Goal: Transaction & Acquisition: Download file/media

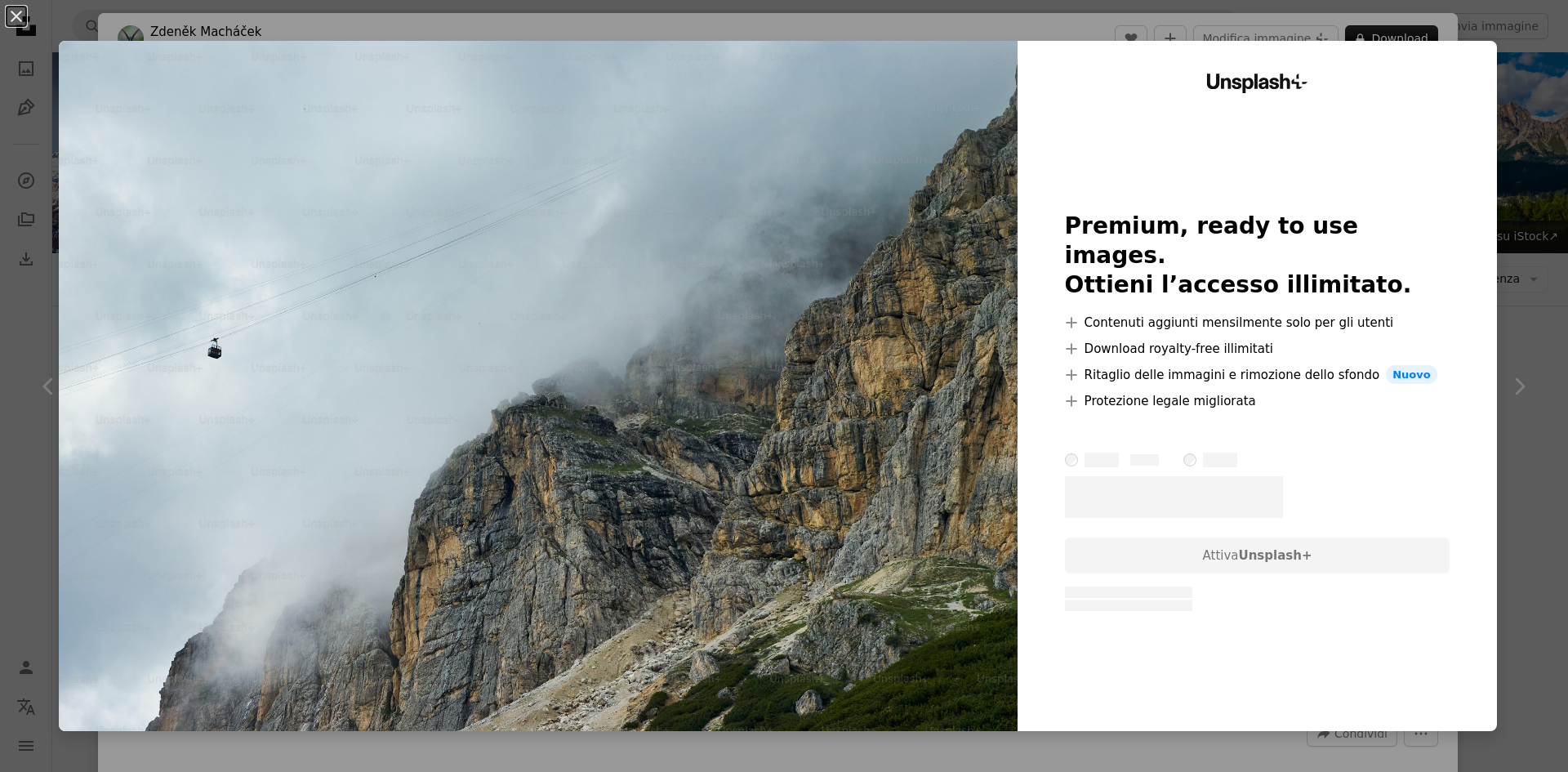
scroll to position [245, 0]
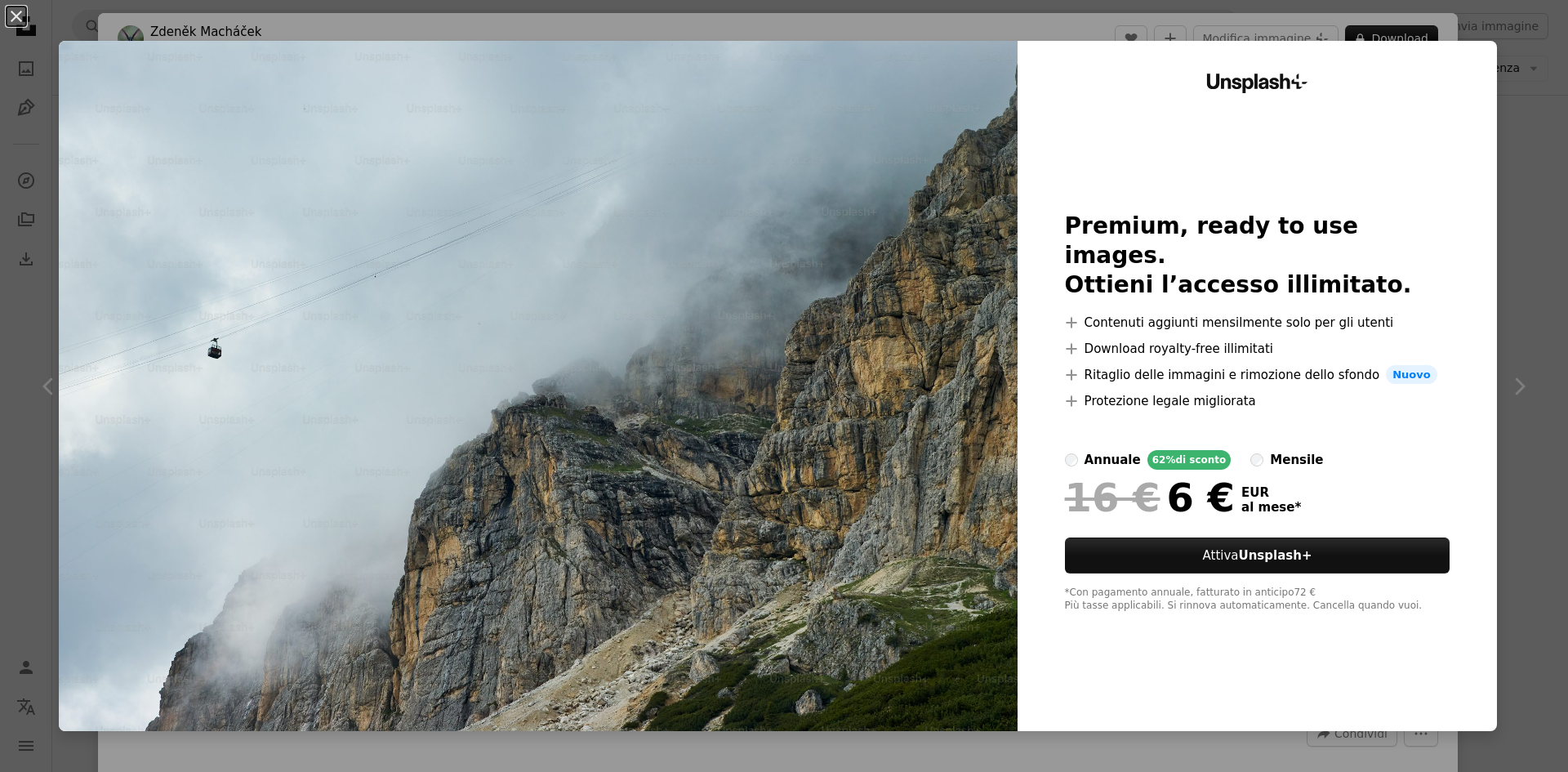
click at [1515, 226] on div "An X shape Unsplash+ Premium, ready to use images. Ottieni l’accesso illimitato…" at bounding box center [784, 386] width 1568 height 772
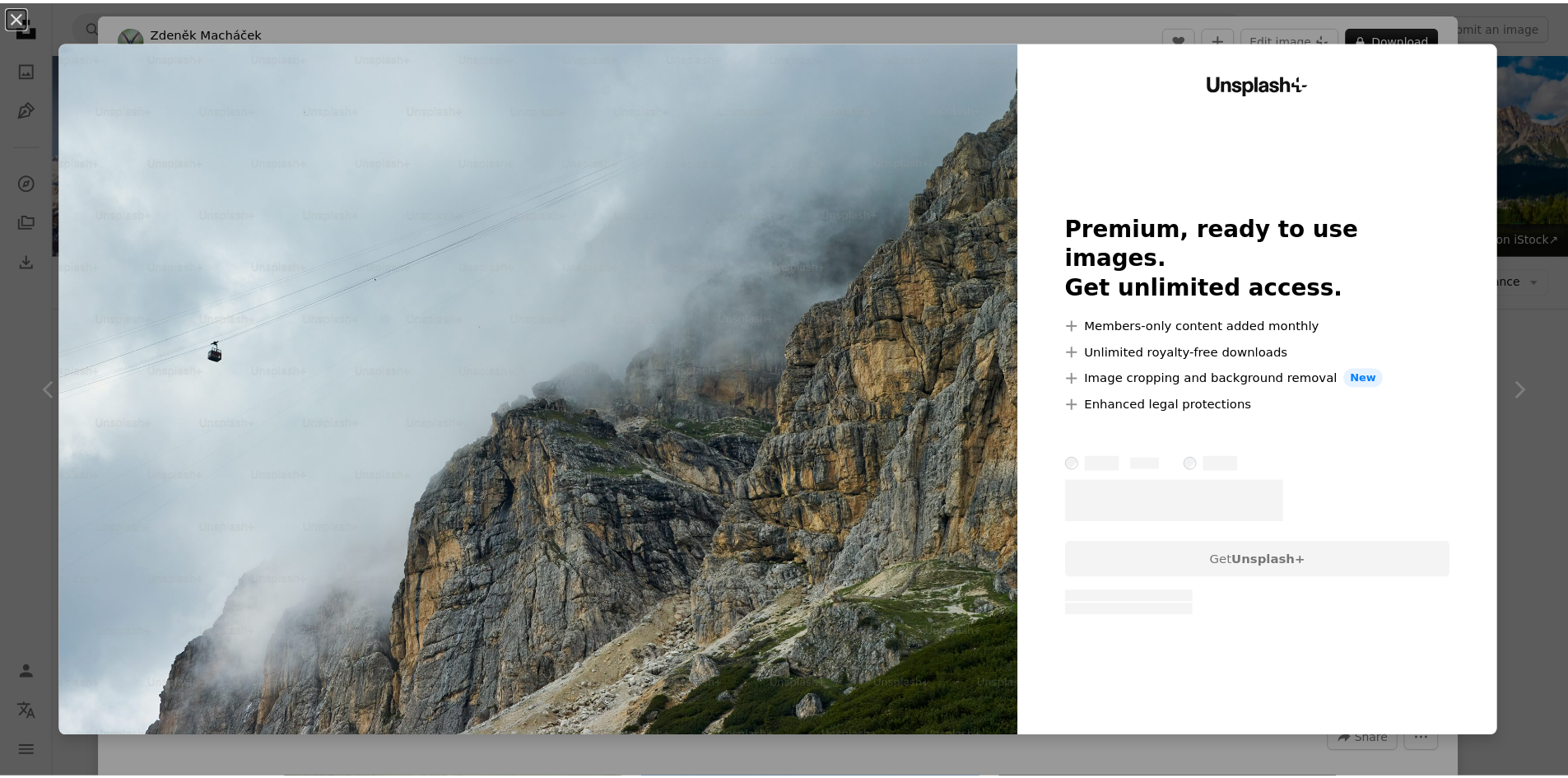
scroll to position [1811, 0]
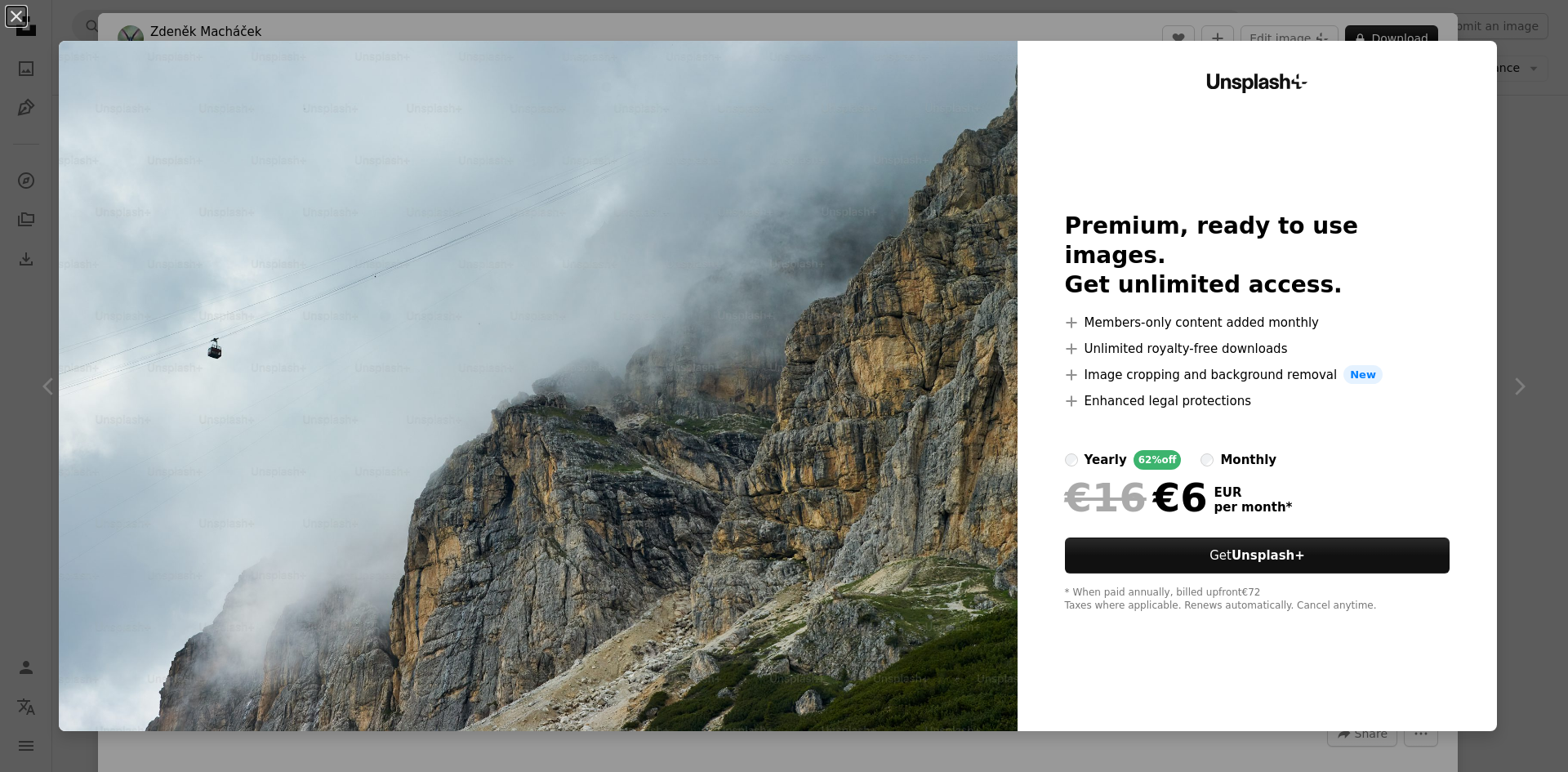
click at [1530, 254] on div "An X shape Unsplash+ Premium, ready to use images. Get unlimited access. A plus…" at bounding box center [784, 386] width 1568 height 772
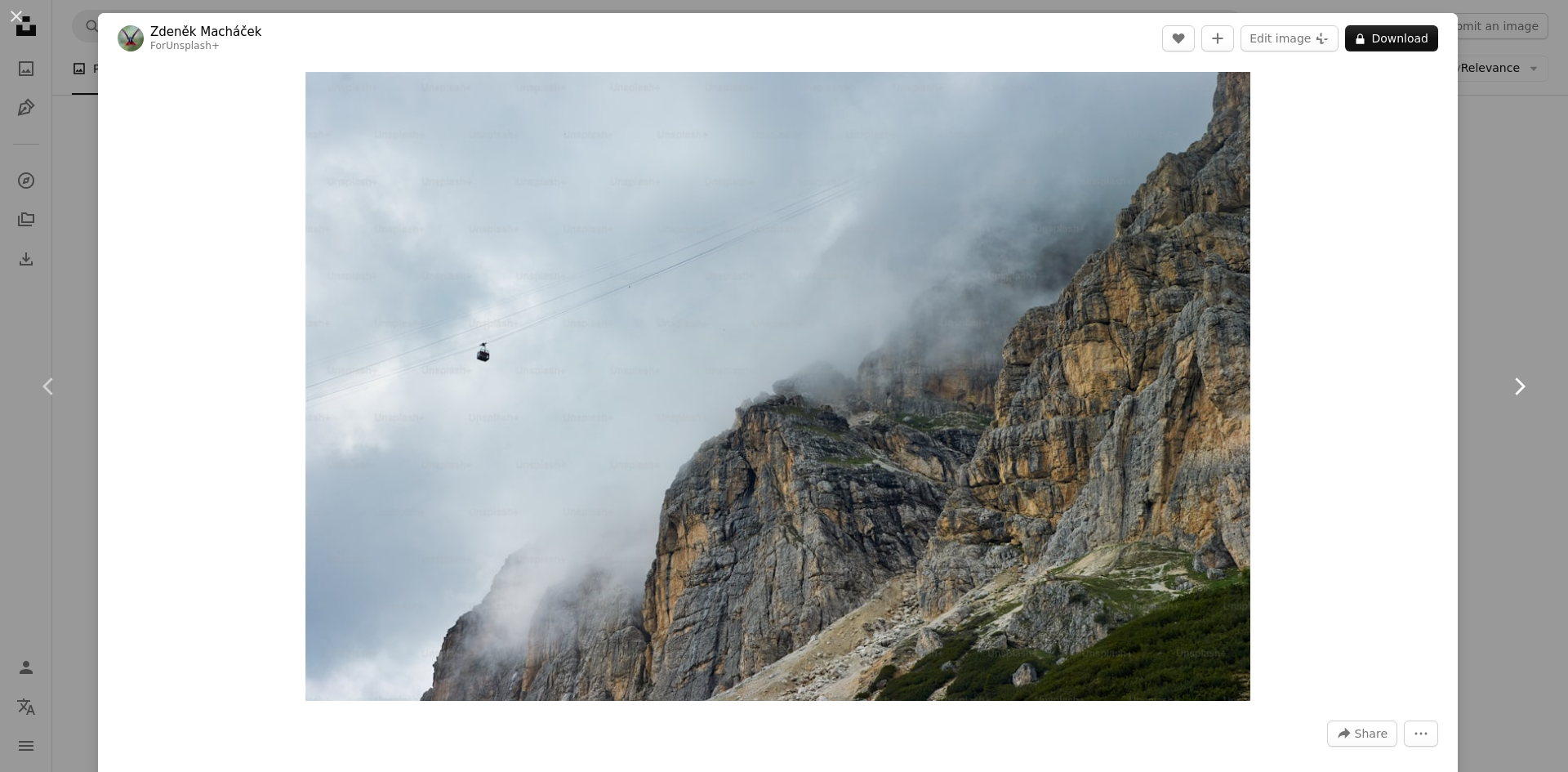
click at [1506, 385] on icon "Chevron right" at bounding box center [1519, 386] width 26 height 26
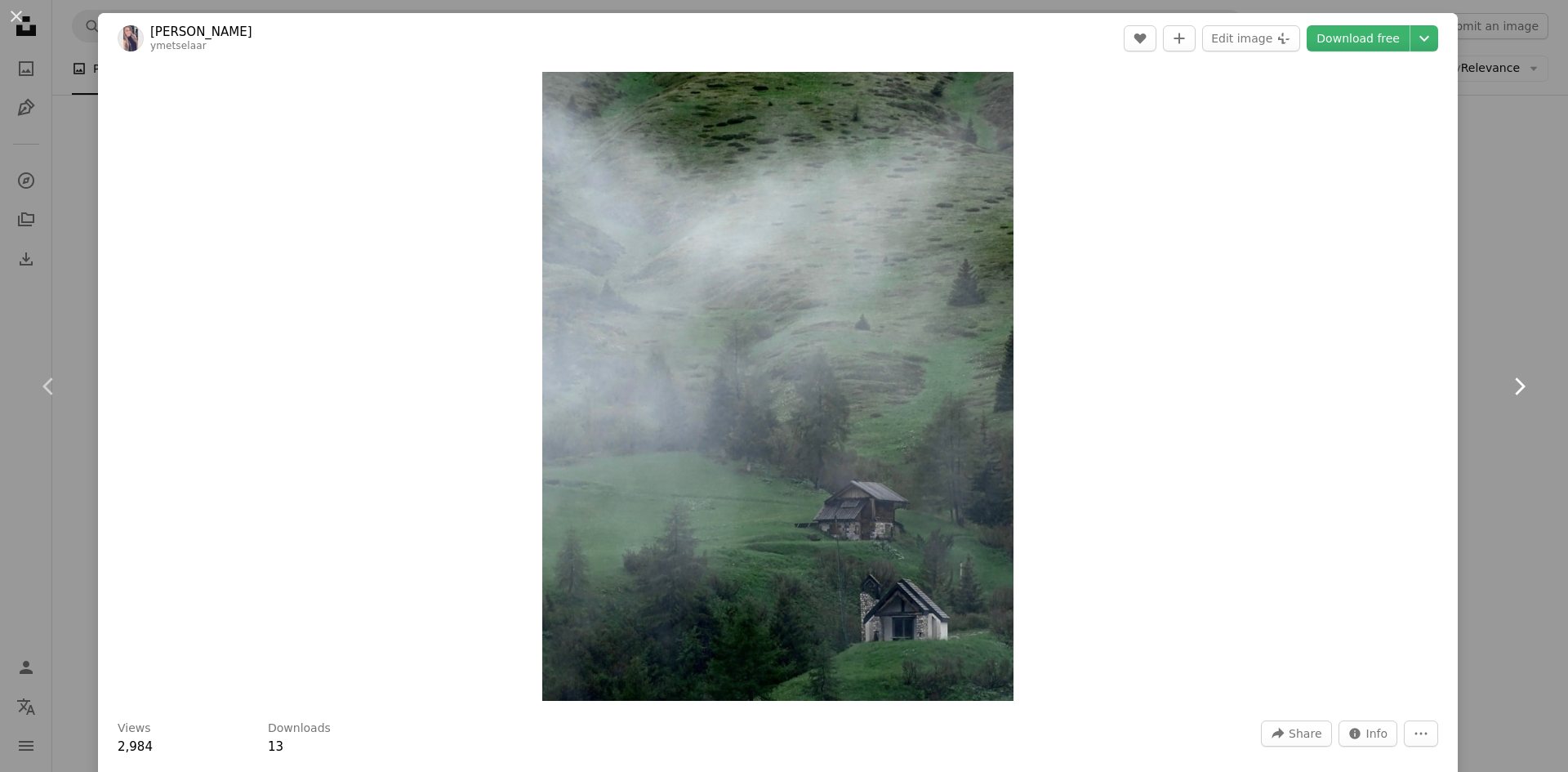
click at [1506, 385] on icon "Chevron right" at bounding box center [1519, 386] width 26 height 26
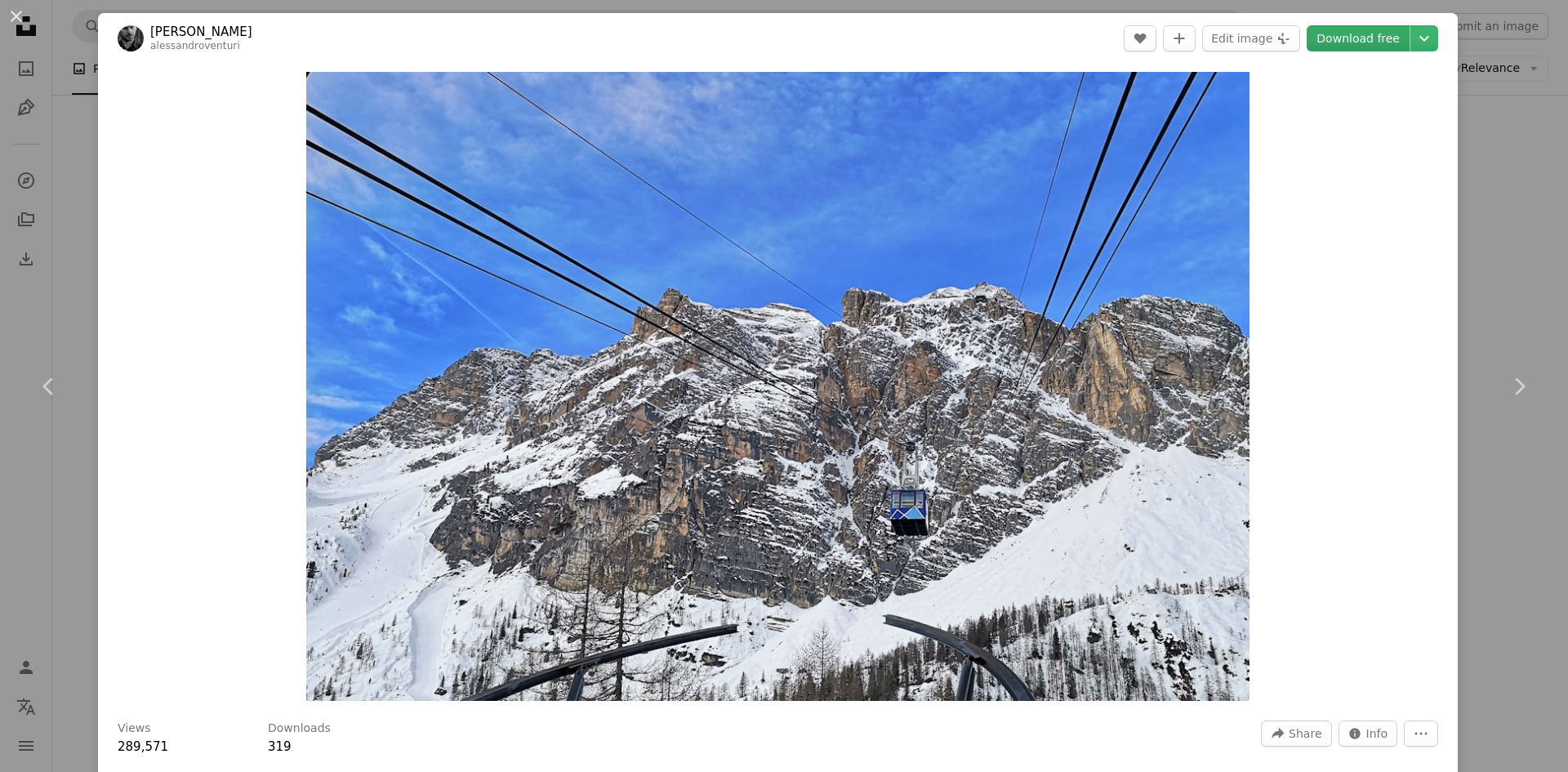
click at [1360, 40] on link "Download free" at bounding box center [1357, 38] width 103 height 26
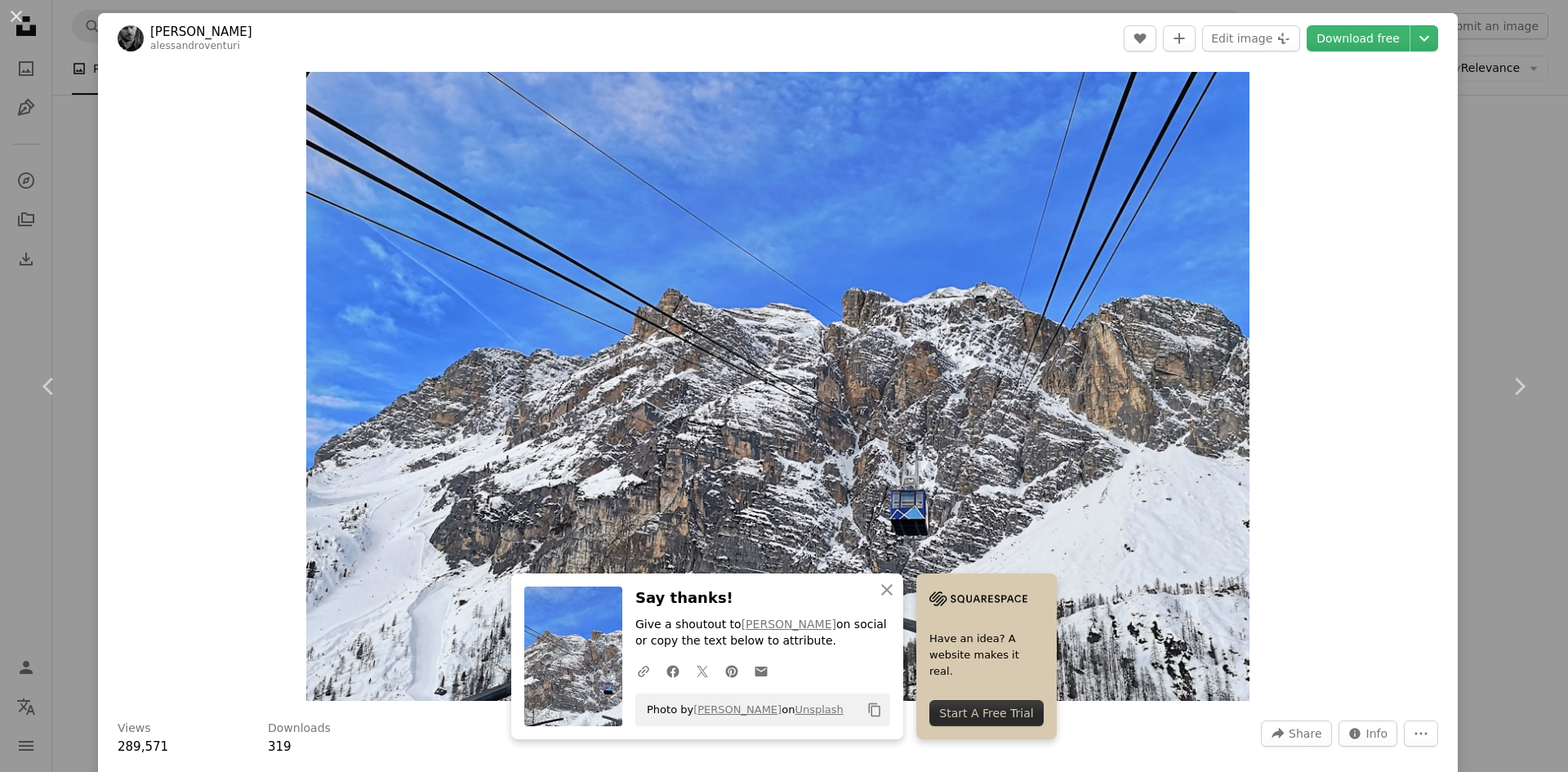
drag, startPoint x: 1500, startPoint y: 266, endPoint x: 1514, endPoint y: 318, distance: 53.9
click at [1500, 266] on div "An X shape Chevron left Chevron right An X shape Close Say thanks! Give a shout…" at bounding box center [784, 386] width 1568 height 772
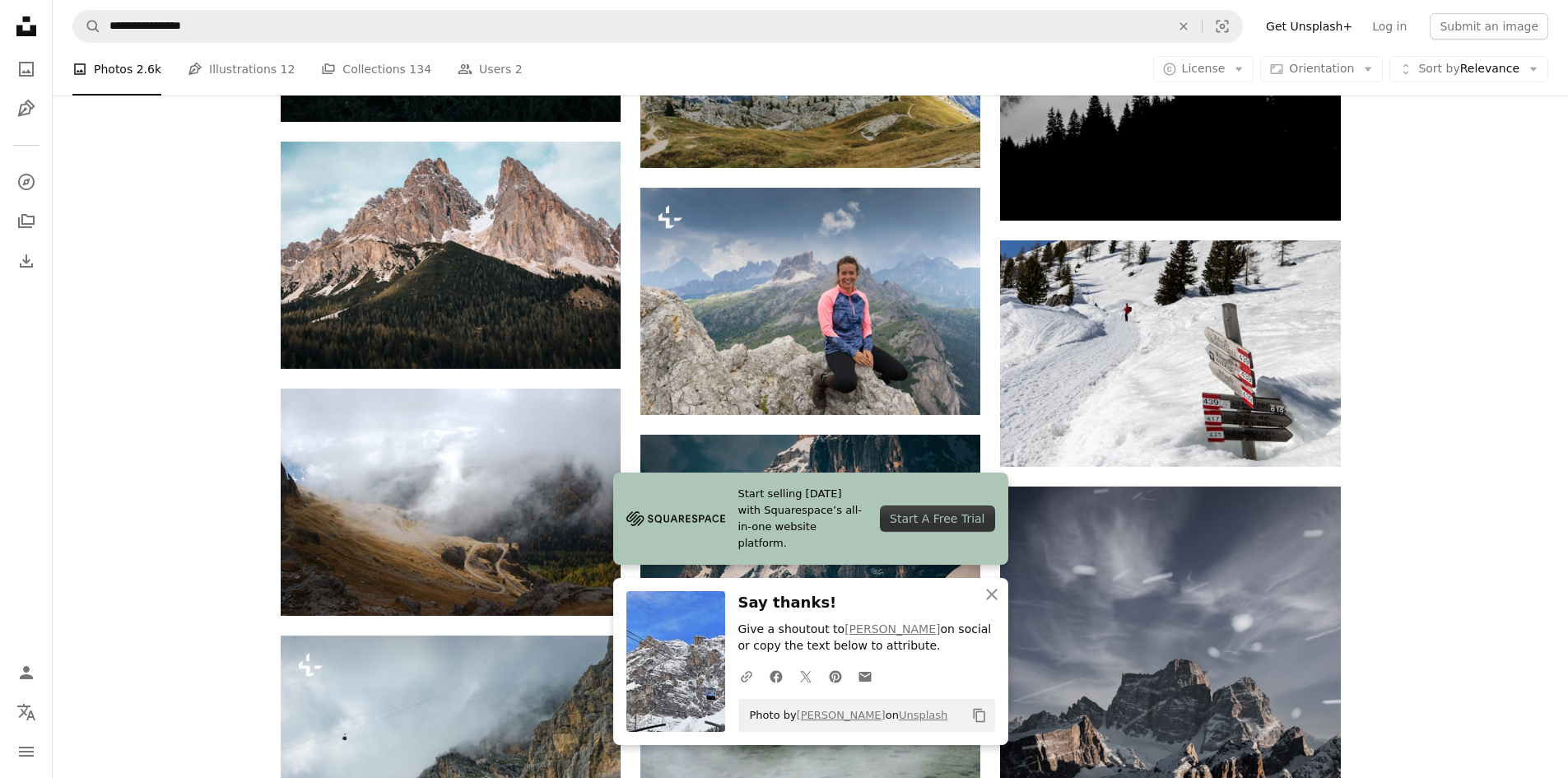
click at [985, 588] on icon "An X shape" at bounding box center [991, 594] width 20 height 20
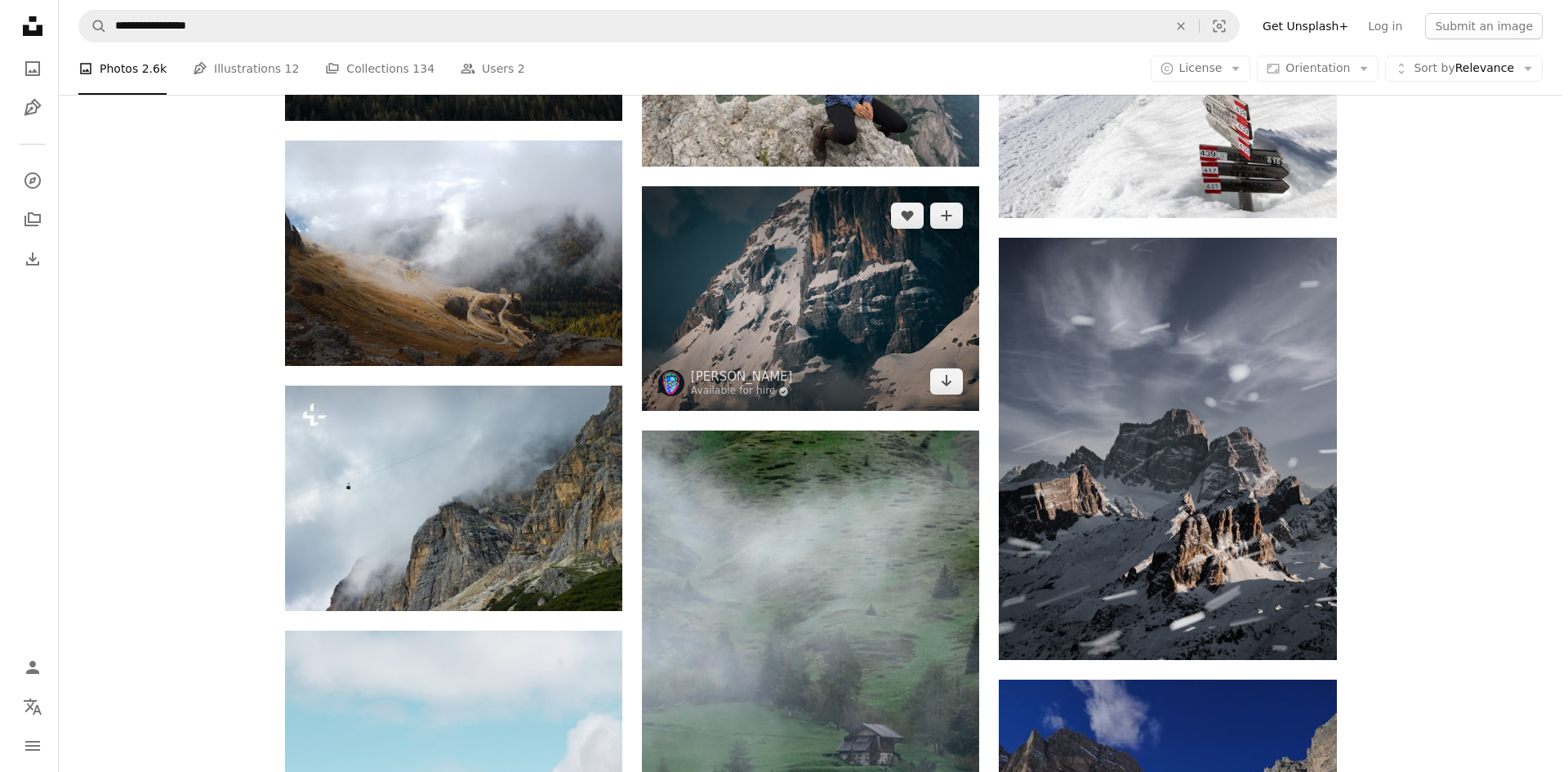
scroll to position [2205, 0]
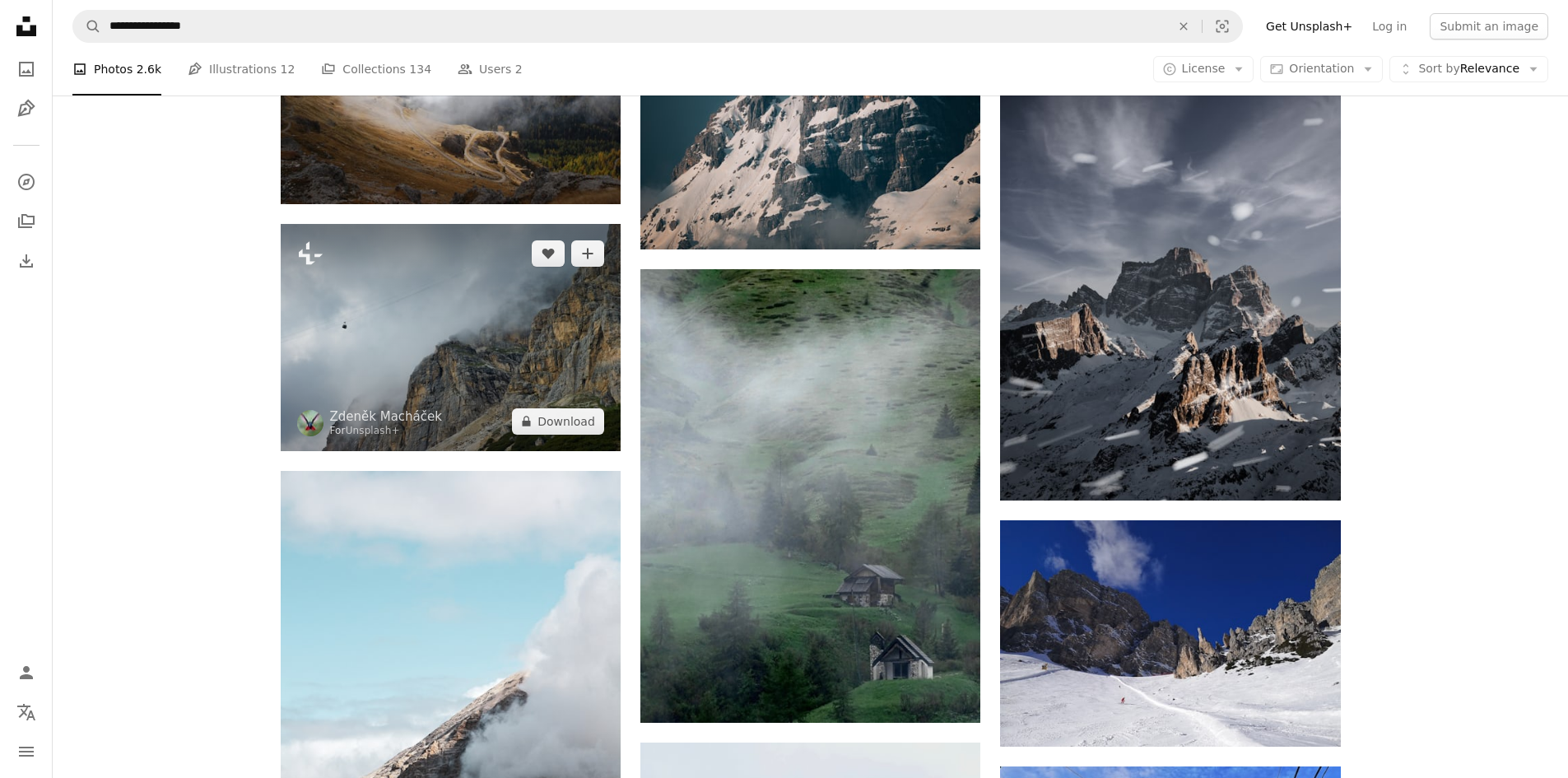
click at [464, 329] on img at bounding box center [450, 337] width 340 height 226
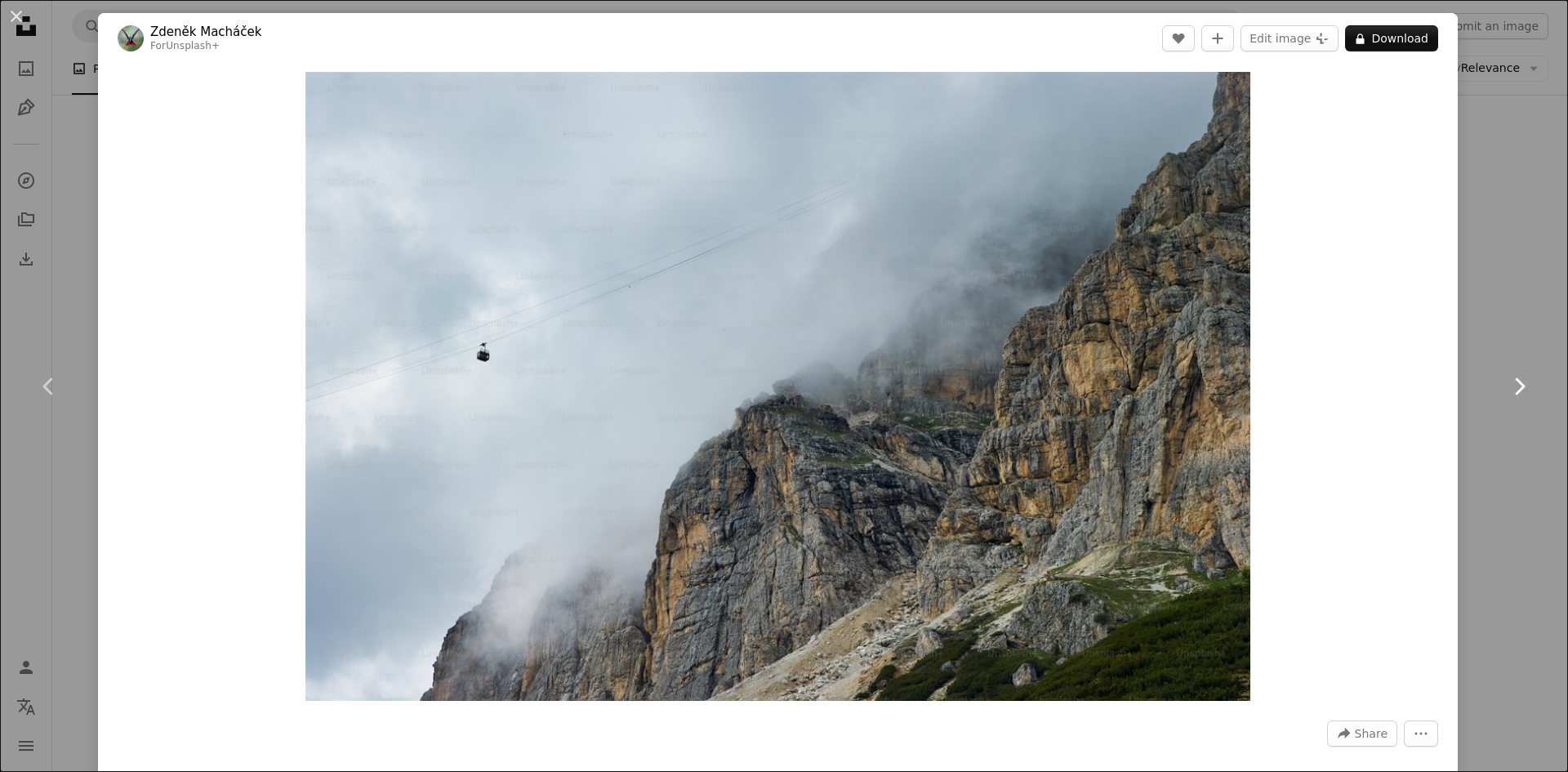
click at [1506, 380] on icon "Chevron right" at bounding box center [1519, 386] width 26 height 26
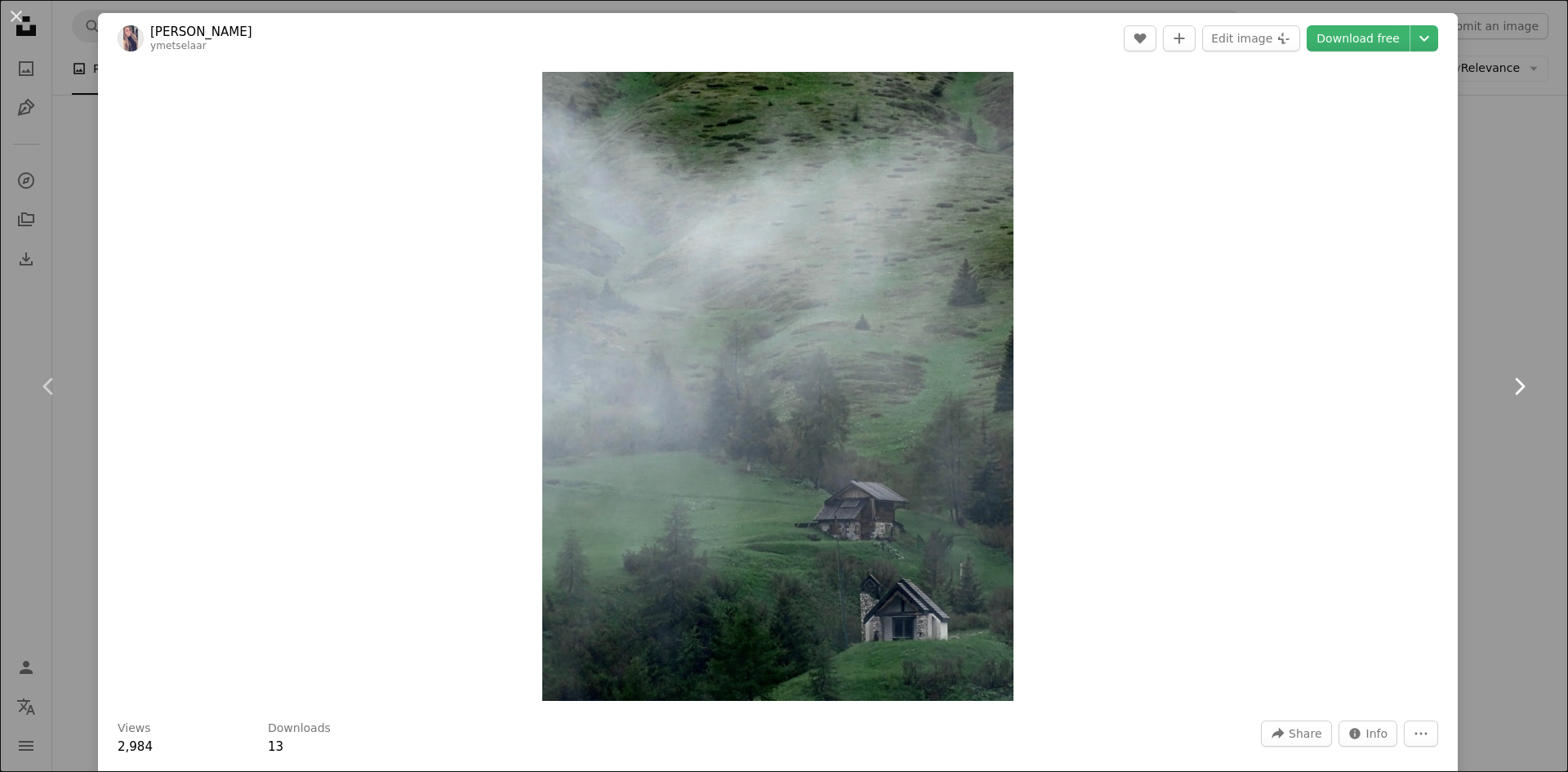
click at [1506, 380] on icon "Chevron right" at bounding box center [1519, 386] width 26 height 26
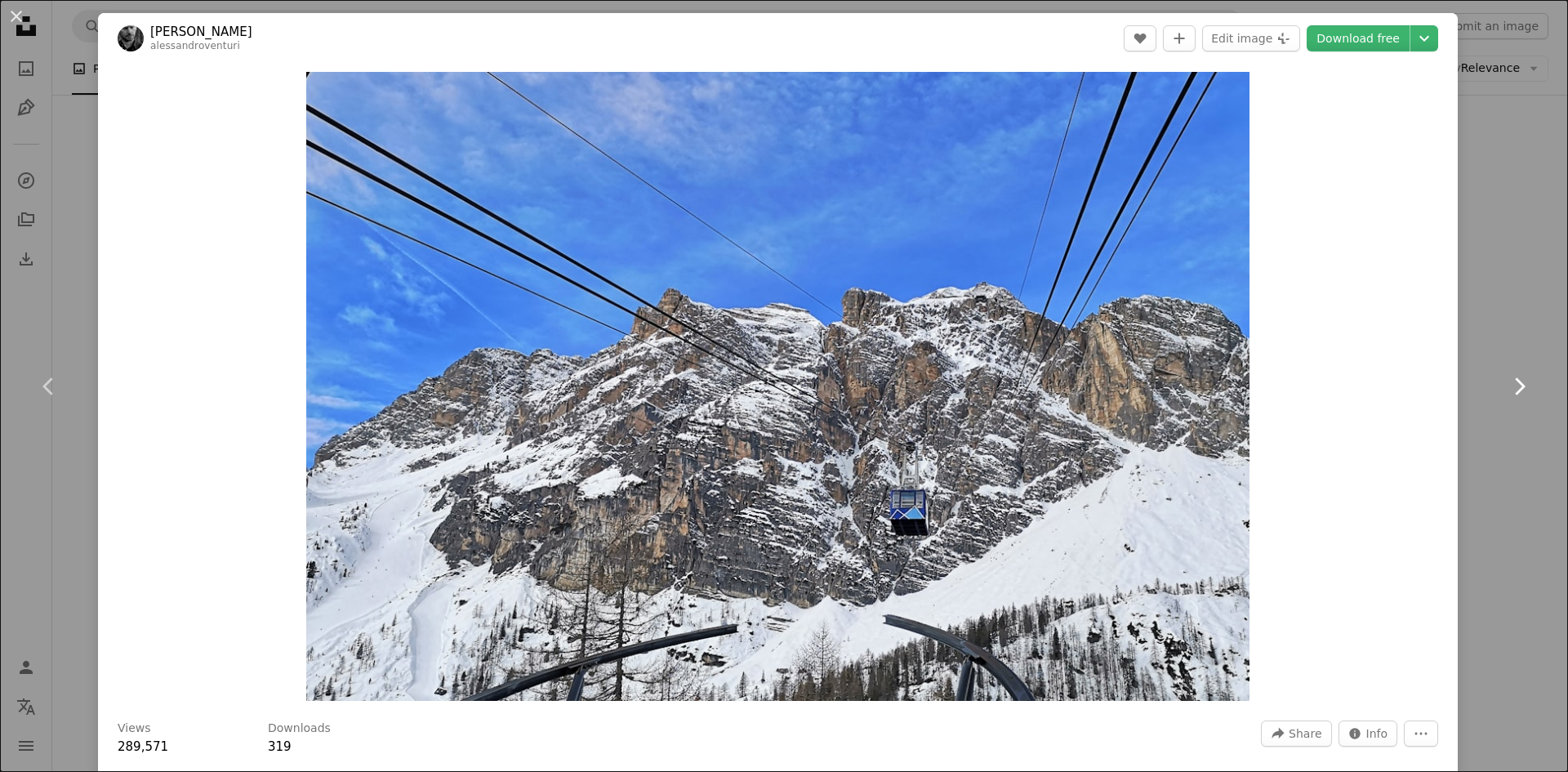
click at [1506, 380] on icon "Chevron right" at bounding box center [1519, 386] width 26 height 26
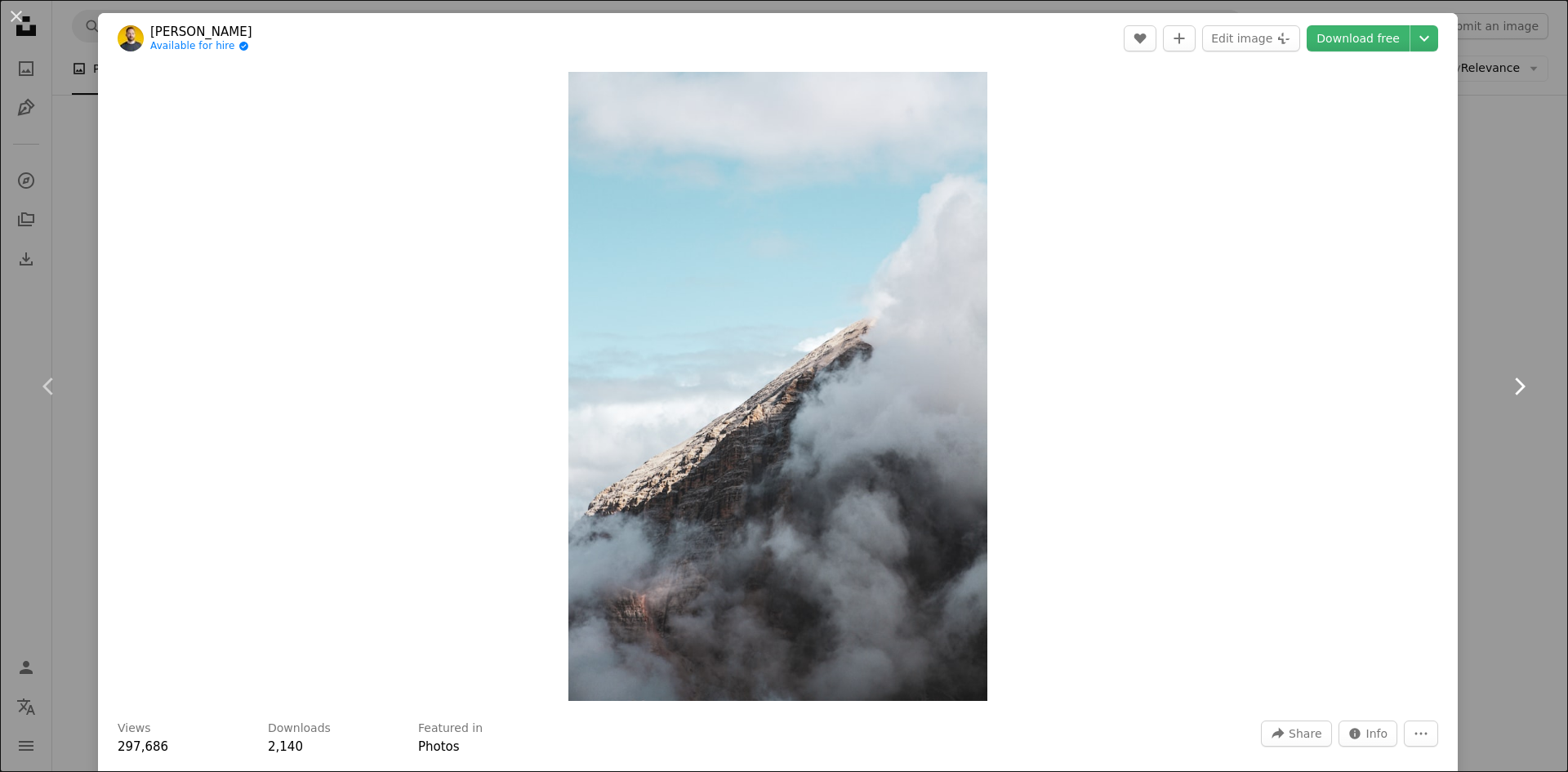
click at [1506, 380] on icon "Chevron right" at bounding box center [1519, 386] width 26 height 26
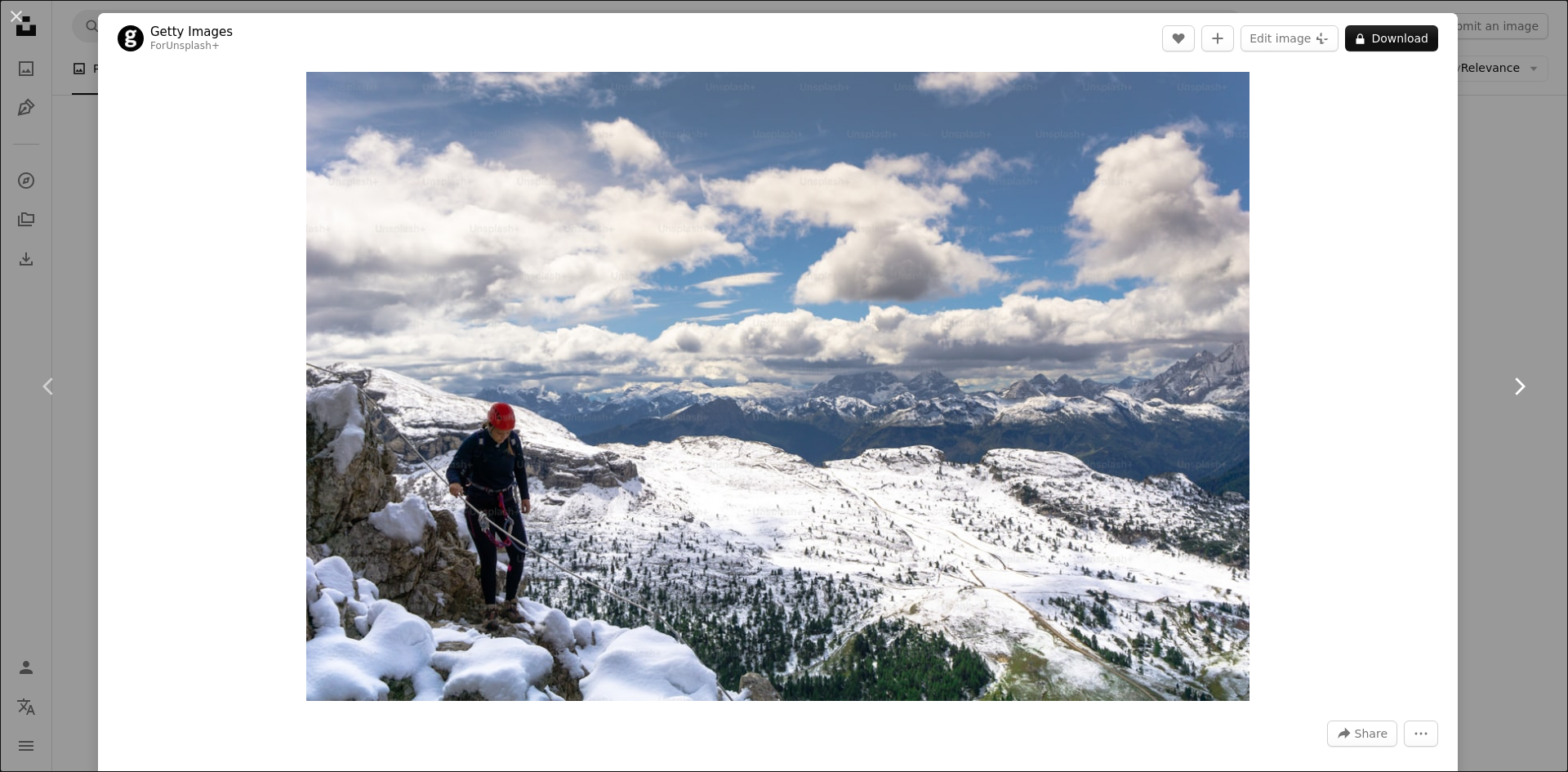
click at [1506, 380] on icon "Chevron right" at bounding box center [1519, 386] width 26 height 26
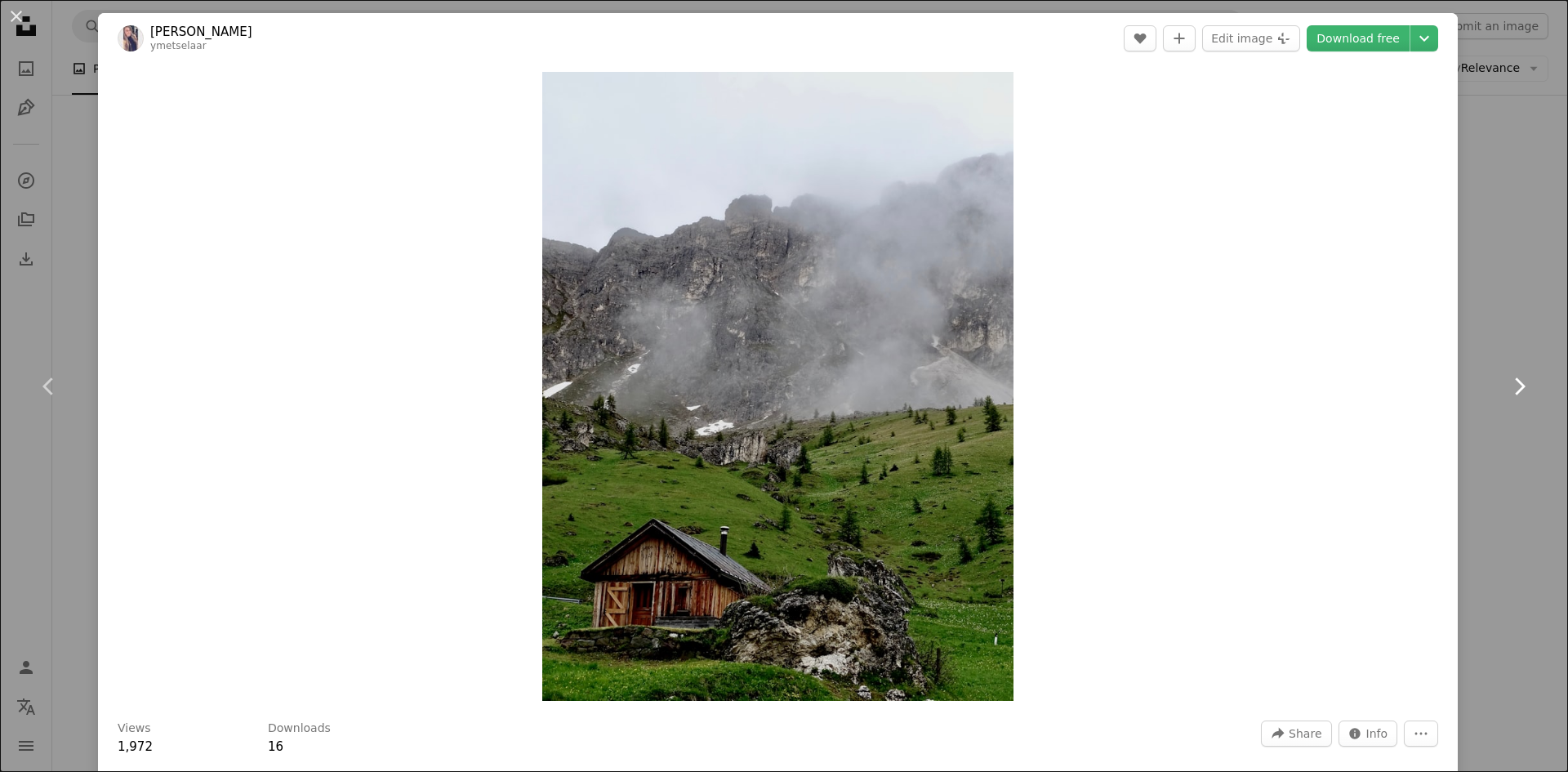
click at [1506, 380] on icon "Chevron right" at bounding box center [1519, 386] width 26 height 26
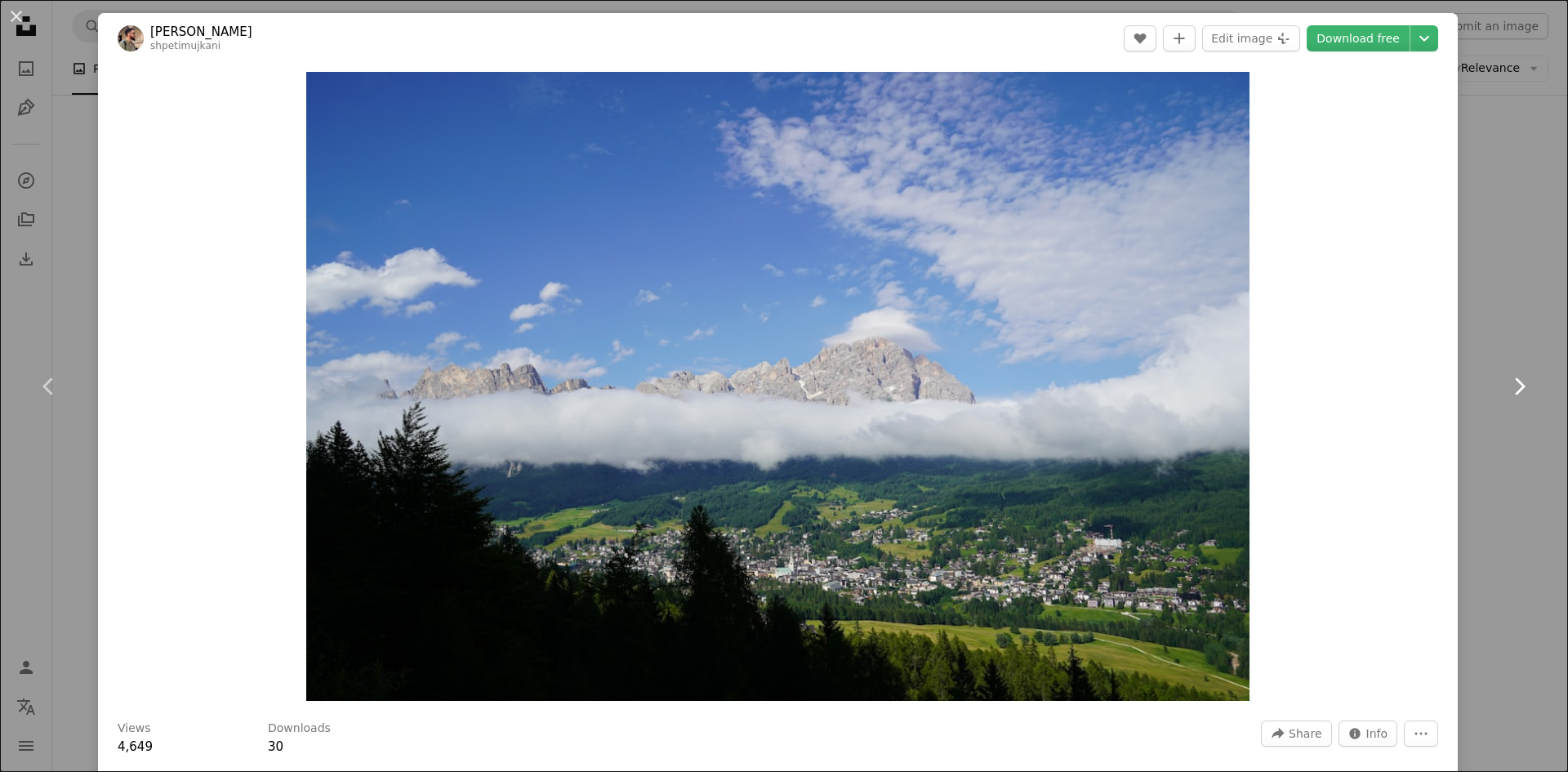
click at [1506, 380] on icon "Chevron right" at bounding box center [1519, 386] width 26 height 26
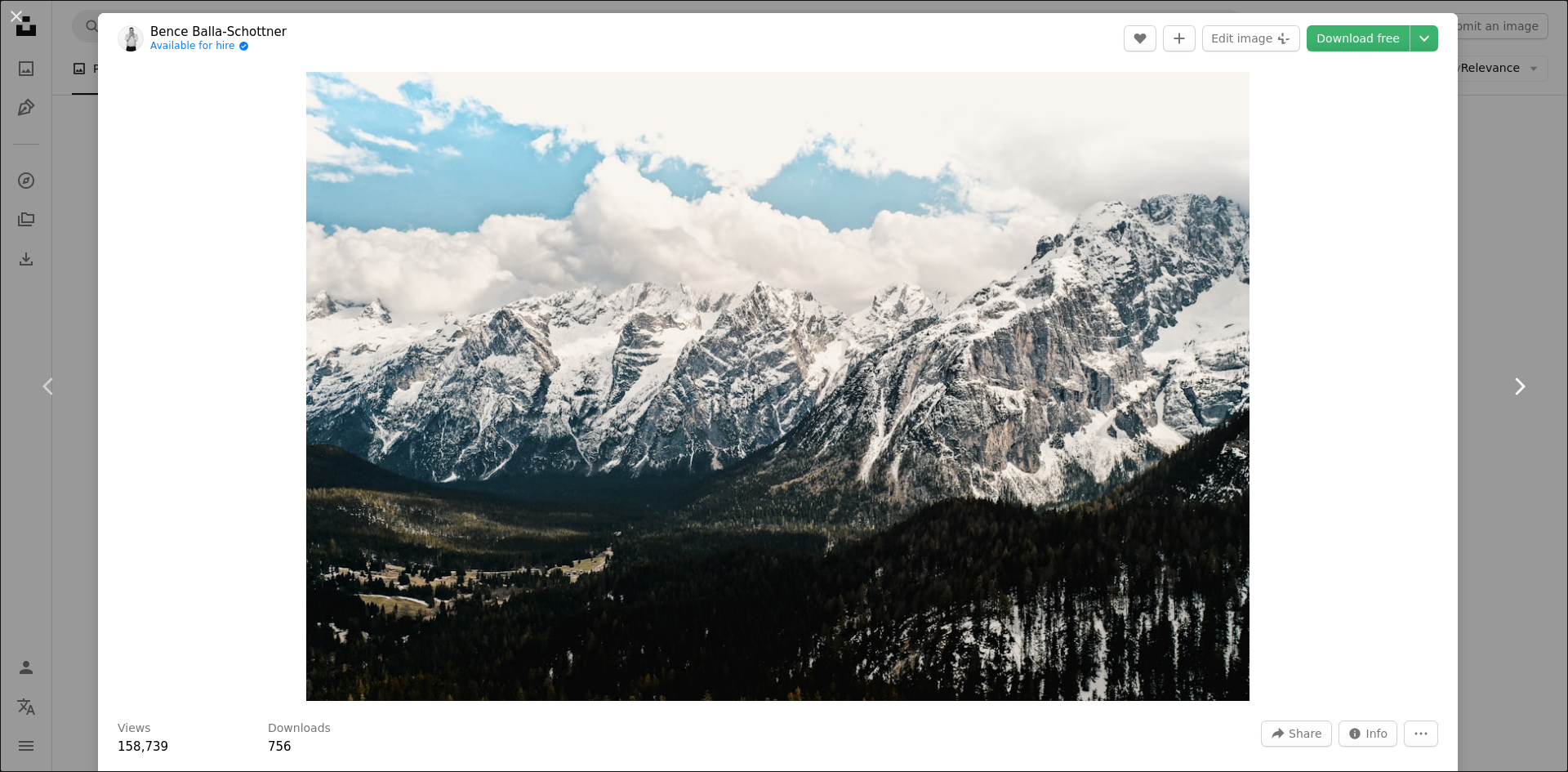
click at [1507, 386] on icon "Chevron right" at bounding box center [1519, 386] width 26 height 26
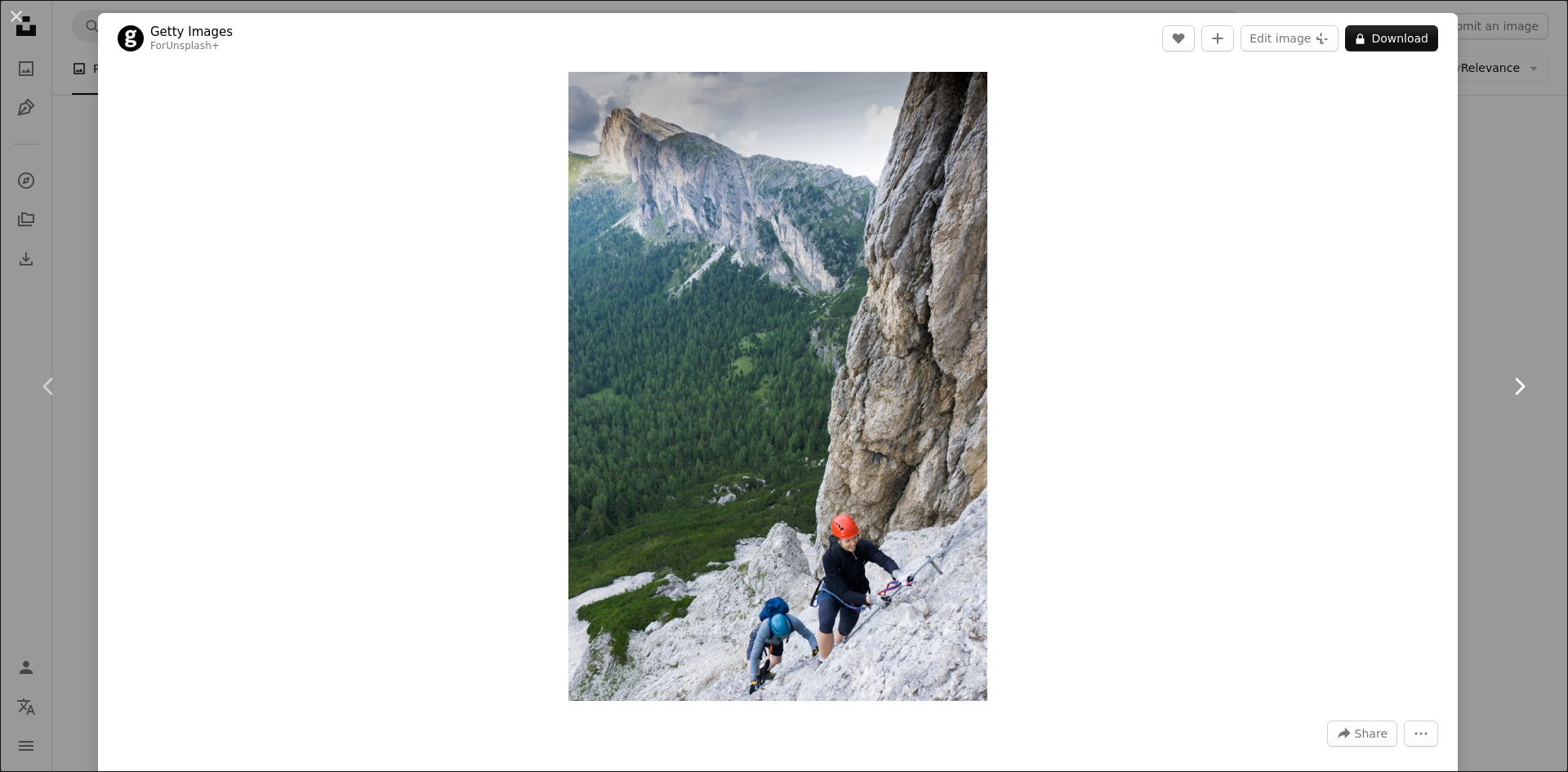
click at [1507, 386] on icon "Chevron right" at bounding box center [1519, 386] width 26 height 26
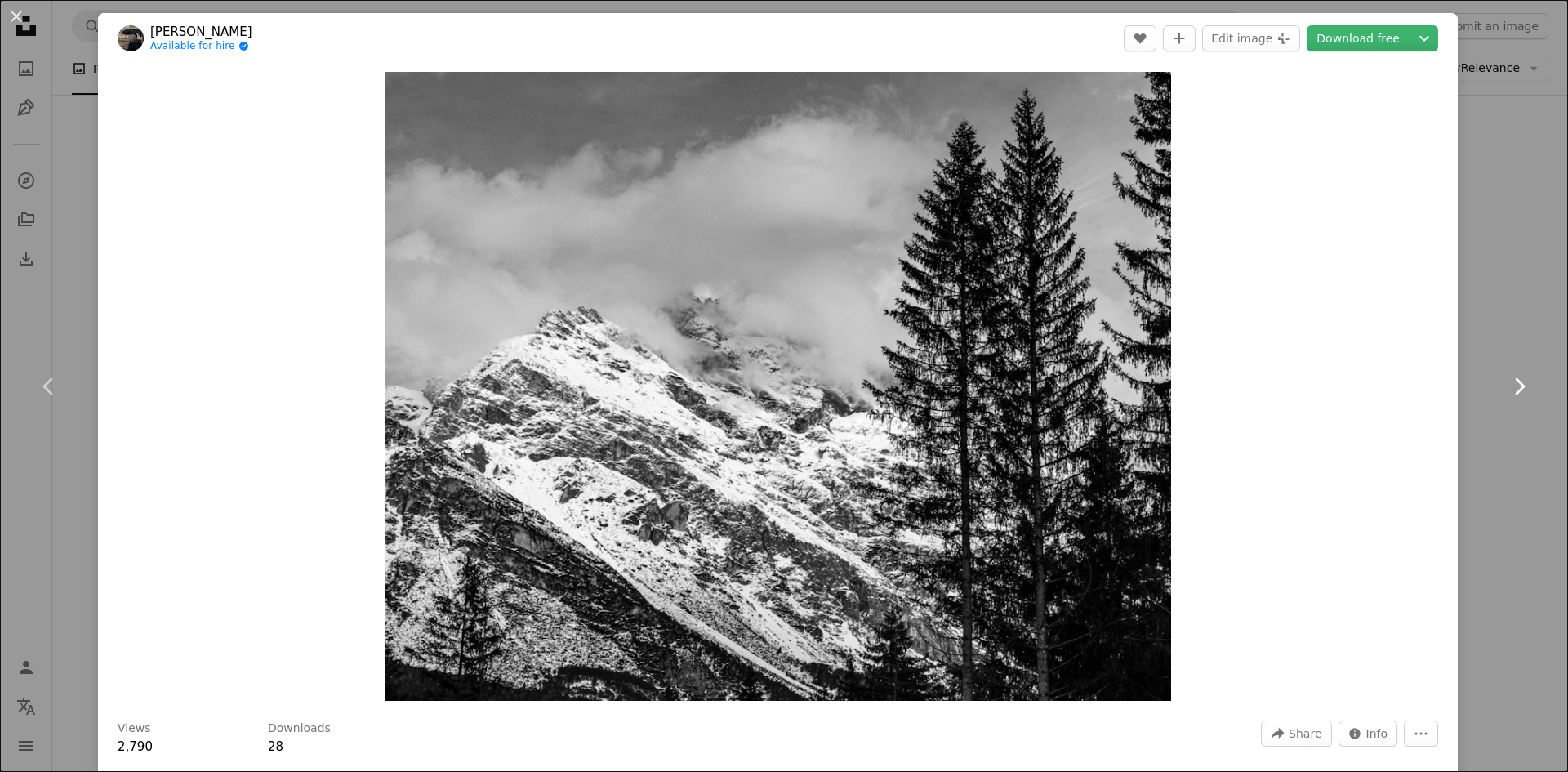
click at [1514, 383] on icon at bounding box center [1519, 386] width 10 height 18
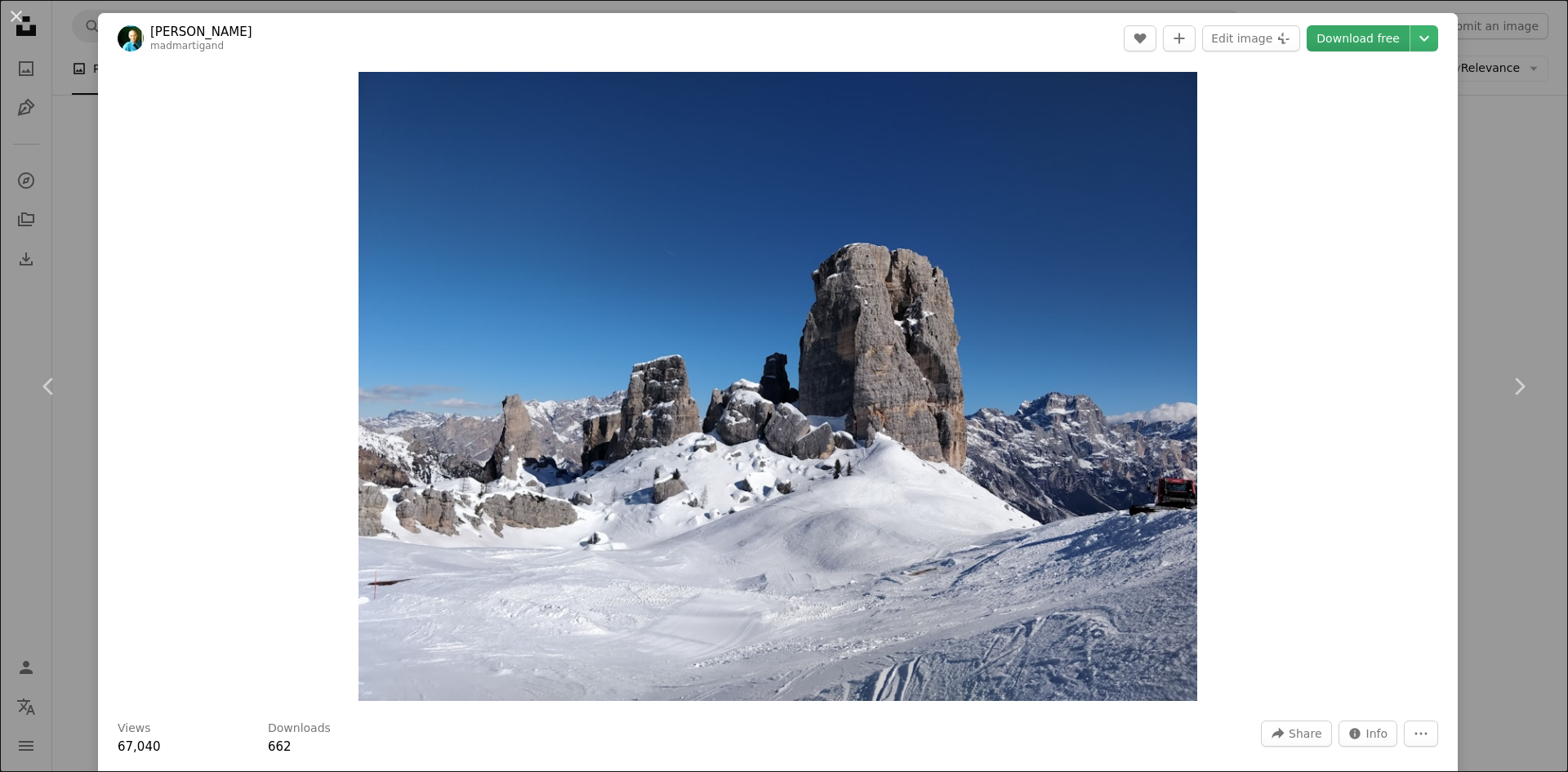
click at [1355, 37] on link "Download free" at bounding box center [1357, 38] width 103 height 26
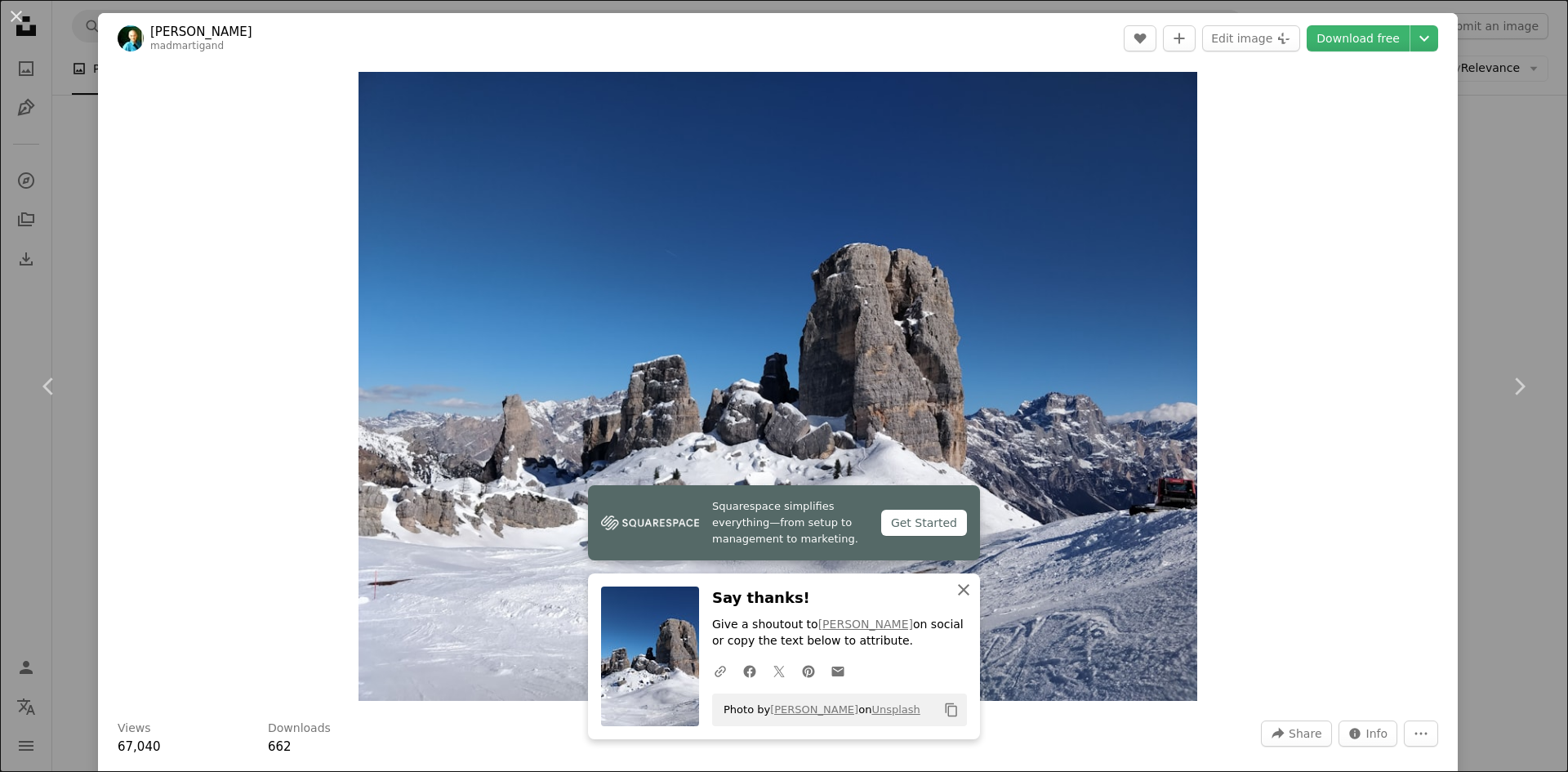
click at [958, 587] on icon "button" at bounding box center [963, 589] width 11 height 11
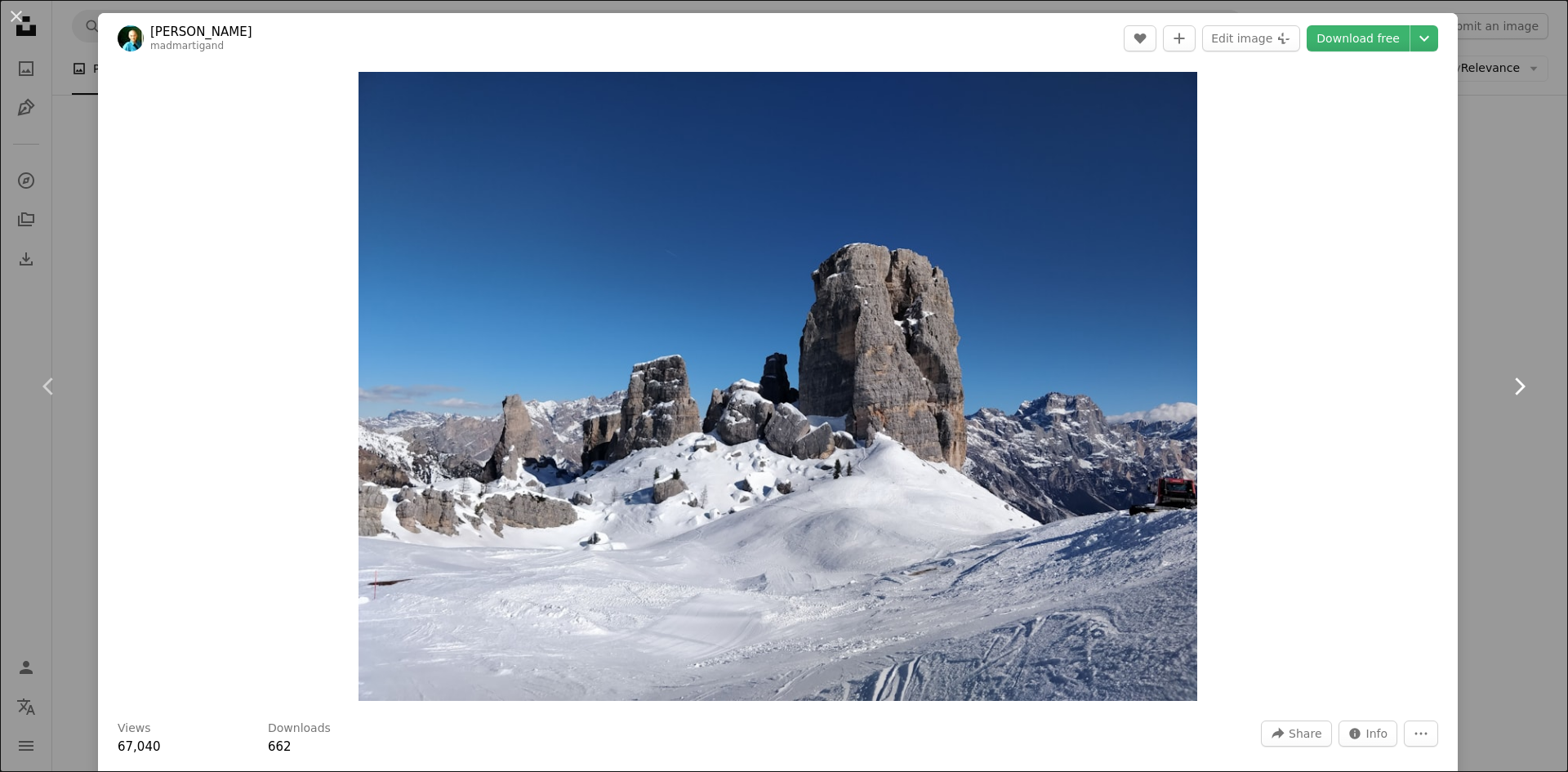
click at [1506, 385] on icon "Chevron right" at bounding box center [1519, 386] width 26 height 26
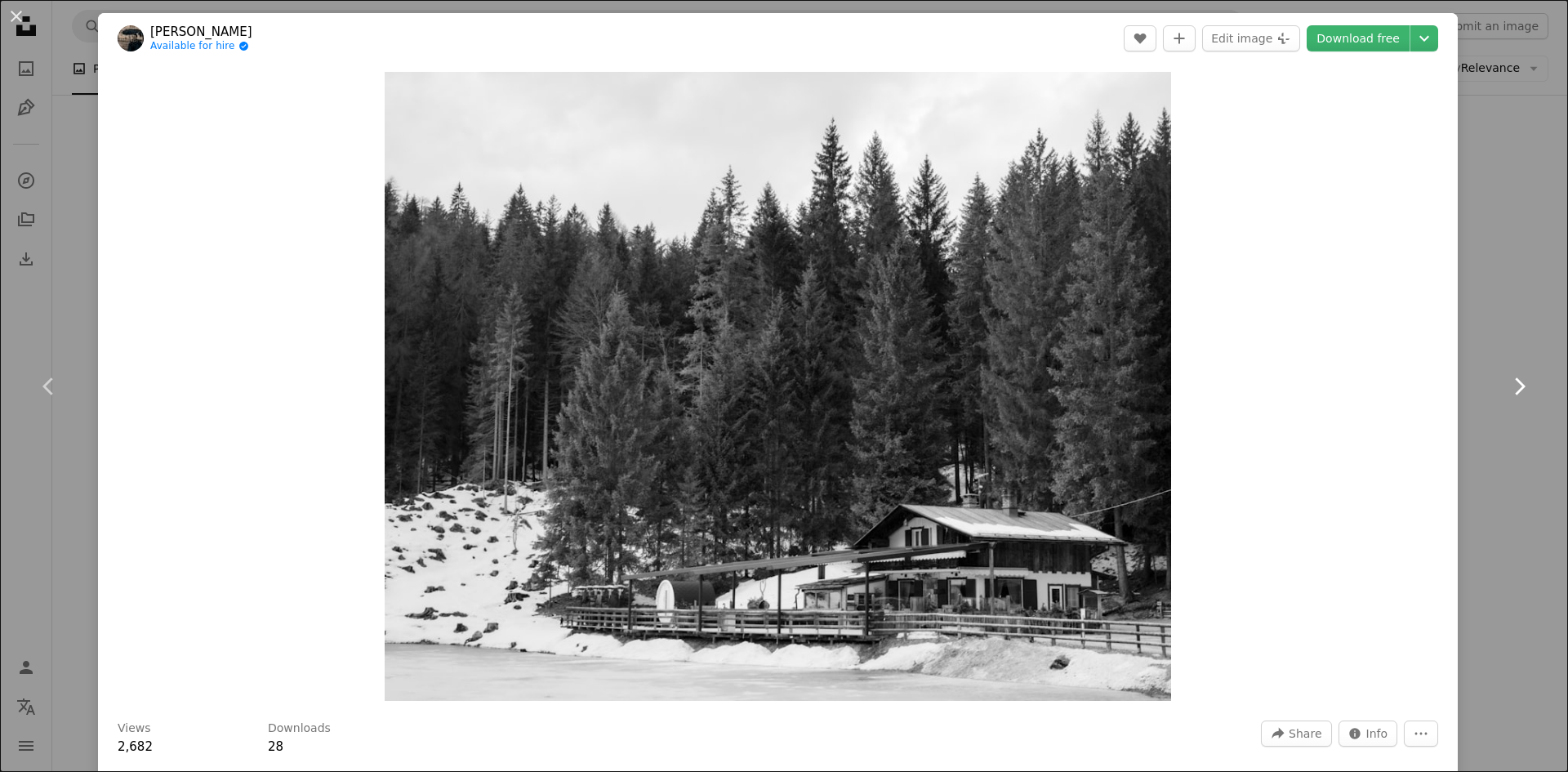
click at [1512, 384] on icon "Chevron right" at bounding box center [1519, 386] width 26 height 26
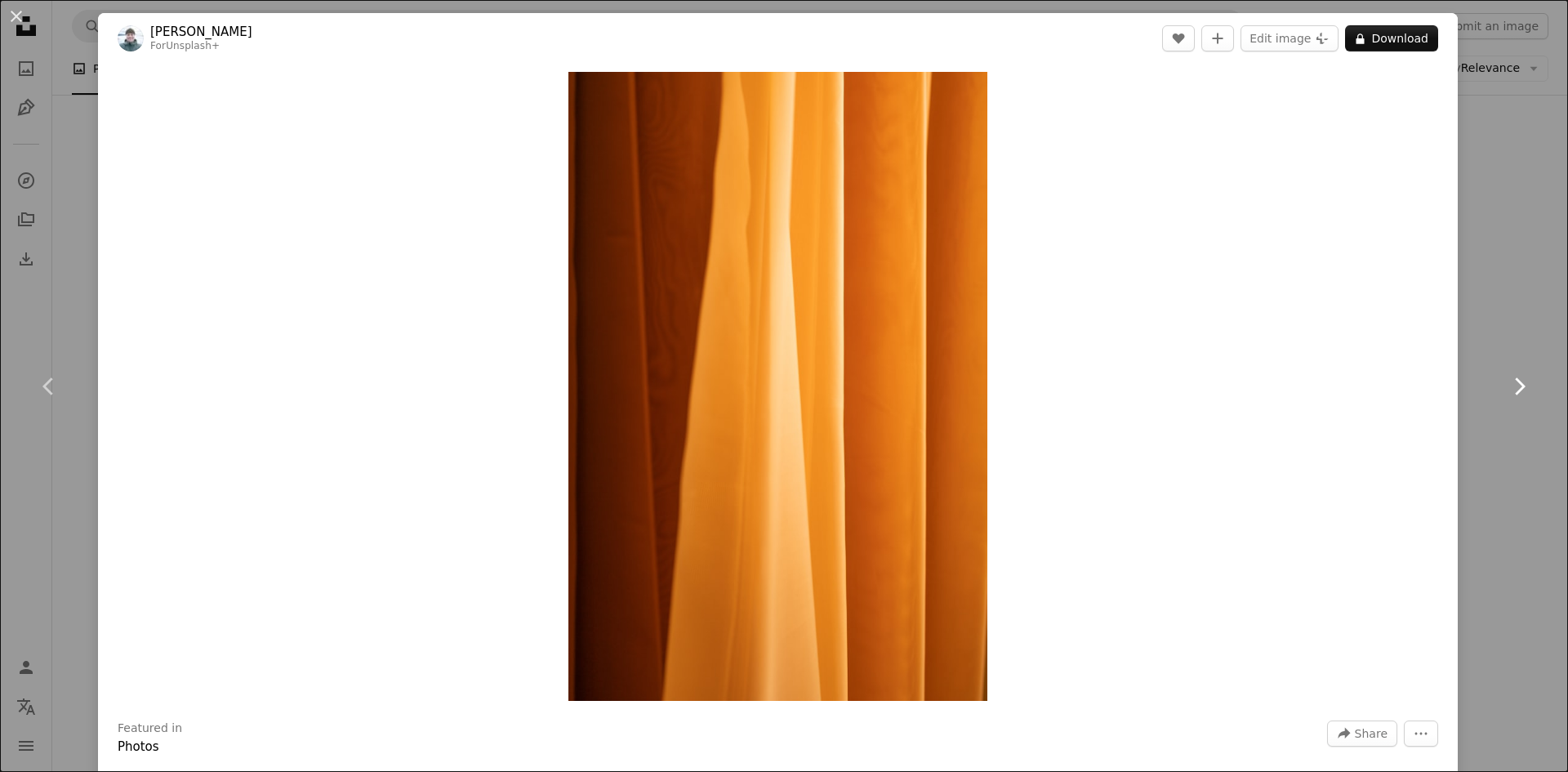
click at [1512, 384] on icon "Chevron right" at bounding box center [1519, 386] width 26 height 26
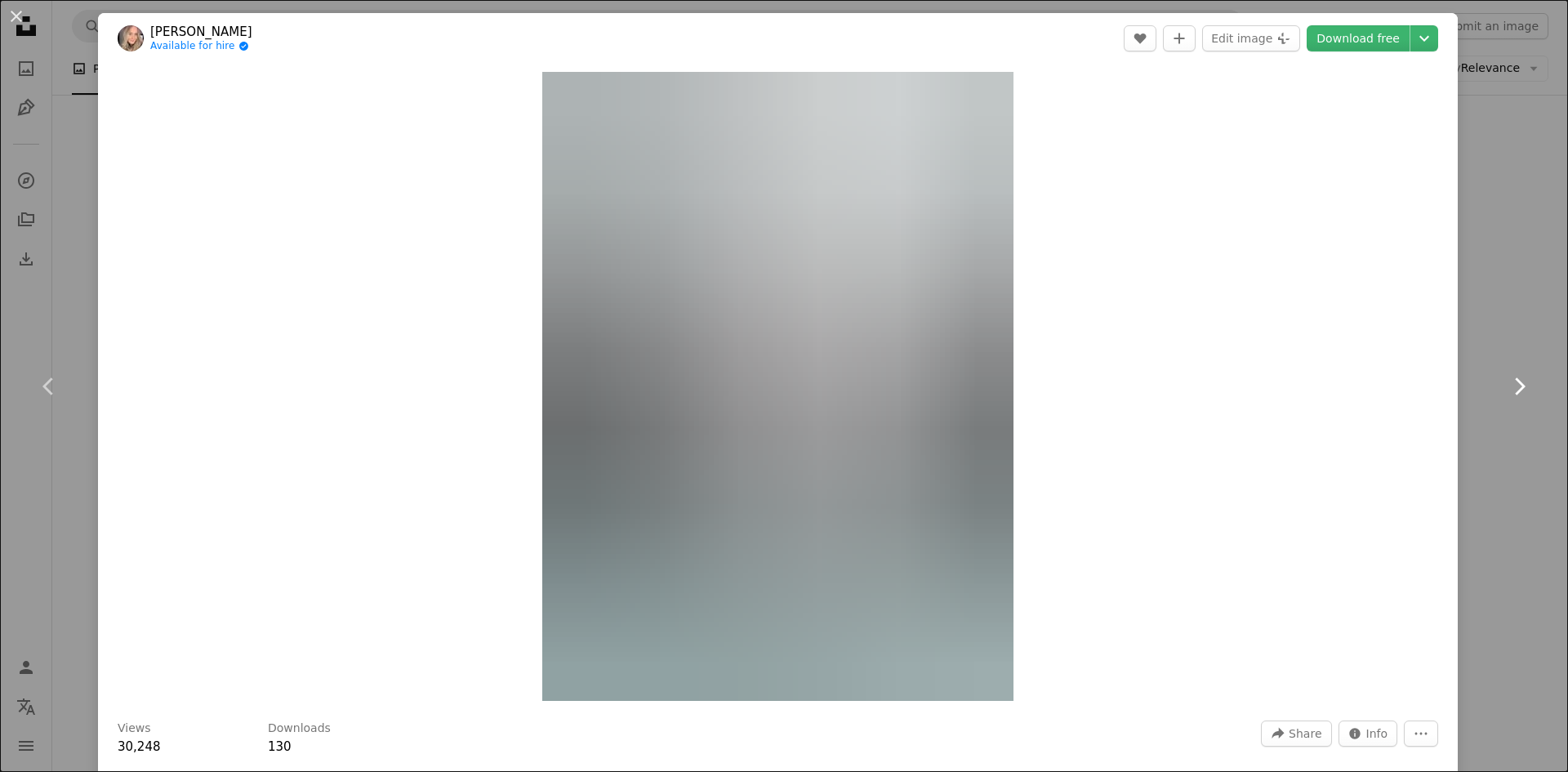
click at [1512, 384] on icon "Chevron right" at bounding box center [1519, 386] width 26 height 26
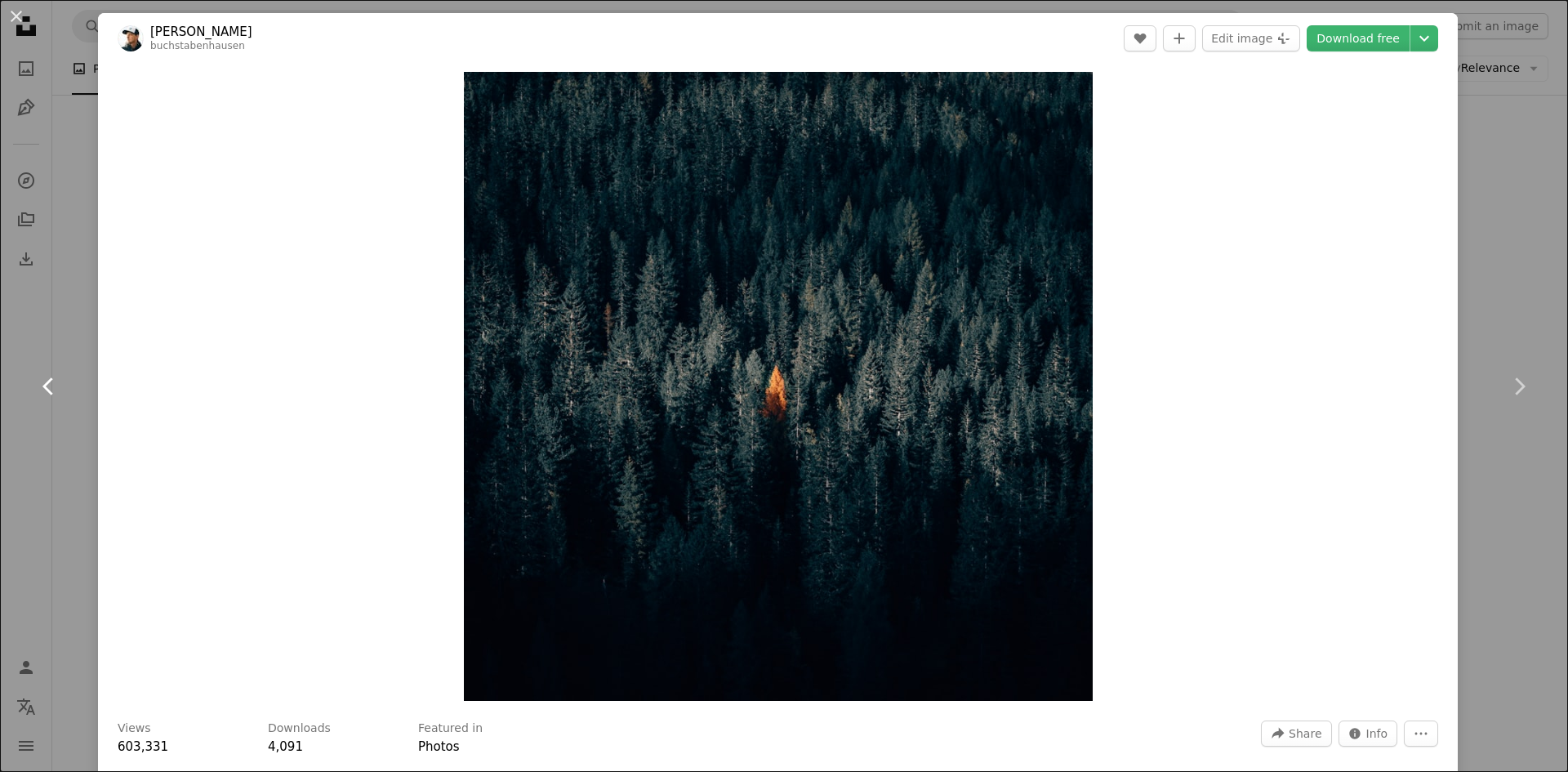
click at [42, 385] on icon "Chevron left" at bounding box center [49, 386] width 26 height 26
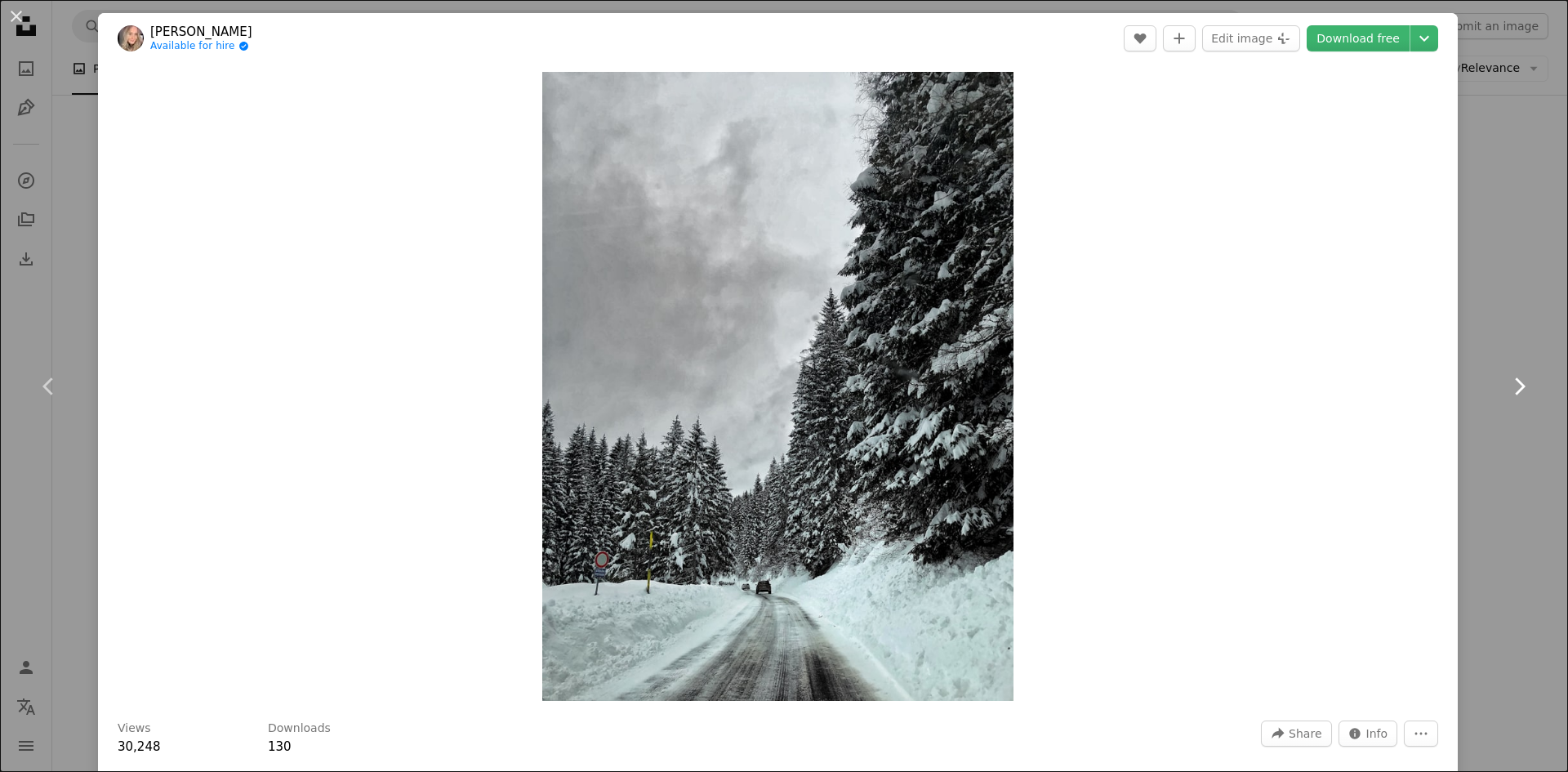
click at [1506, 388] on icon "Chevron right" at bounding box center [1519, 386] width 26 height 26
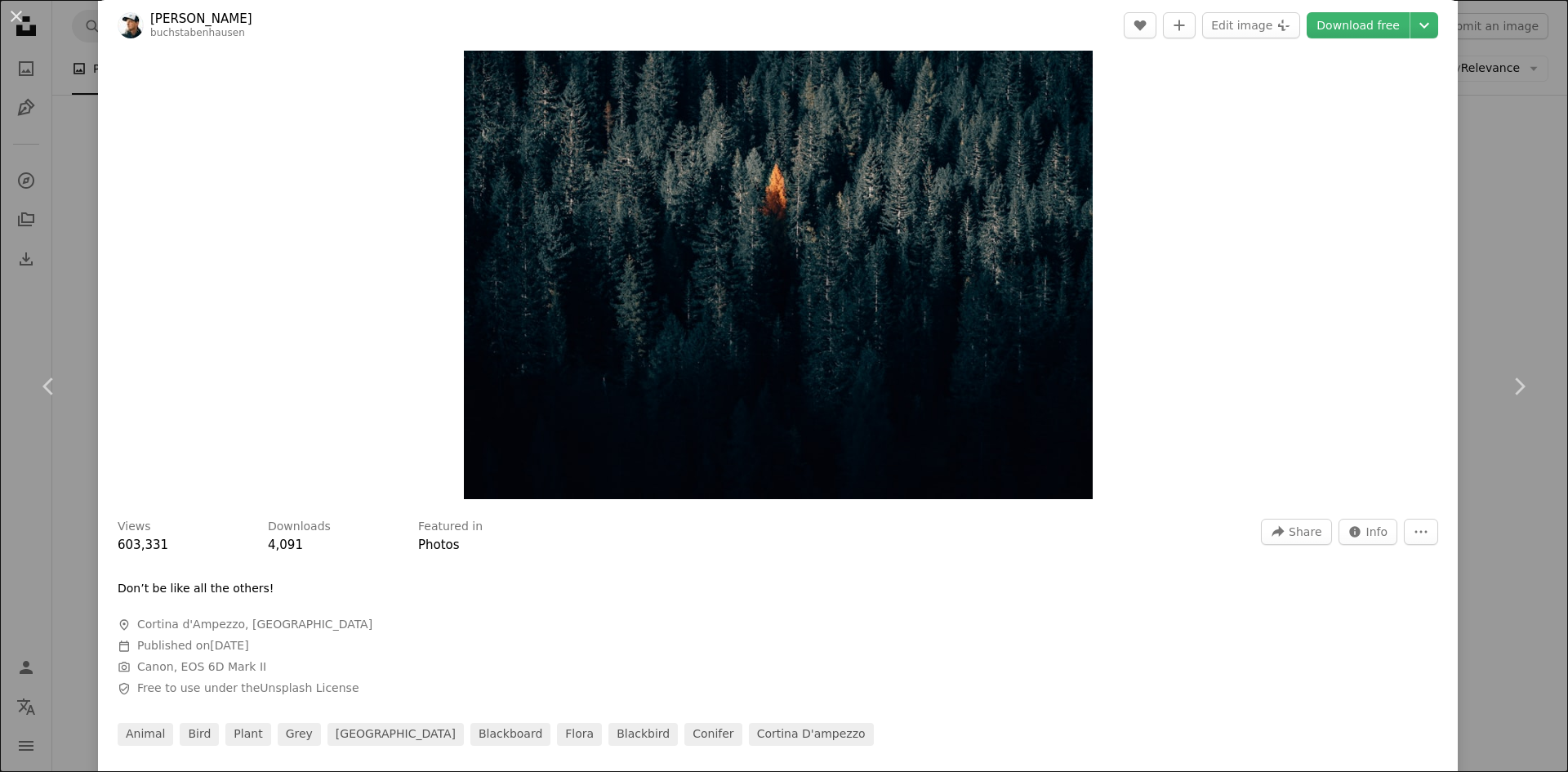
scroll to position [245, 0]
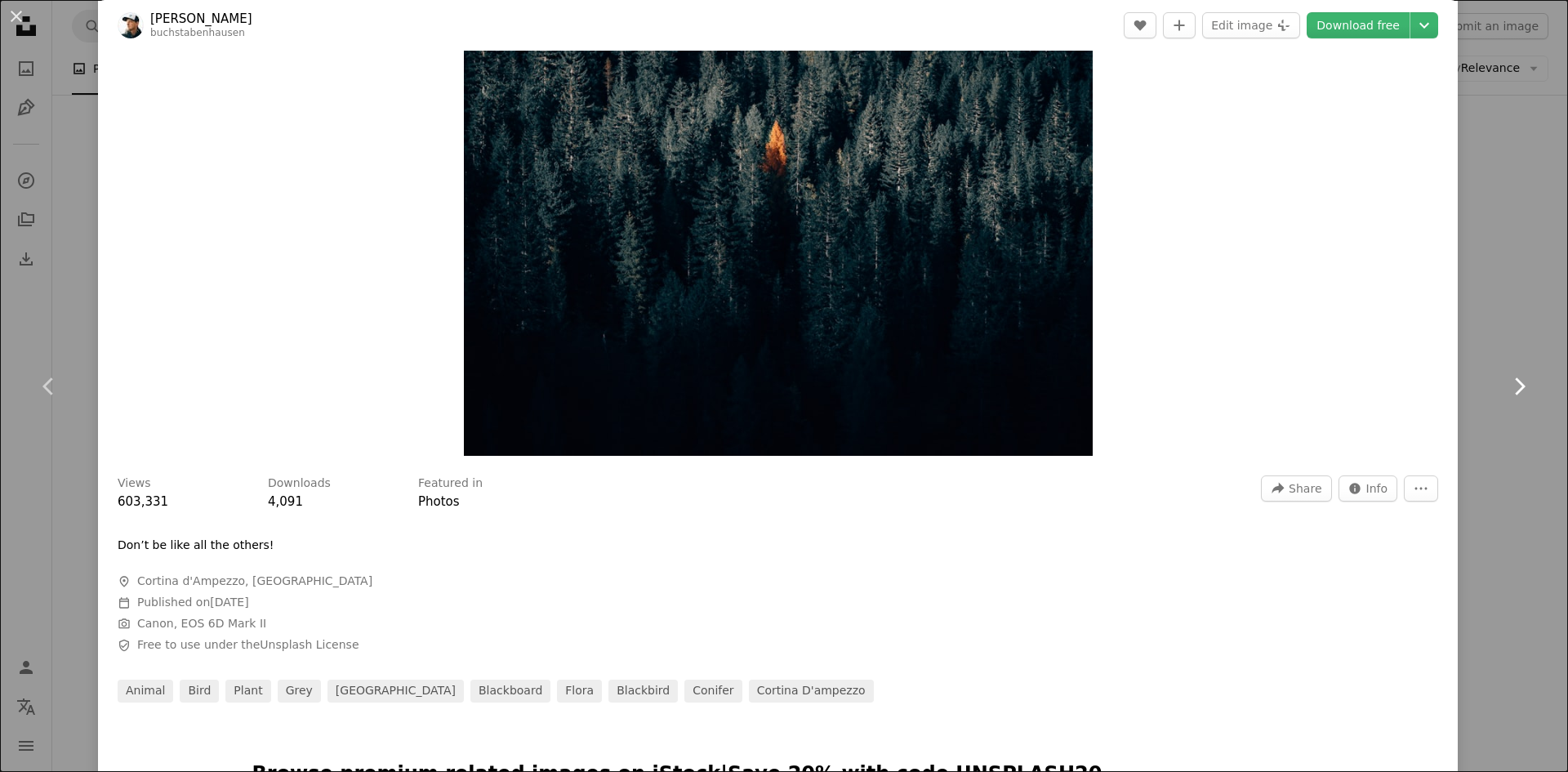
click at [1506, 385] on icon "Chevron right" at bounding box center [1519, 386] width 26 height 26
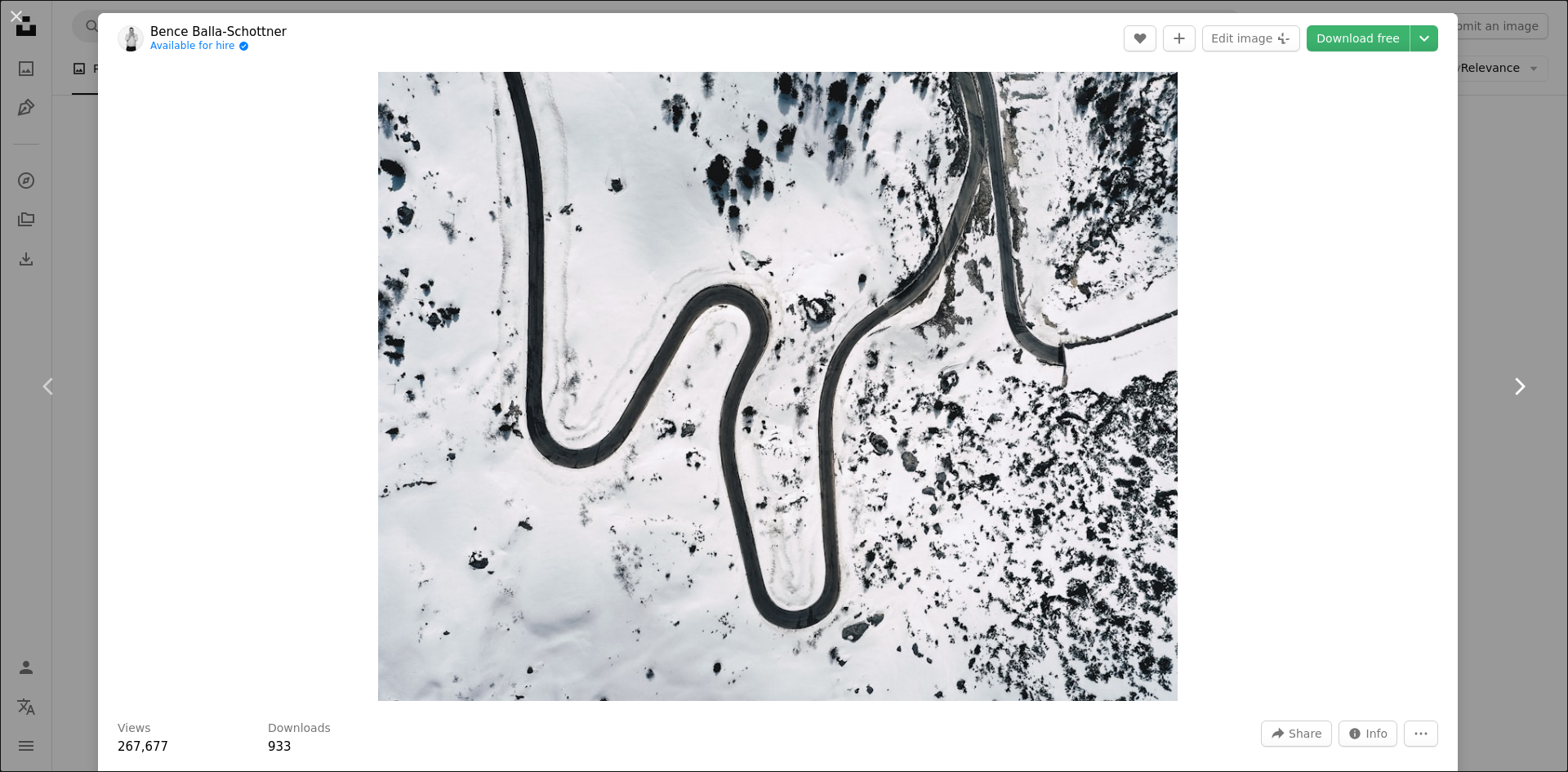
click at [1506, 381] on icon "Chevron right" at bounding box center [1519, 386] width 26 height 26
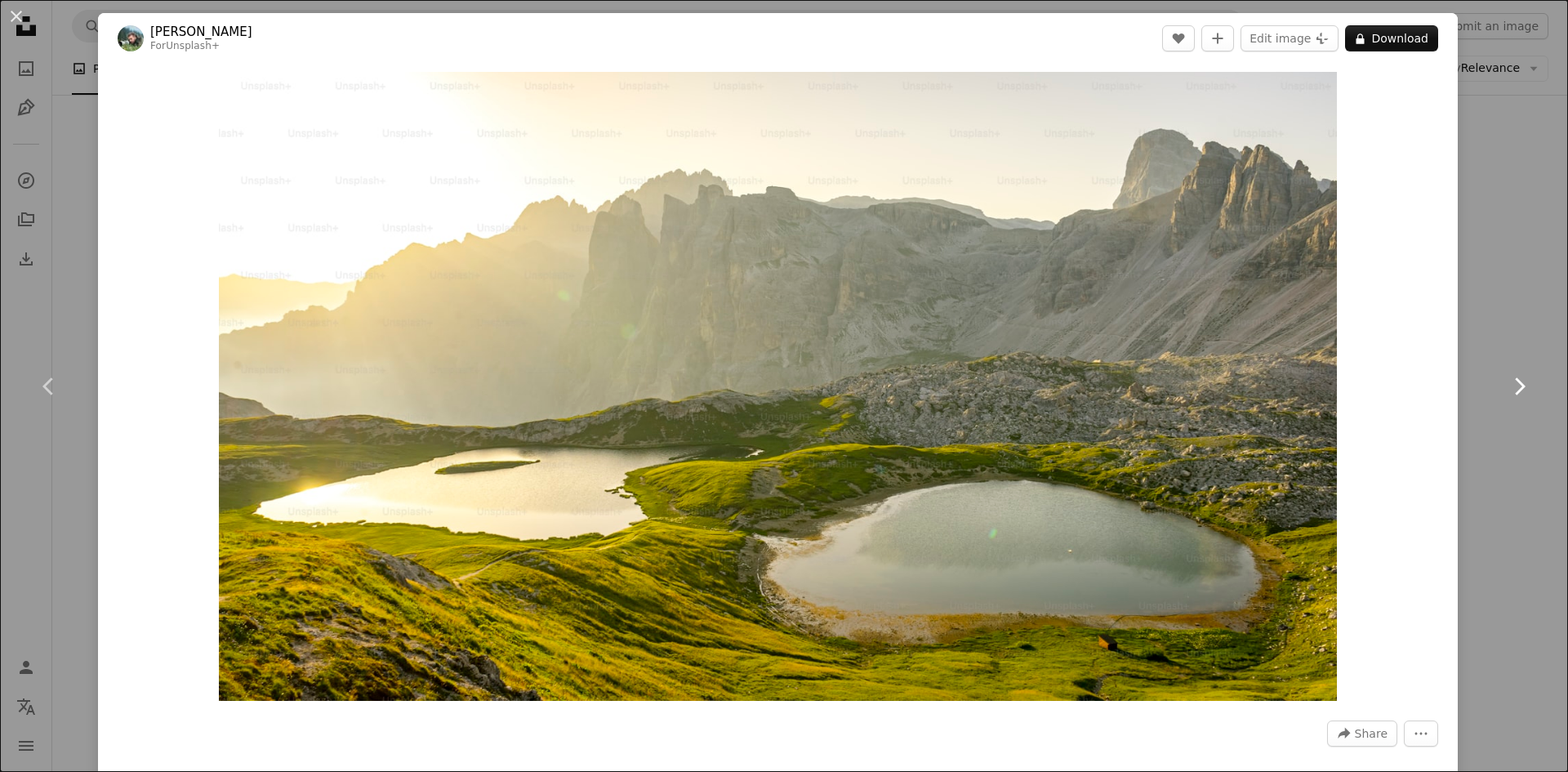
click at [1506, 381] on icon "Chevron right" at bounding box center [1519, 386] width 26 height 26
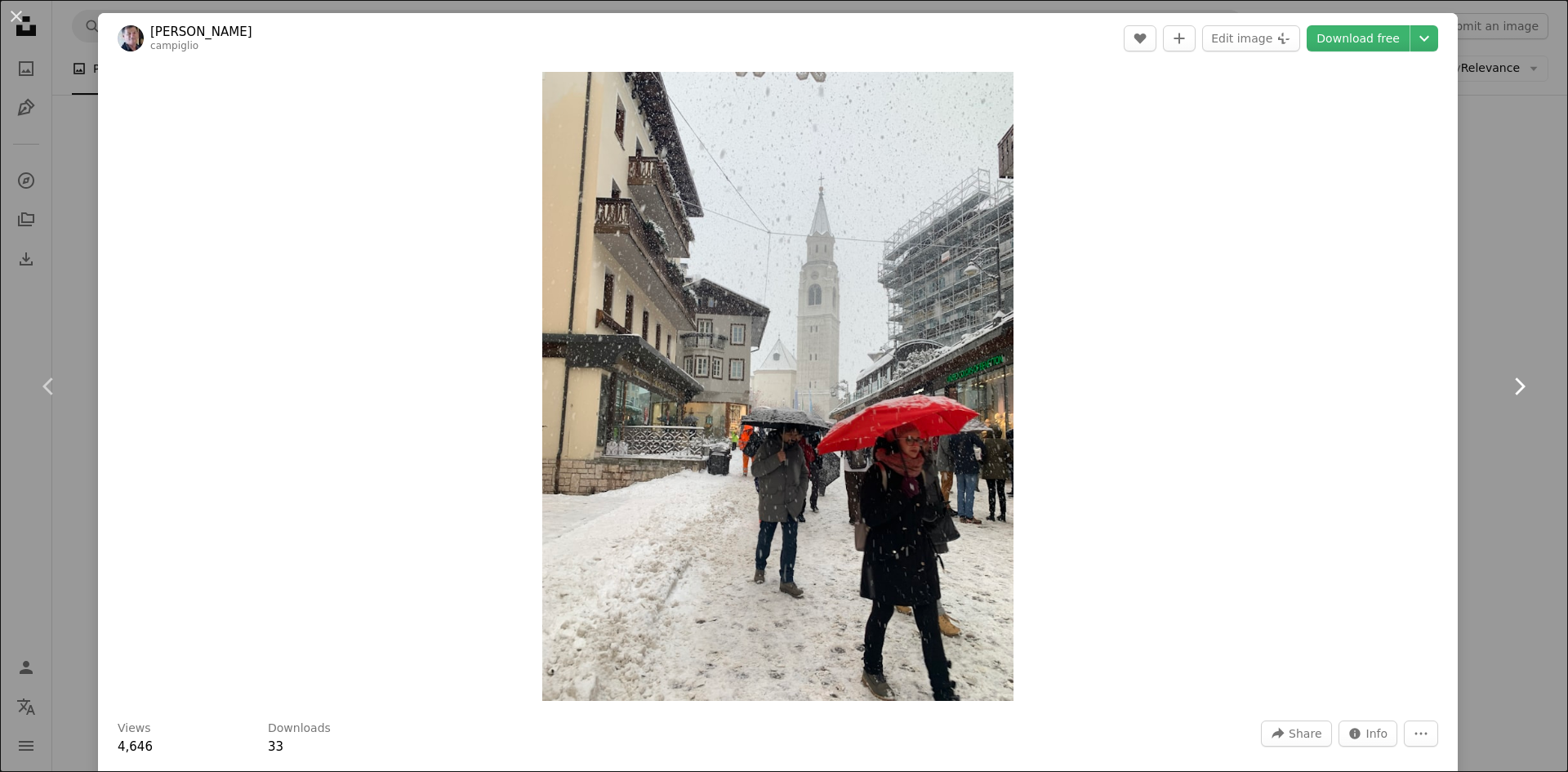
click at [1506, 381] on icon "Chevron right" at bounding box center [1519, 386] width 26 height 26
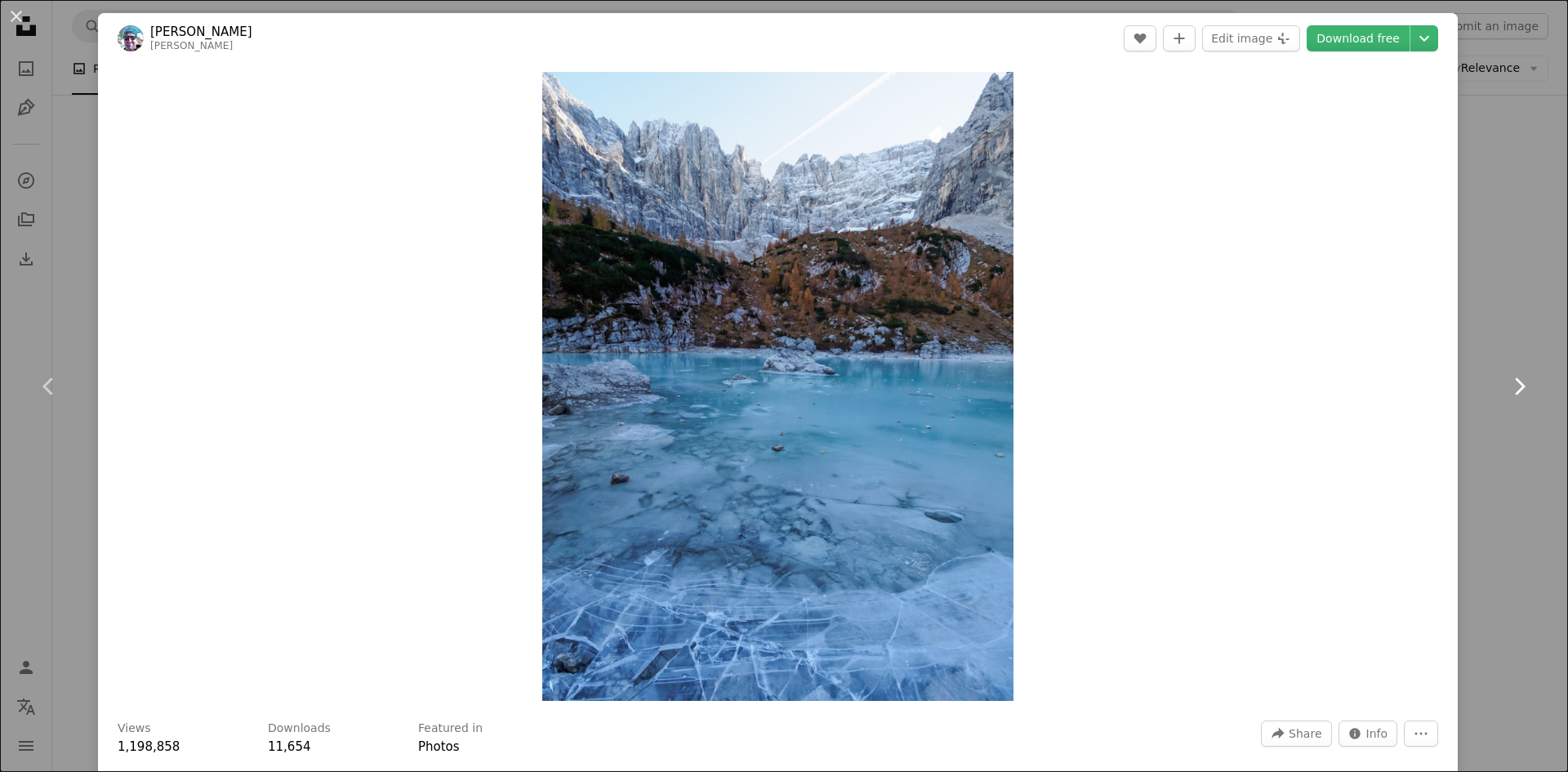
click at [1506, 381] on icon "Chevron right" at bounding box center [1519, 386] width 26 height 26
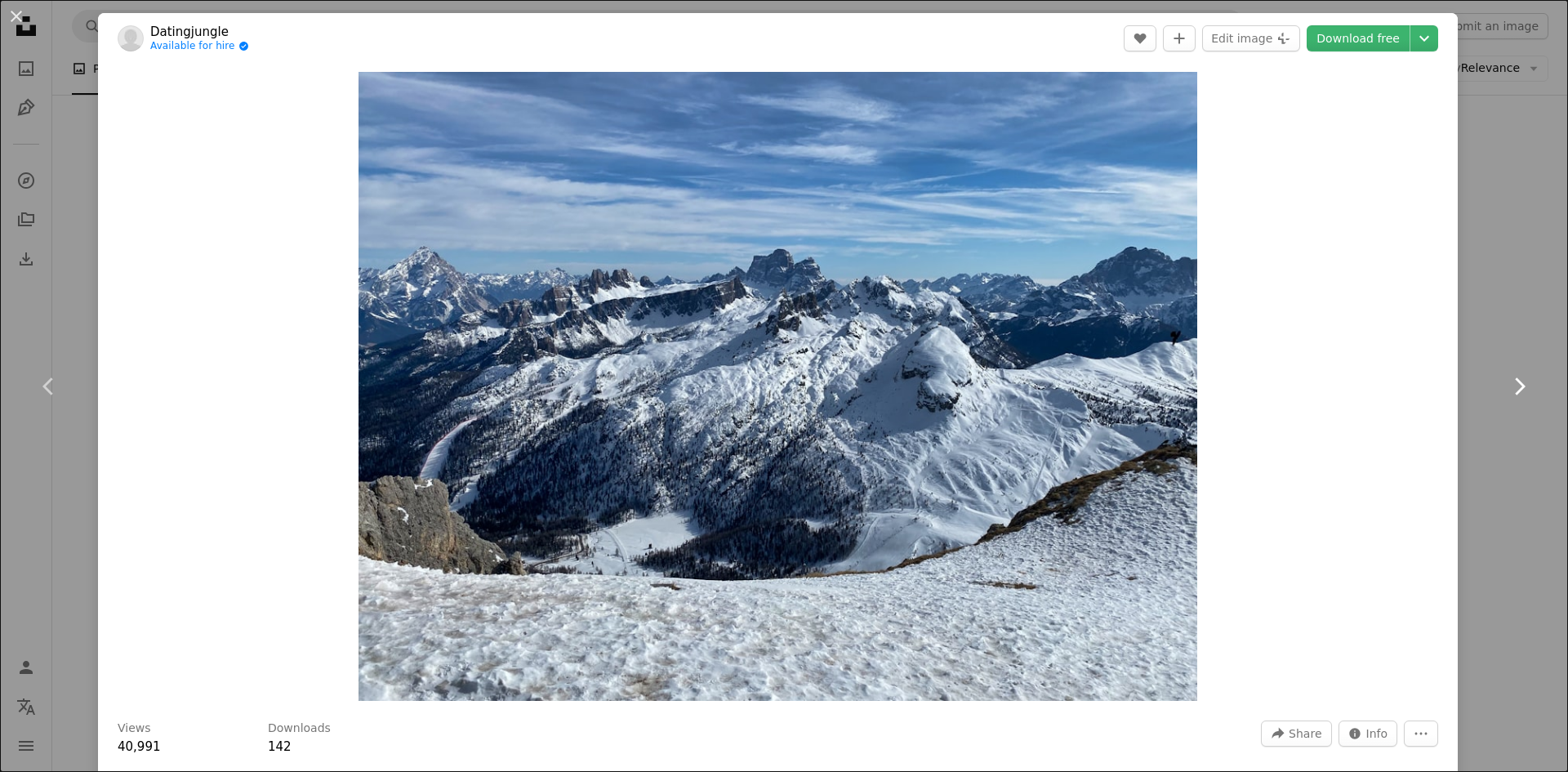
click at [1507, 384] on icon "Chevron right" at bounding box center [1519, 386] width 26 height 26
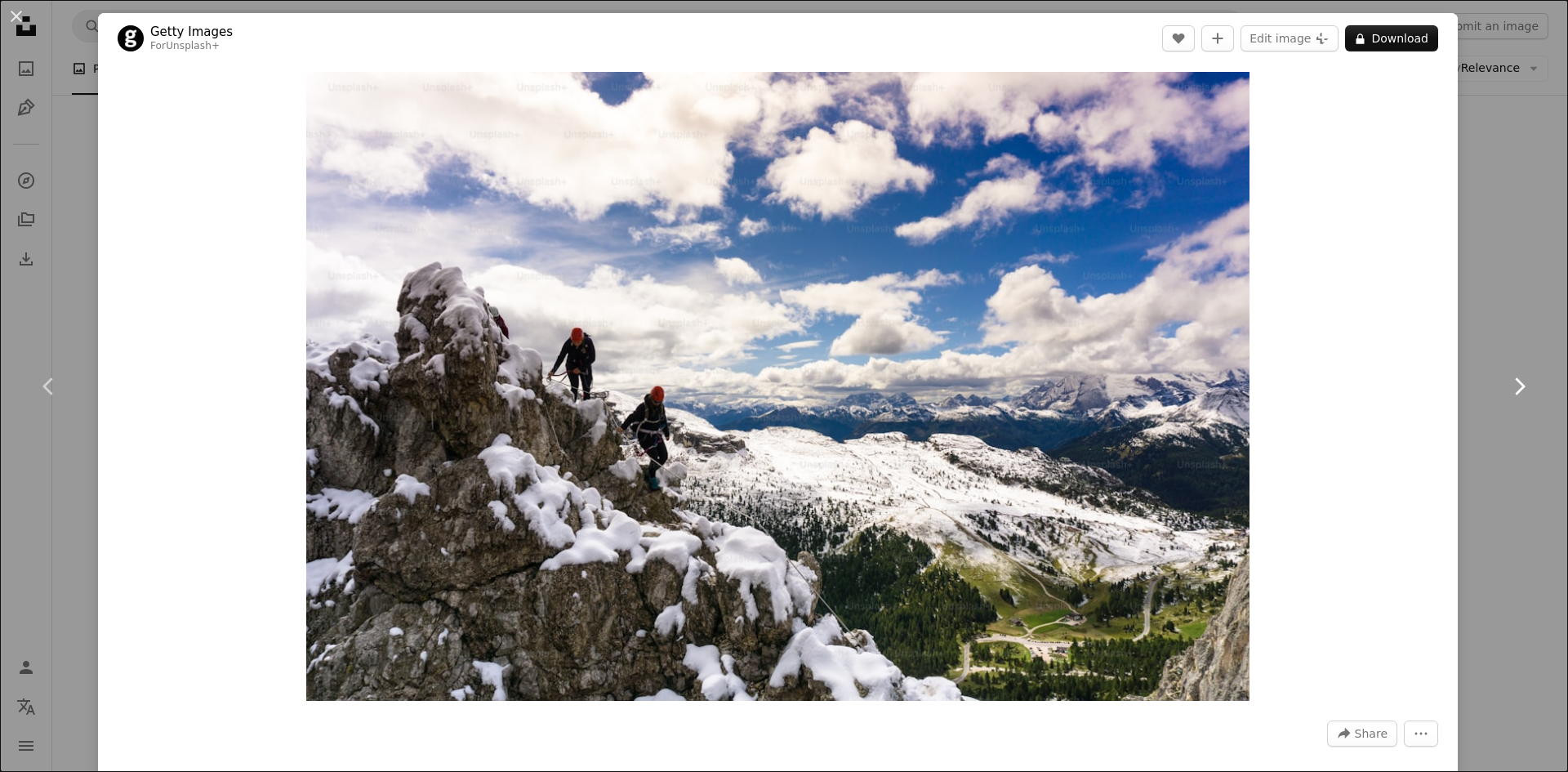
click at [1507, 384] on icon "Chevron right" at bounding box center [1519, 386] width 26 height 26
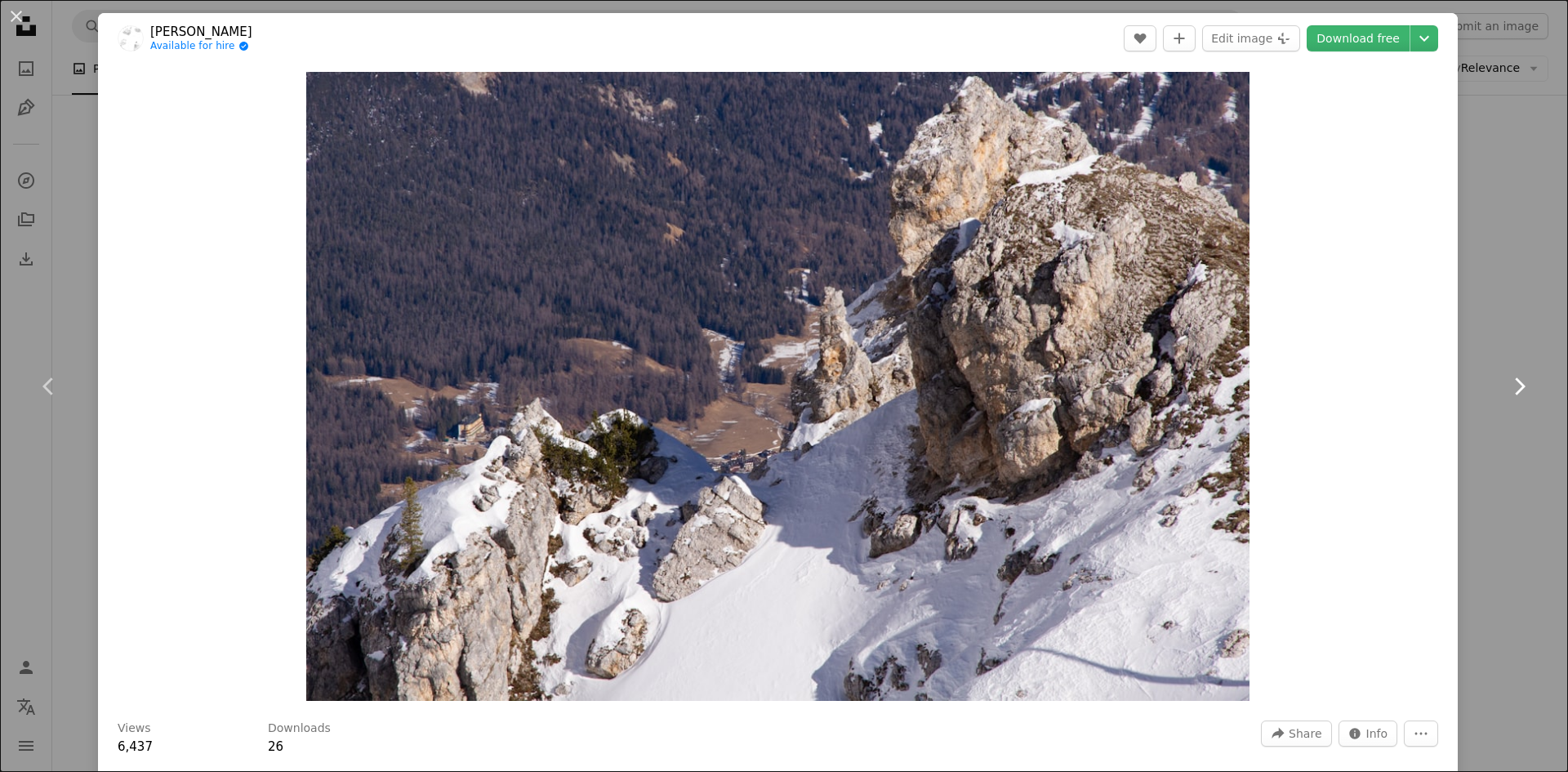
click at [1506, 386] on icon "Chevron right" at bounding box center [1519, 386] width 26 height 26
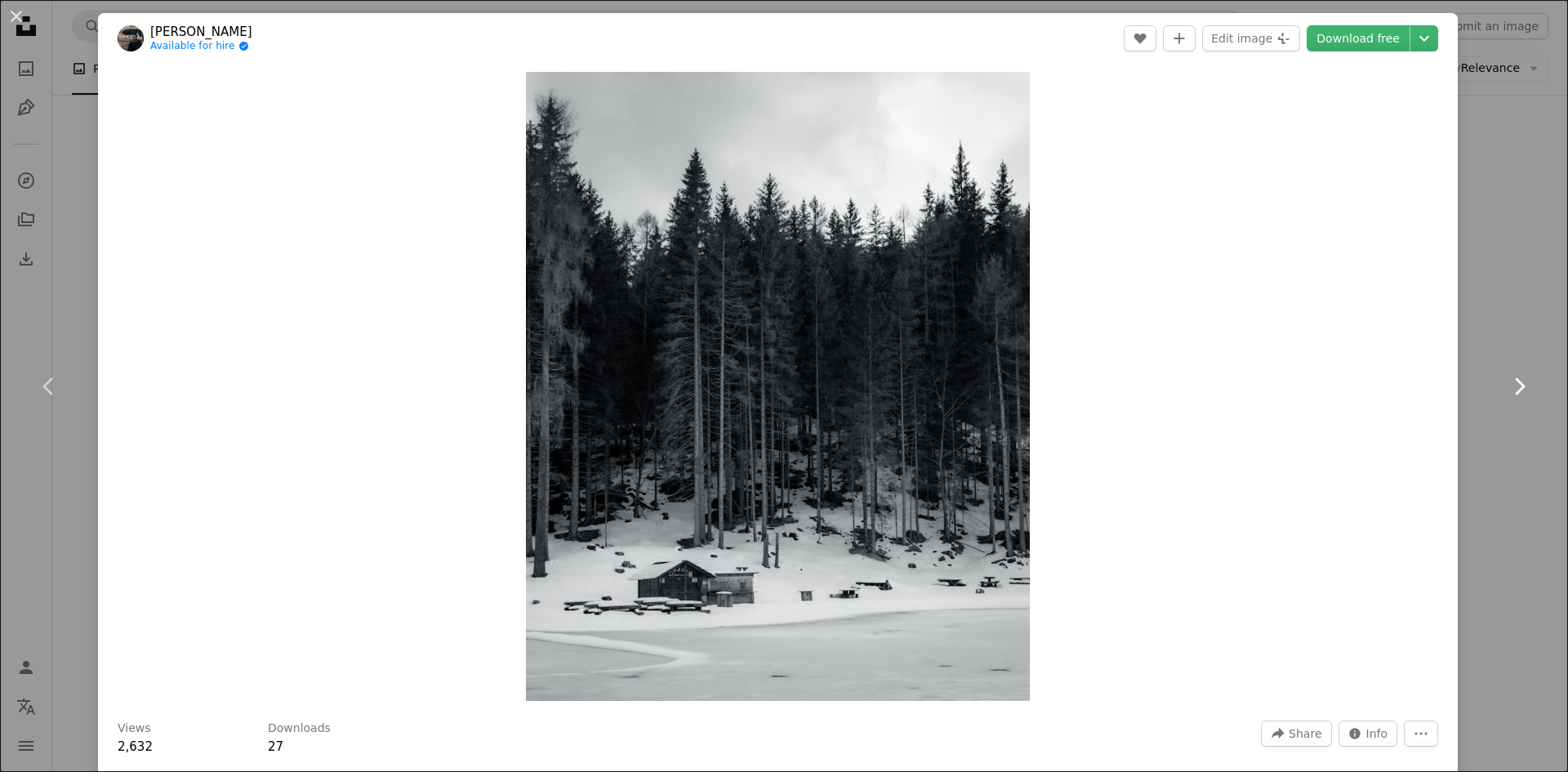
click at [1506, 386] on icon "Chevron right" at bounding box center [1519, 386] width 26 height 26
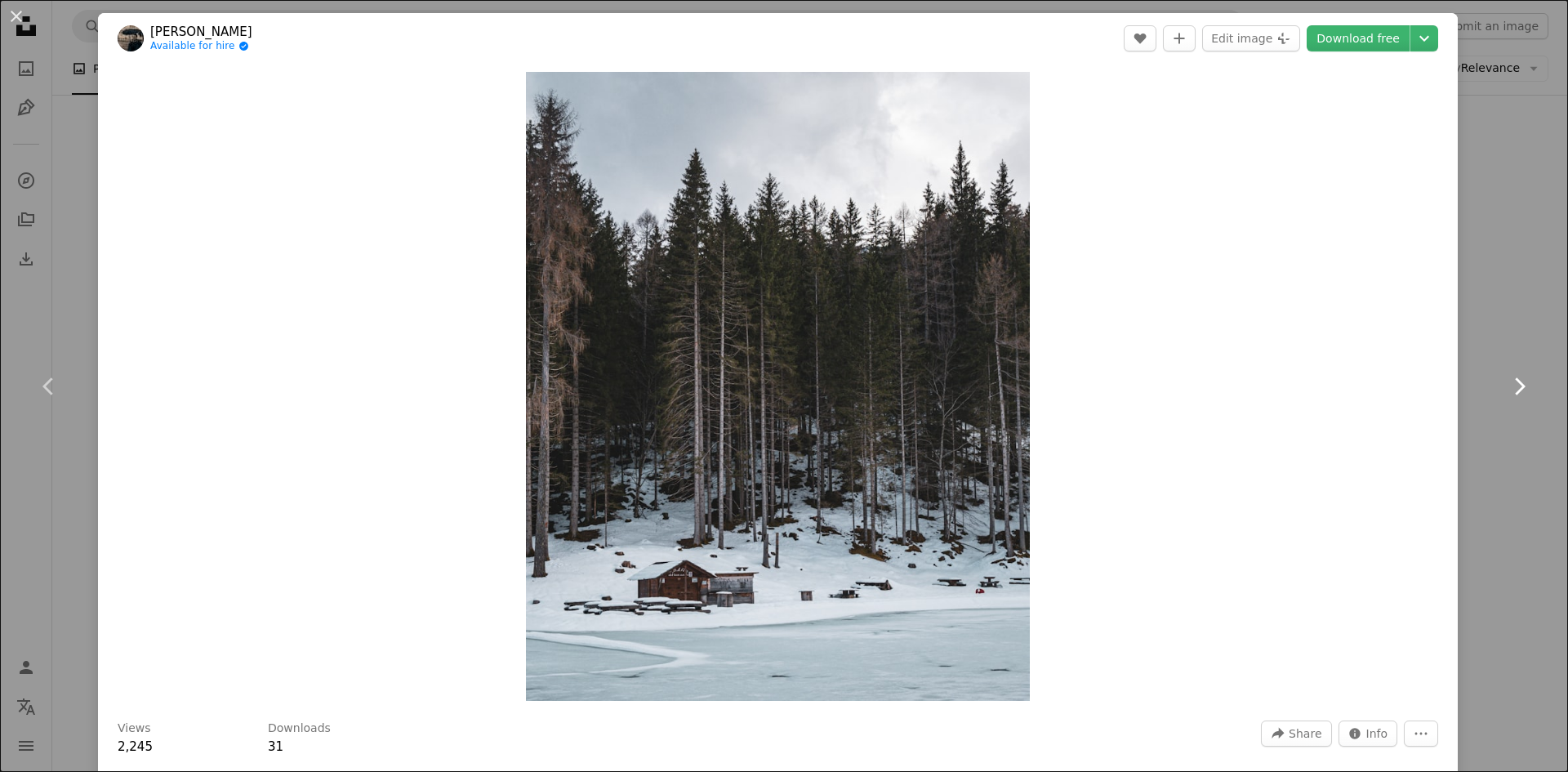
click at [1506, 386] on icon "Chevron right" at bounding box center [1519, 386] width 26 height 26
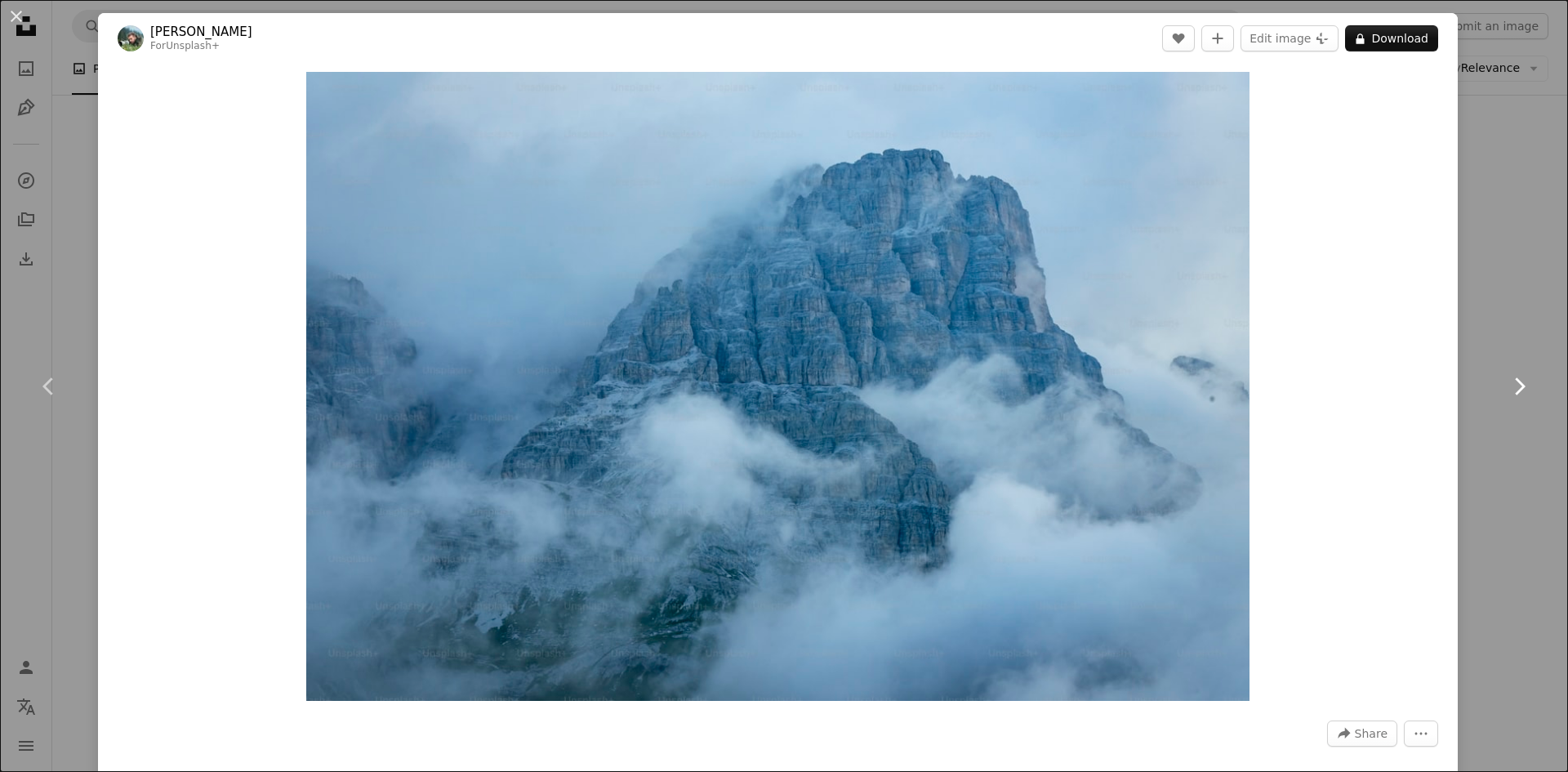
click at [1506, 386] on icon "Chevron right" at bounding box center [1519, 386] width 26 height 26
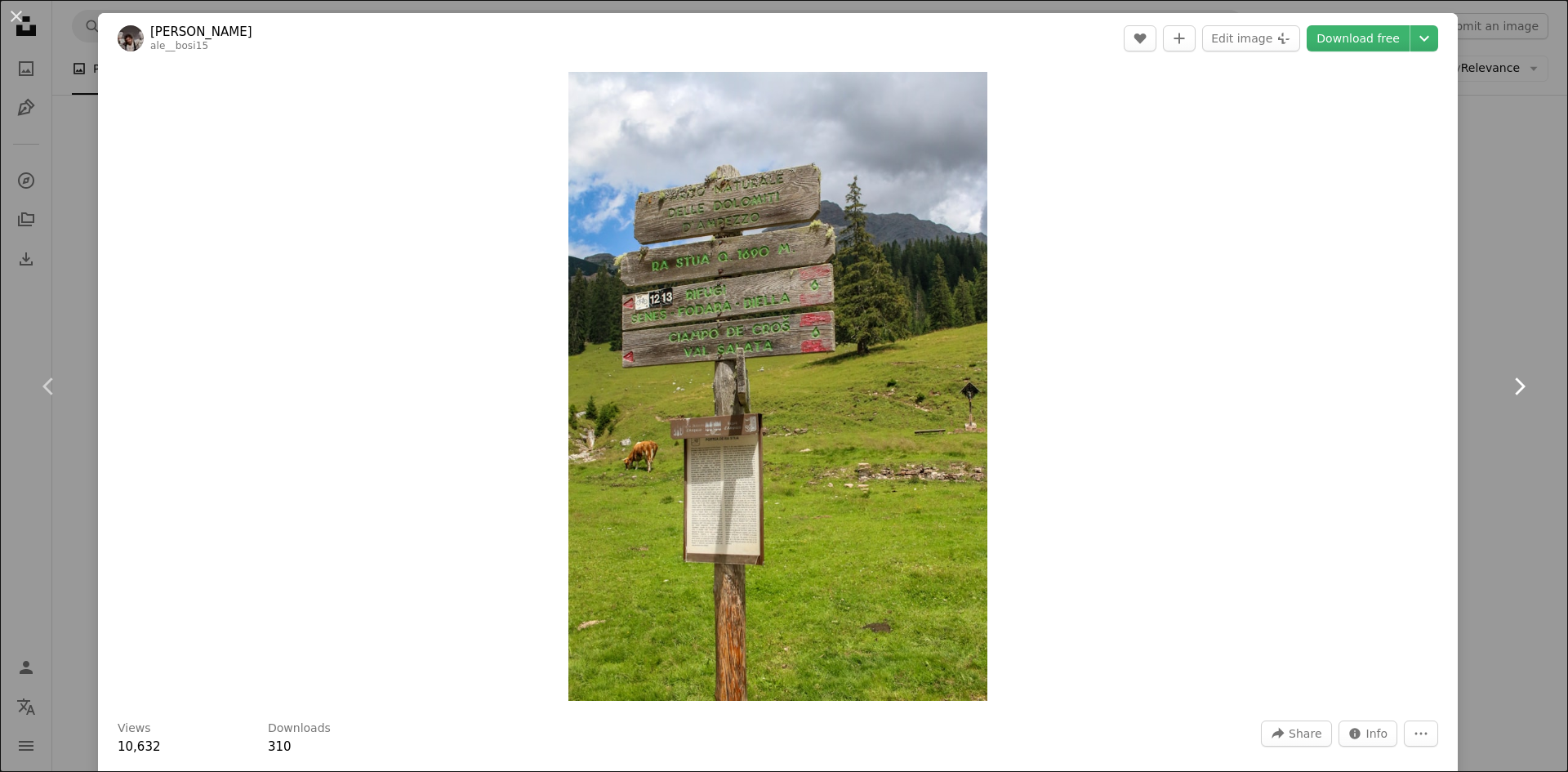
click at [1506, 386] on icon "Chevron right" at bounding box center [1519, 386] width 26 height 26
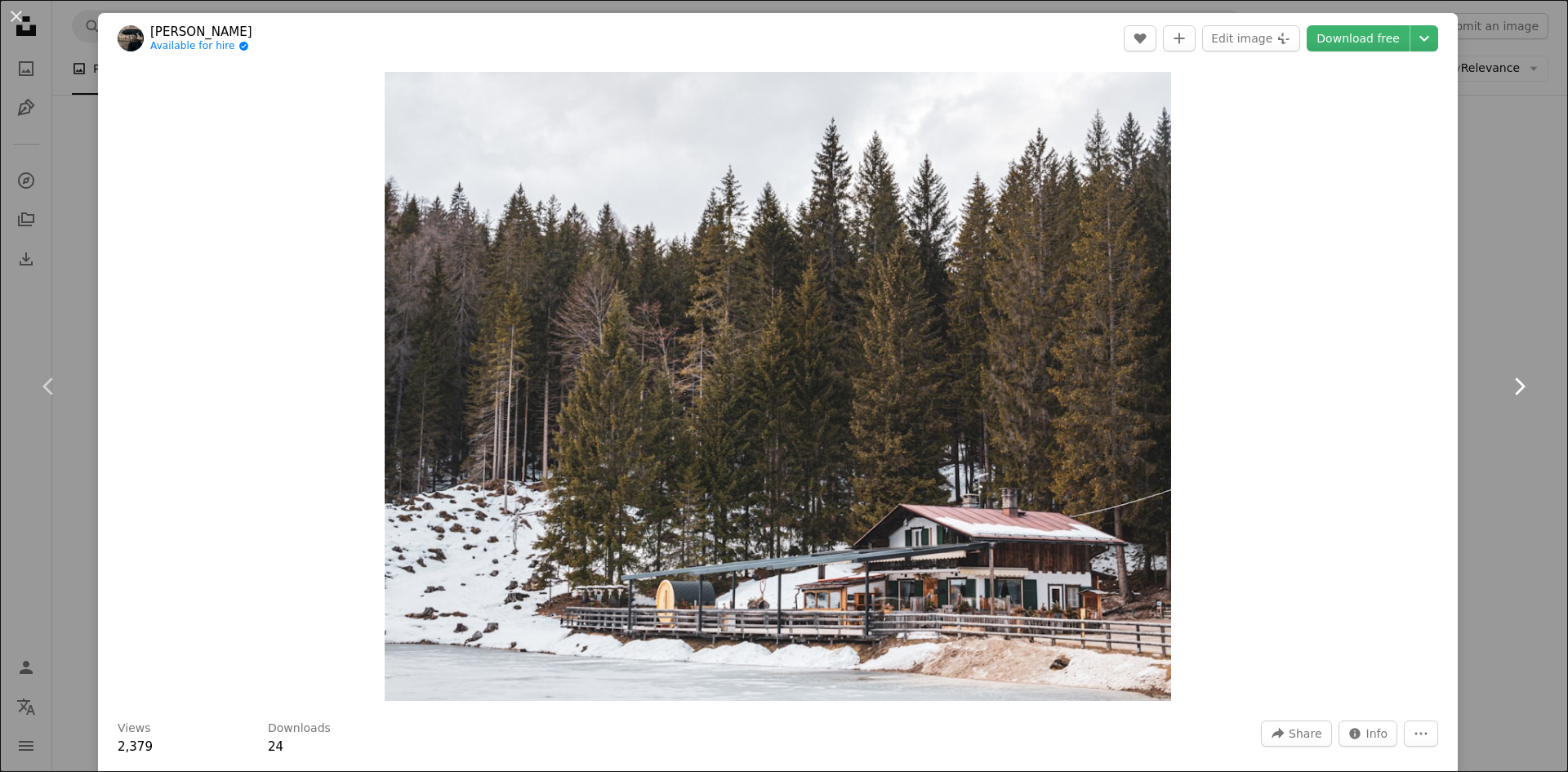
click at [1506, 386] on icon "Chevron right" at bounding box center [1519, 386] width 26 height 26
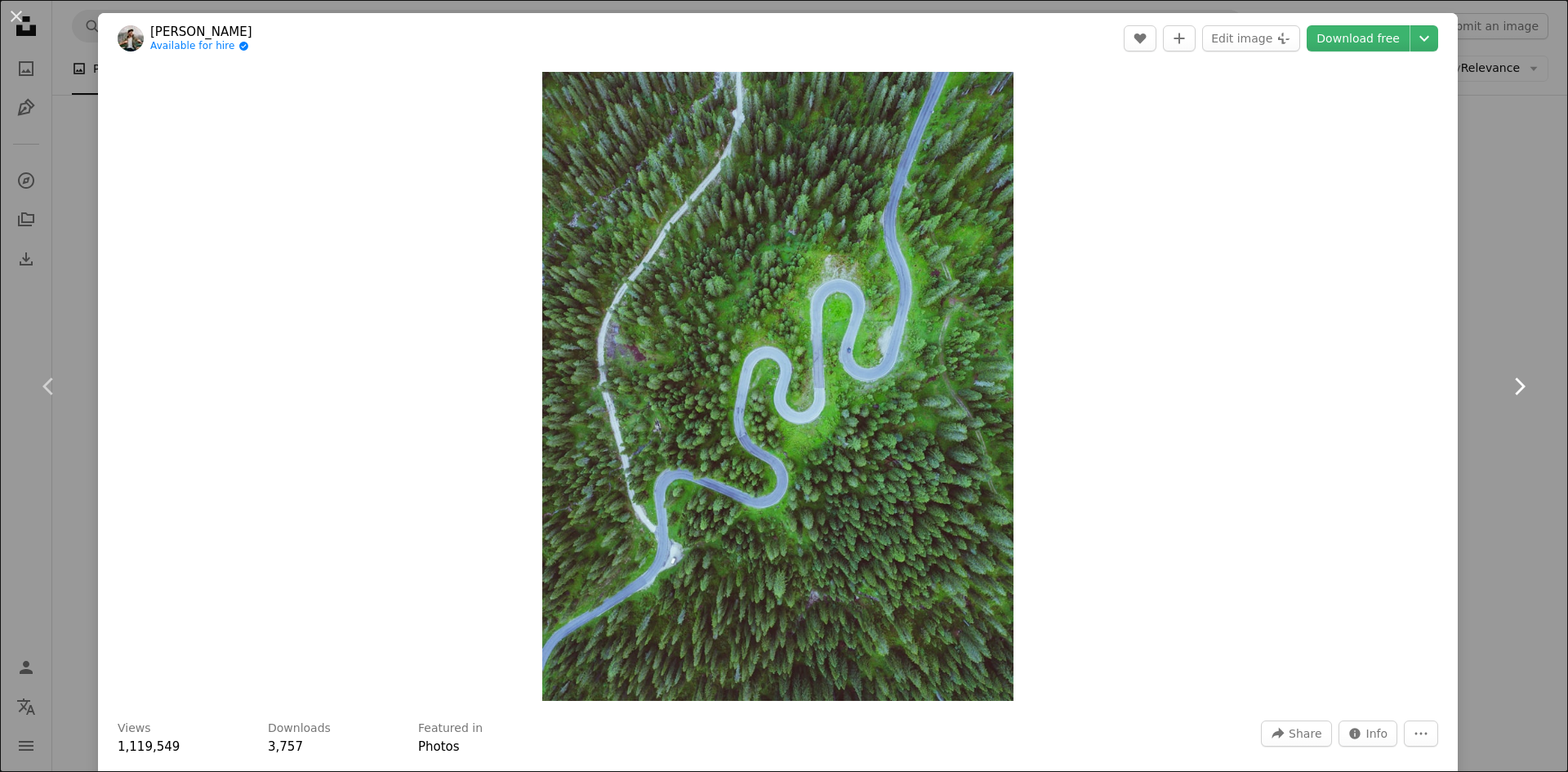
click at [1506, 386] on icon "Chevron right" at bounding box center [1519, 386] width 26 height 26
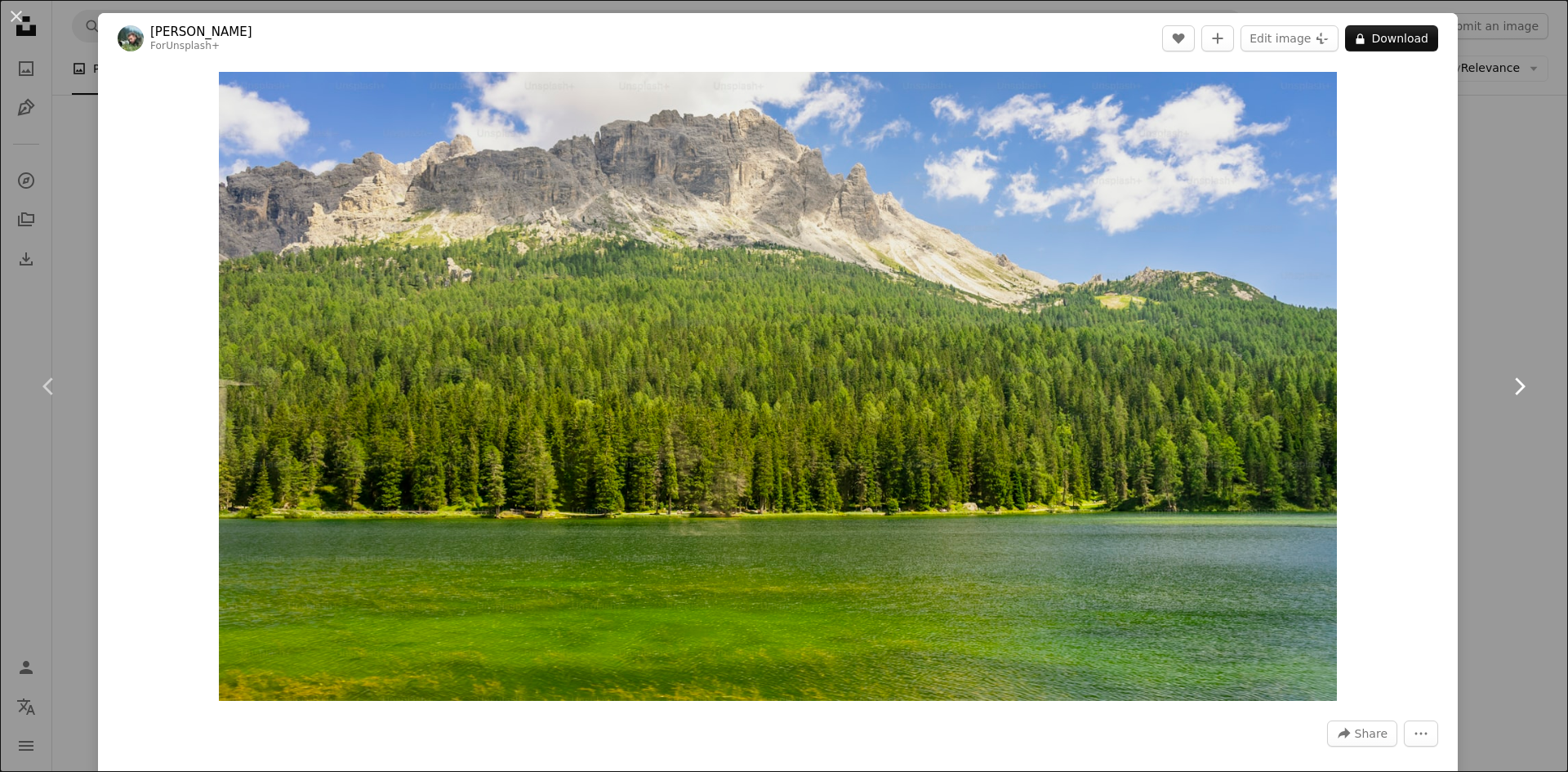
click at [1506, 386] on icon "Chevron right" at bounding box center [1519, 386] width 26 height 26
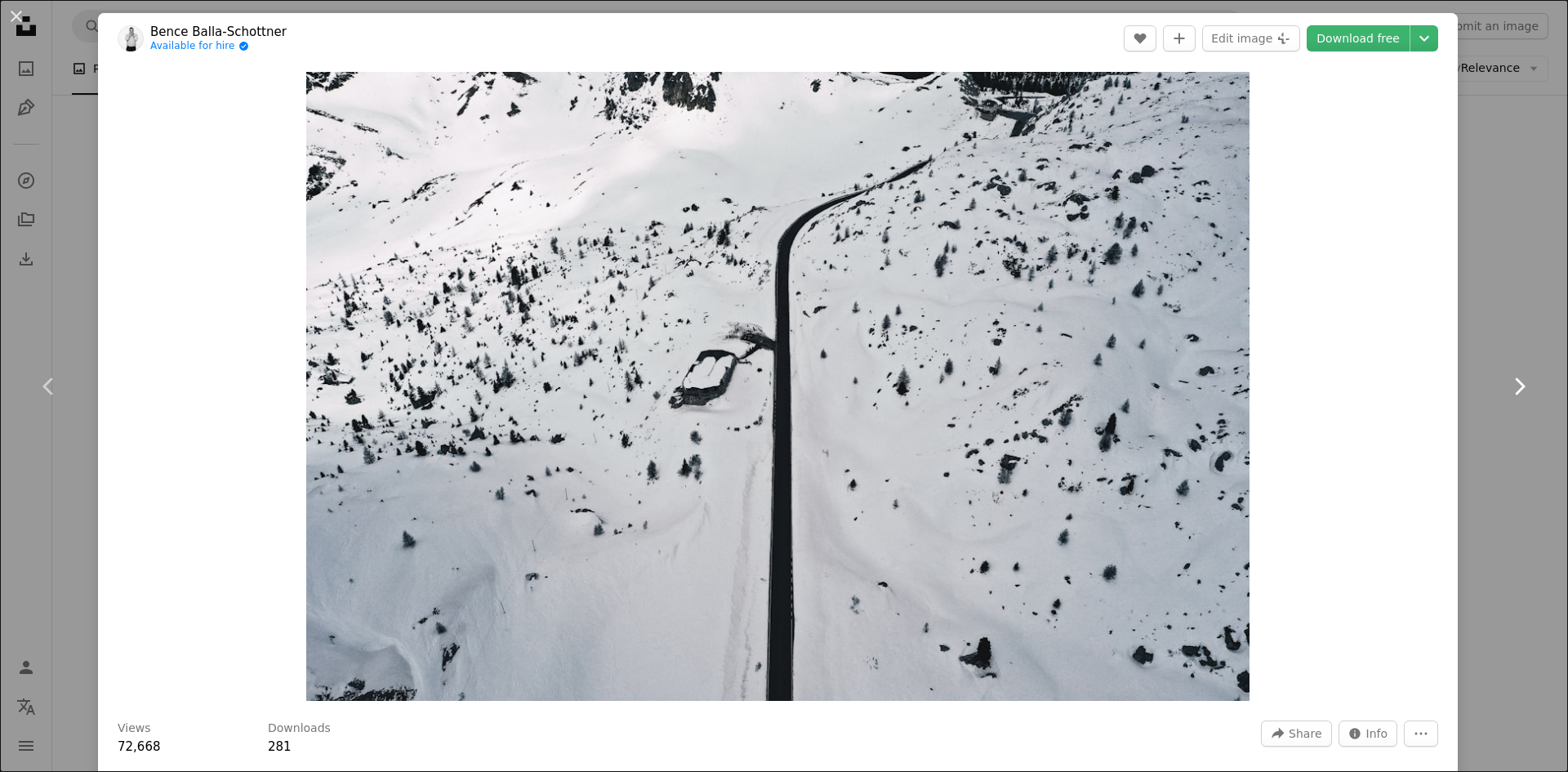
click at [1506, 386] on icon "Chevron right" at bounding box center [1519, 386] width 26 height 26
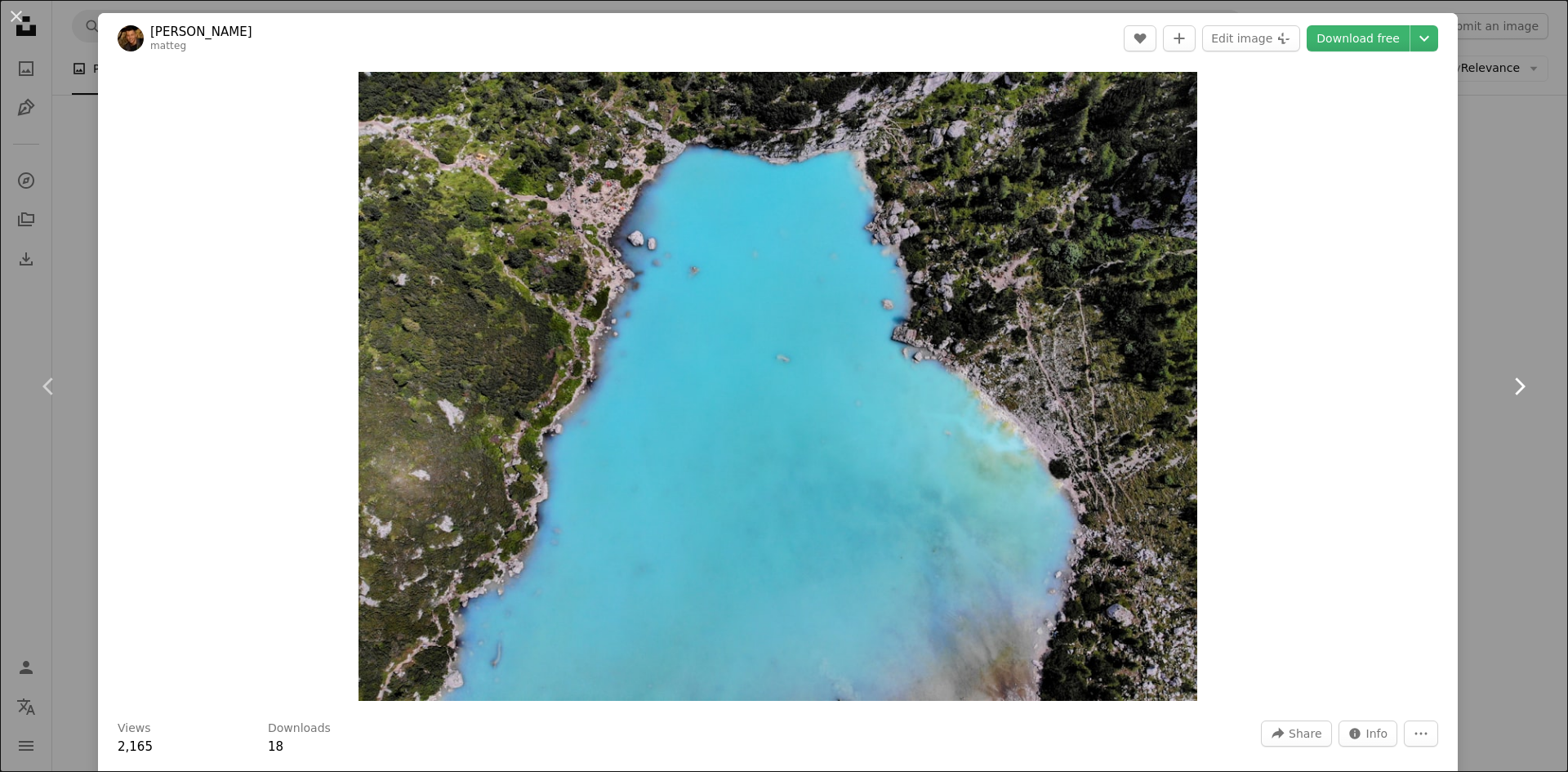
click at [1506, 386] on icon "Chevron right" at bounding box center [1519, 386] width 26 height 26
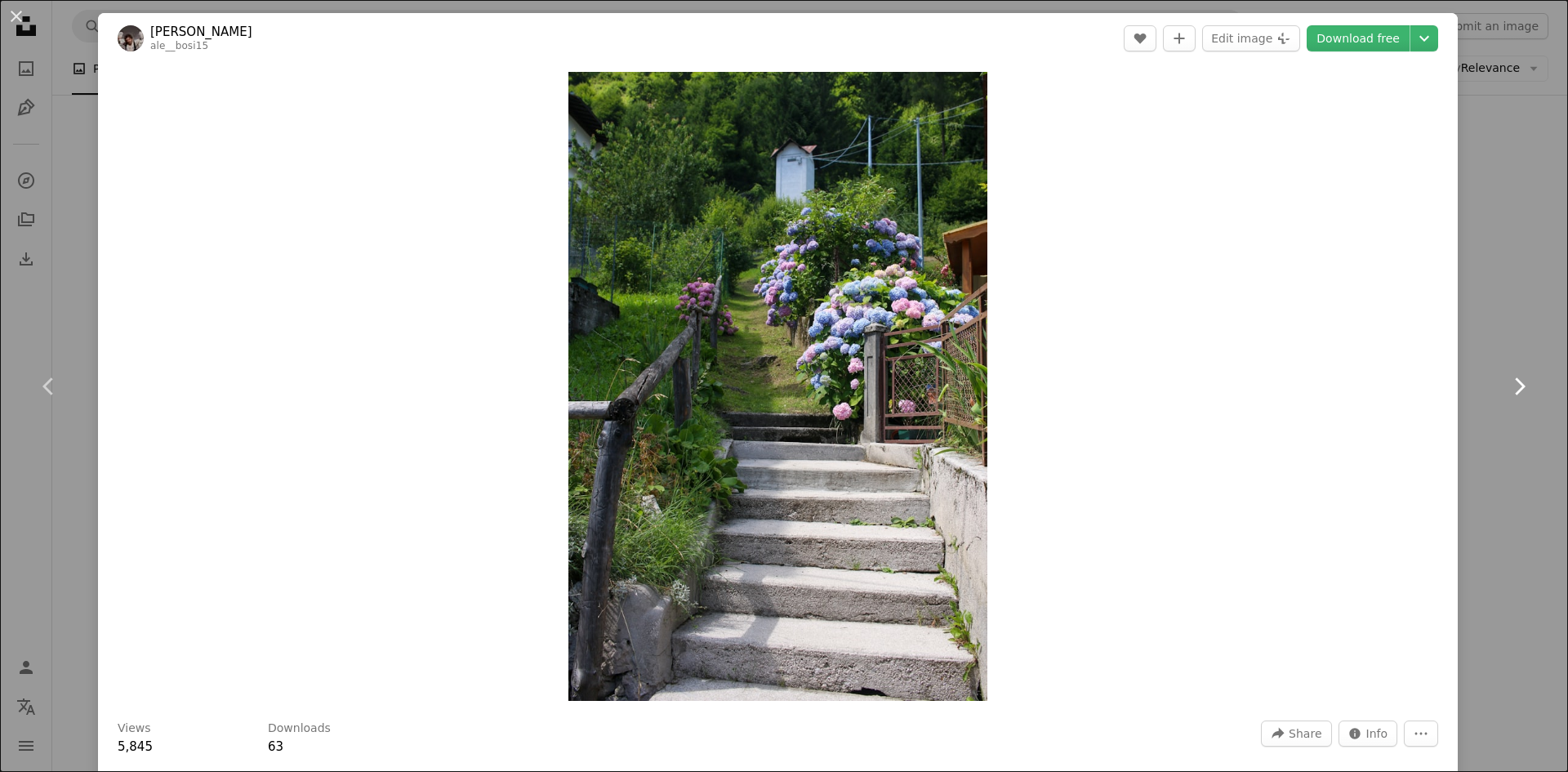
click at [1506, 386] on icon "Chevron right" at bounding box center [1519, 386] width 26 height 26
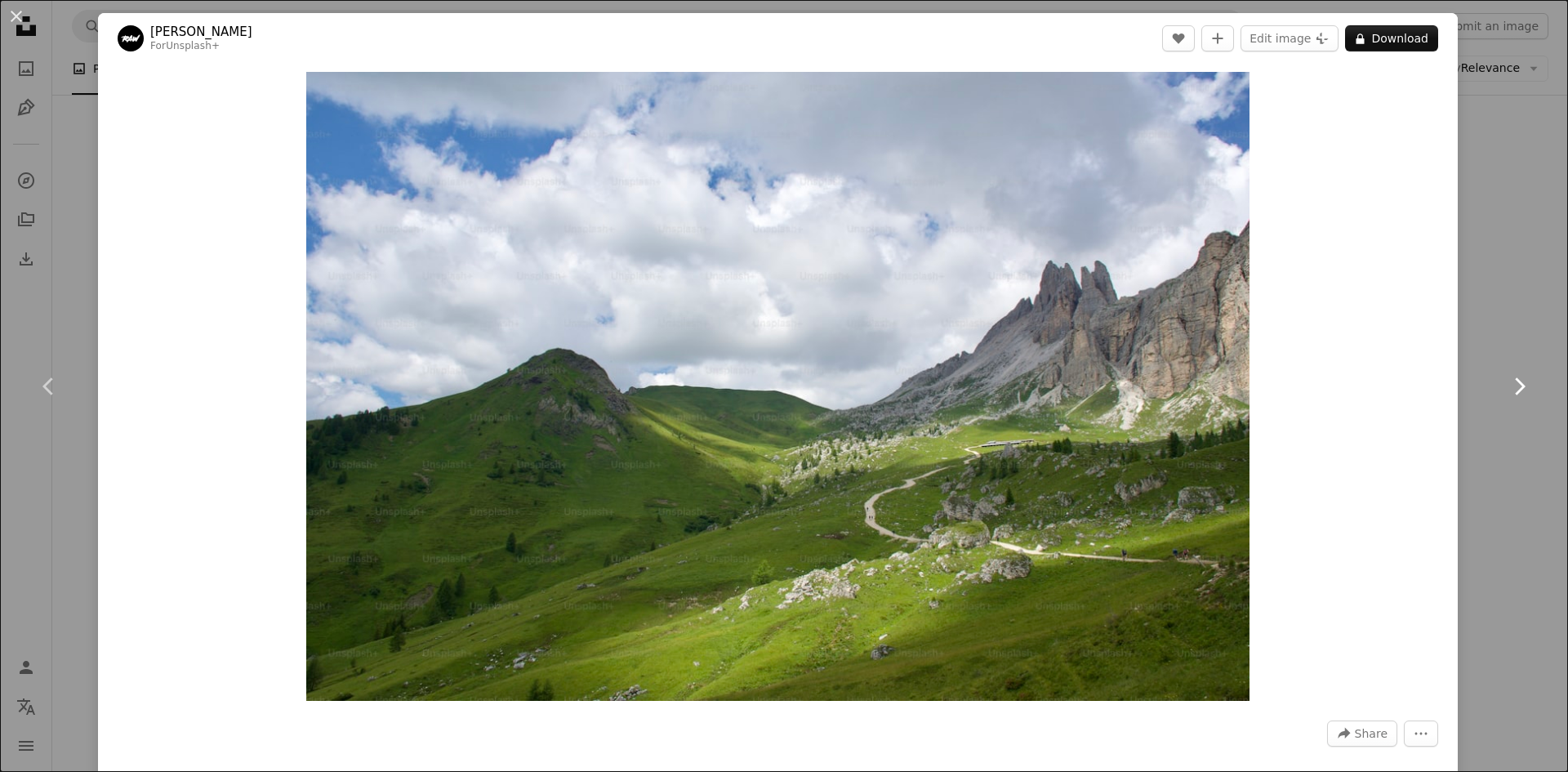
click at [1506, 386] on icon "Chevron right" at bounding box center [1519, 386] width 26 height 26
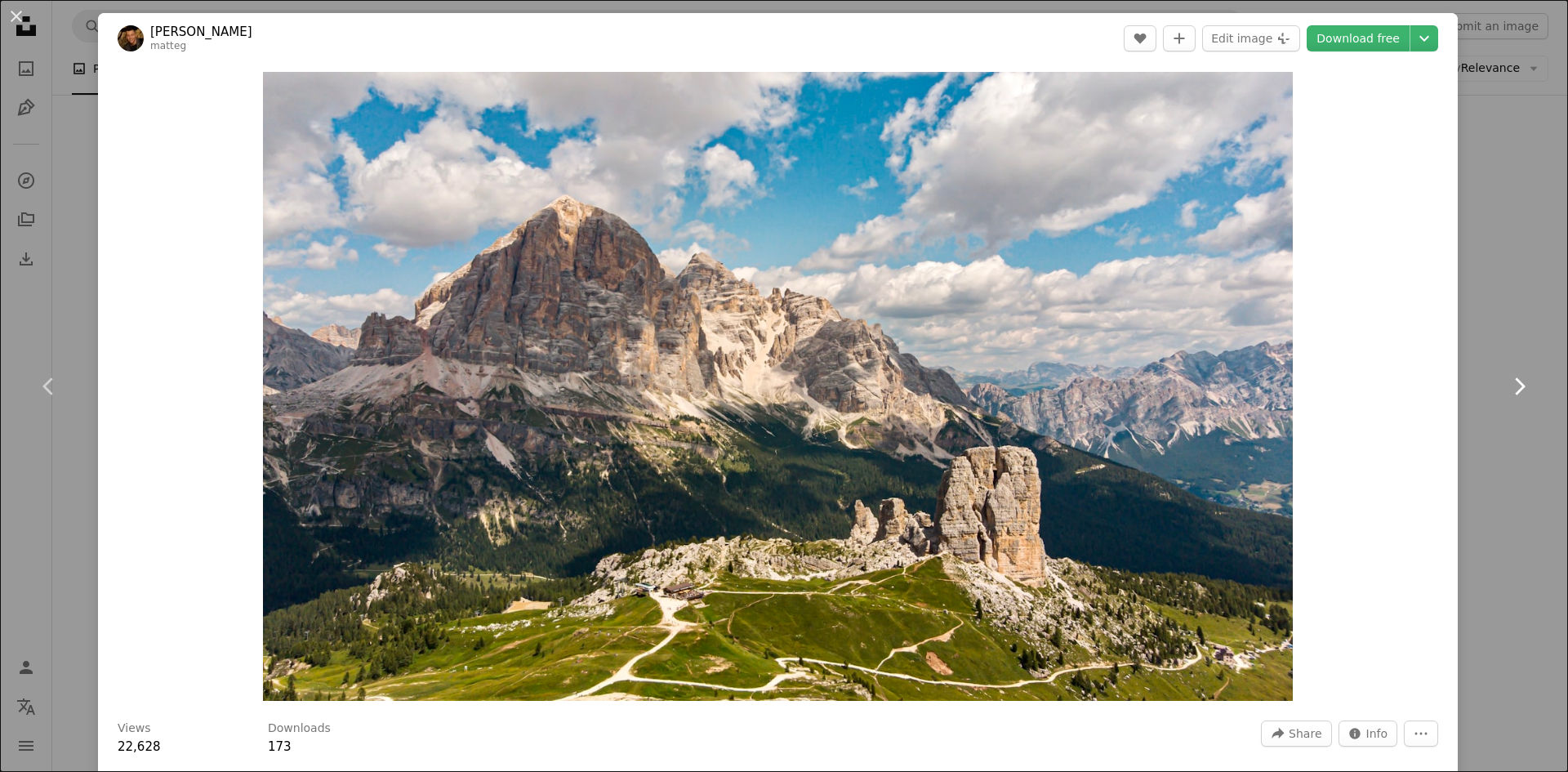
click at [1506, 386] on icon "Chevron right" at bounding box center [1519, 386] width 26 height 26
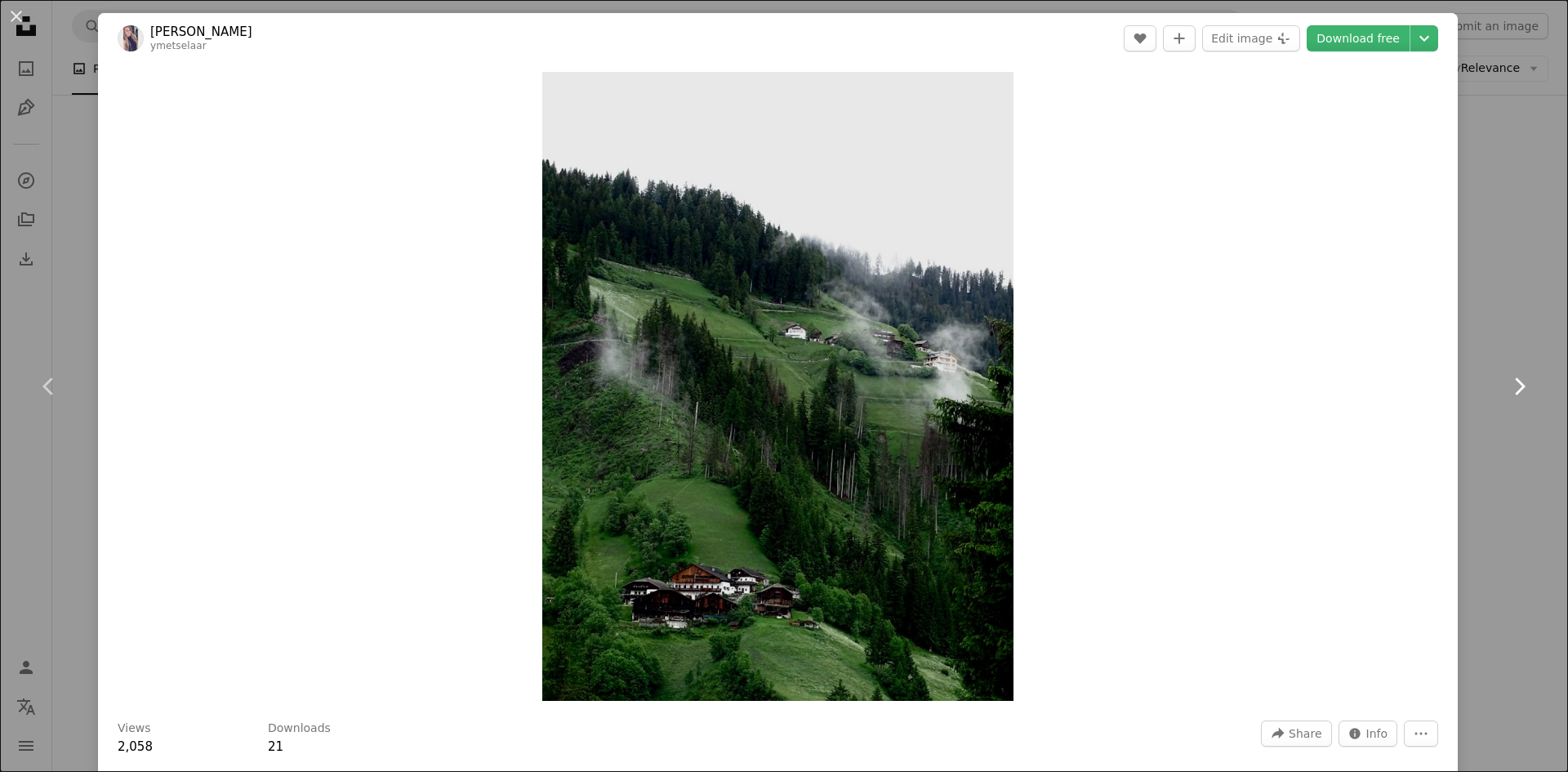
click at [1514, 381] on icon at bounding box center [1519, 386] width 10 height 18
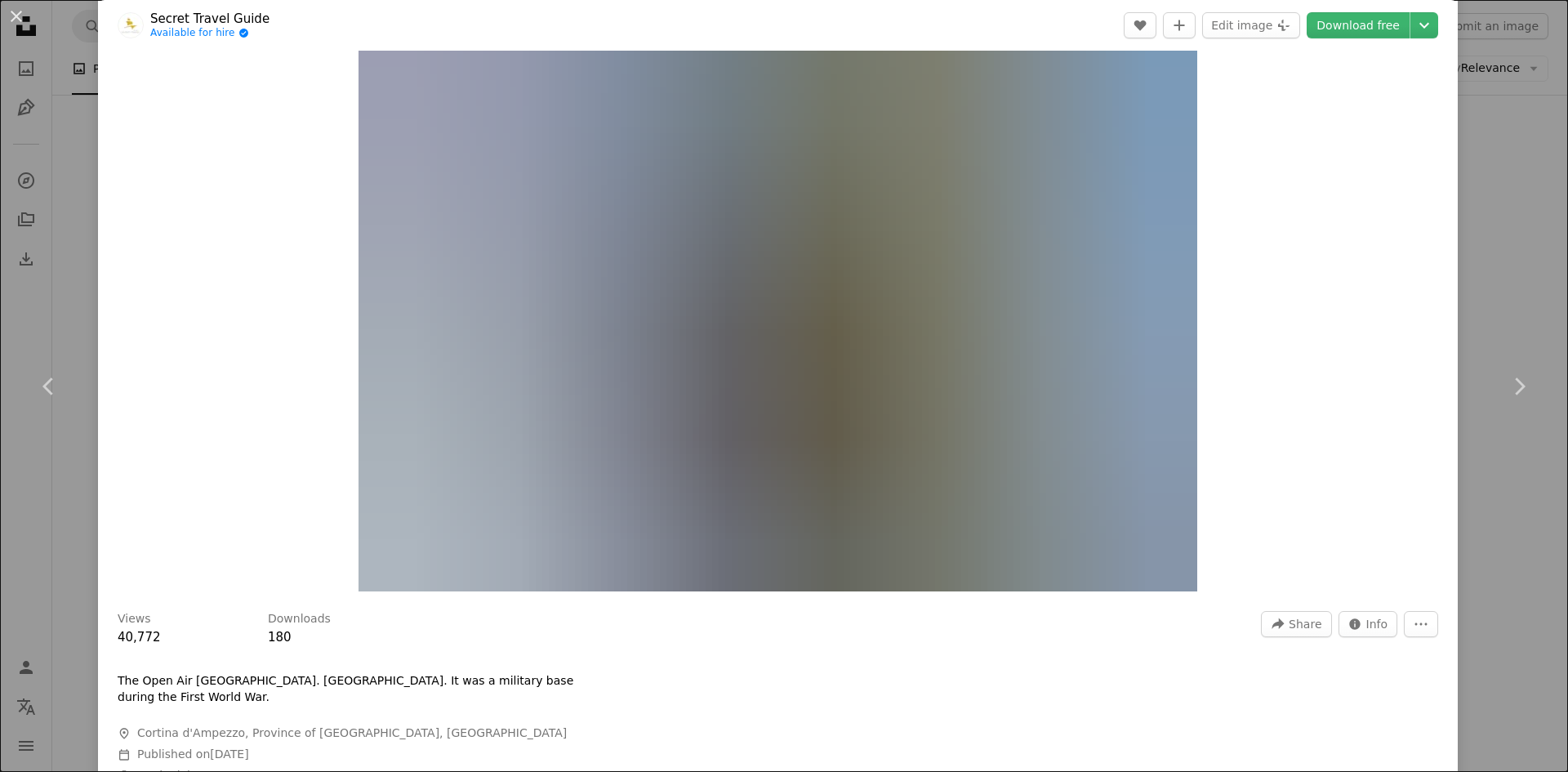
scroll to position [81, 0]
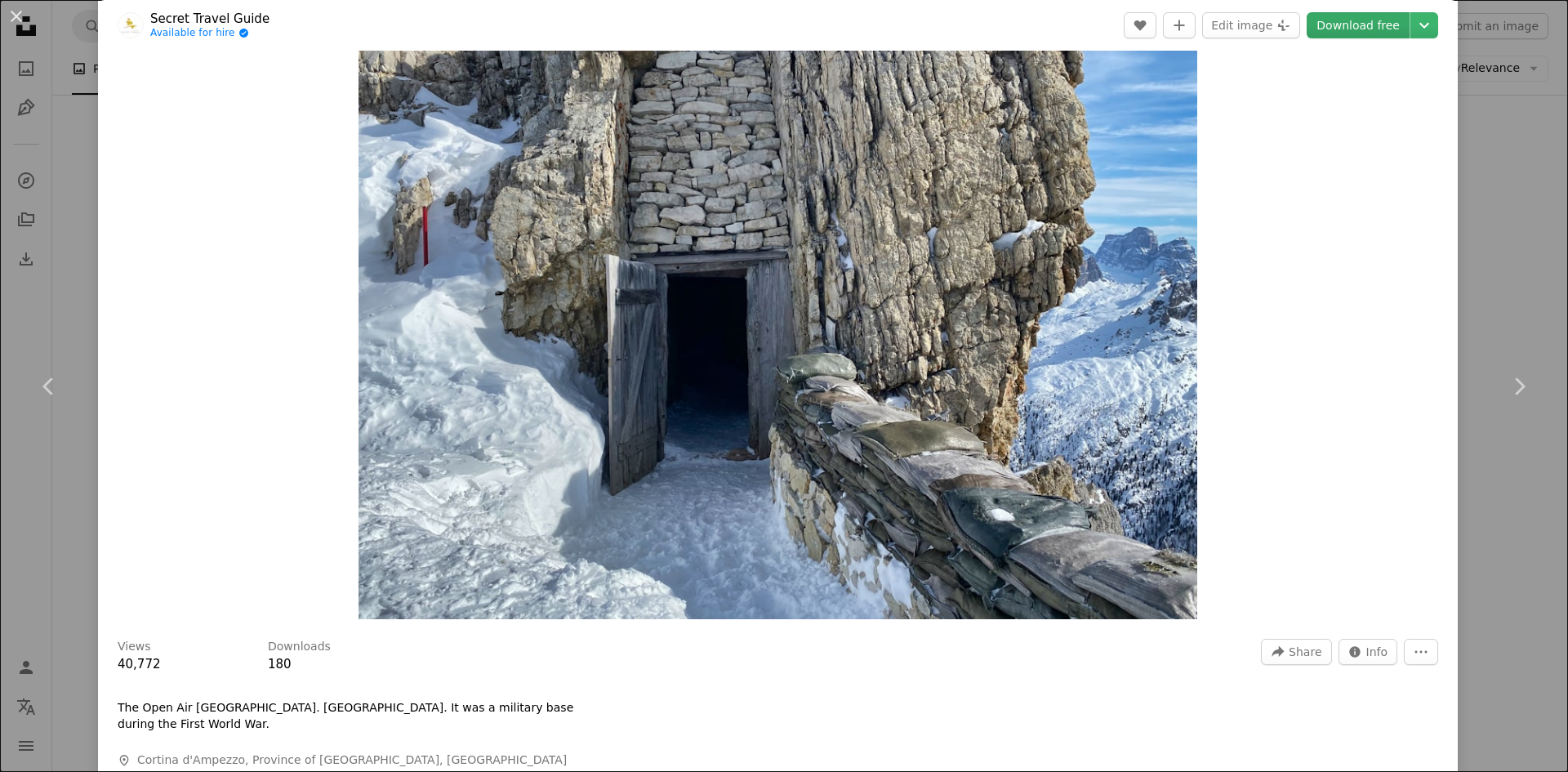
drag, startPoint x: 877, startPoint y: 305, endPoint x: 1357, endPoint y: 18, distance: 559.3
click at [1357, 18] on link "Download free" at bounding box center [1357, 25] width 103 height 26
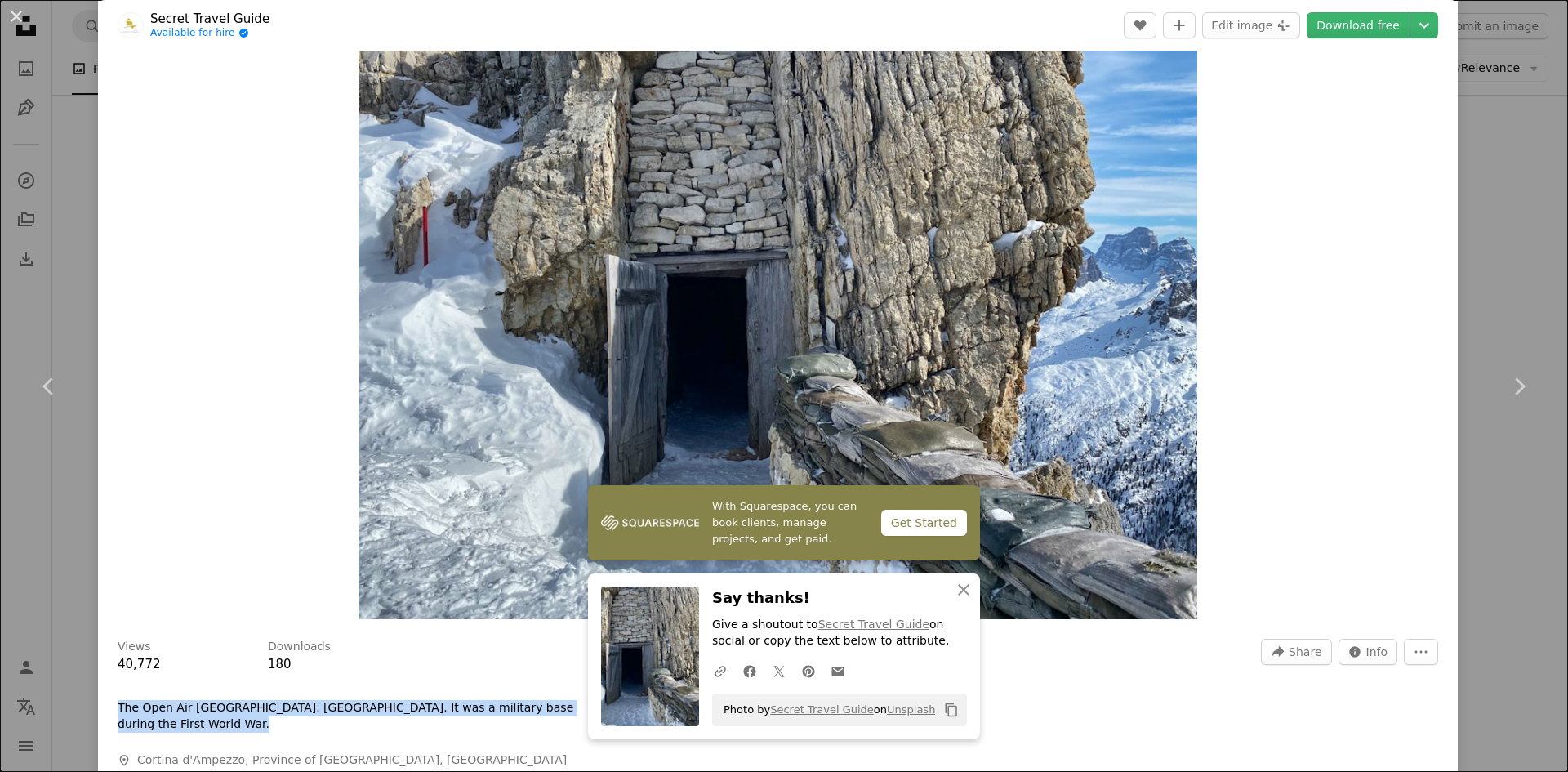
drag, startPoint x: 118, startPoint y: 706, endPoint x: 532, endPoint y: 717, distance: 414.1
click at [532, 717] on div "The Open Air [GEOGRAPHIC_DATA]. [GEOGRAPHIC_DATA]. It was a military base durin…" at bounding box center [362, 766] width 490 height 132
copy p "The Open Air [GEOGRAPHIC_DATA]. [GEOGRAPHIC_DATA]. It was a military base durin…"
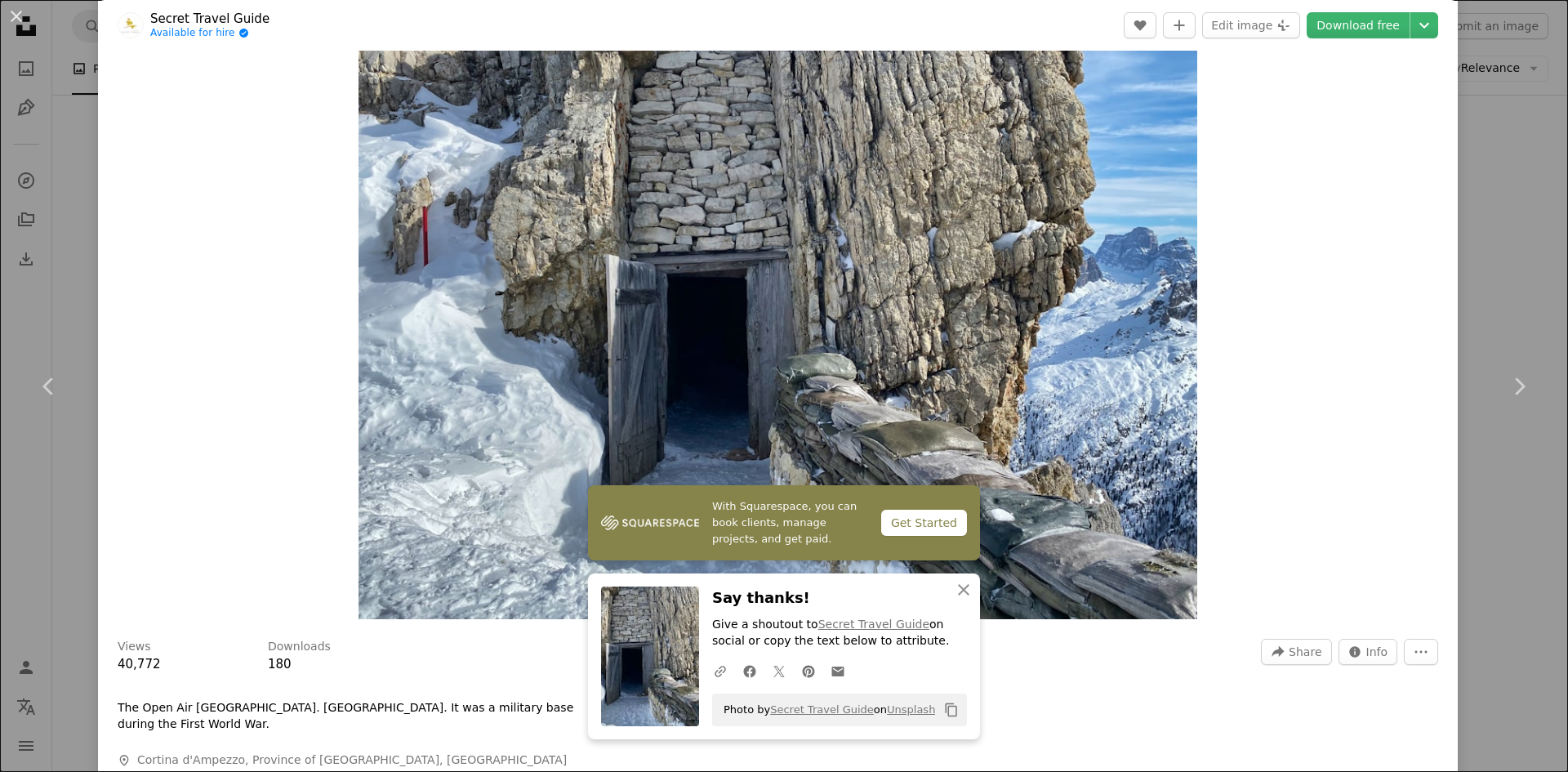
click at [1286, 495] on div "Zoom in" at bounding box center [778, 305] width 1359 height 645
click at [1506, 383] on icon "Chevron right" at bounding box center [1519, 386] width 26 height 26
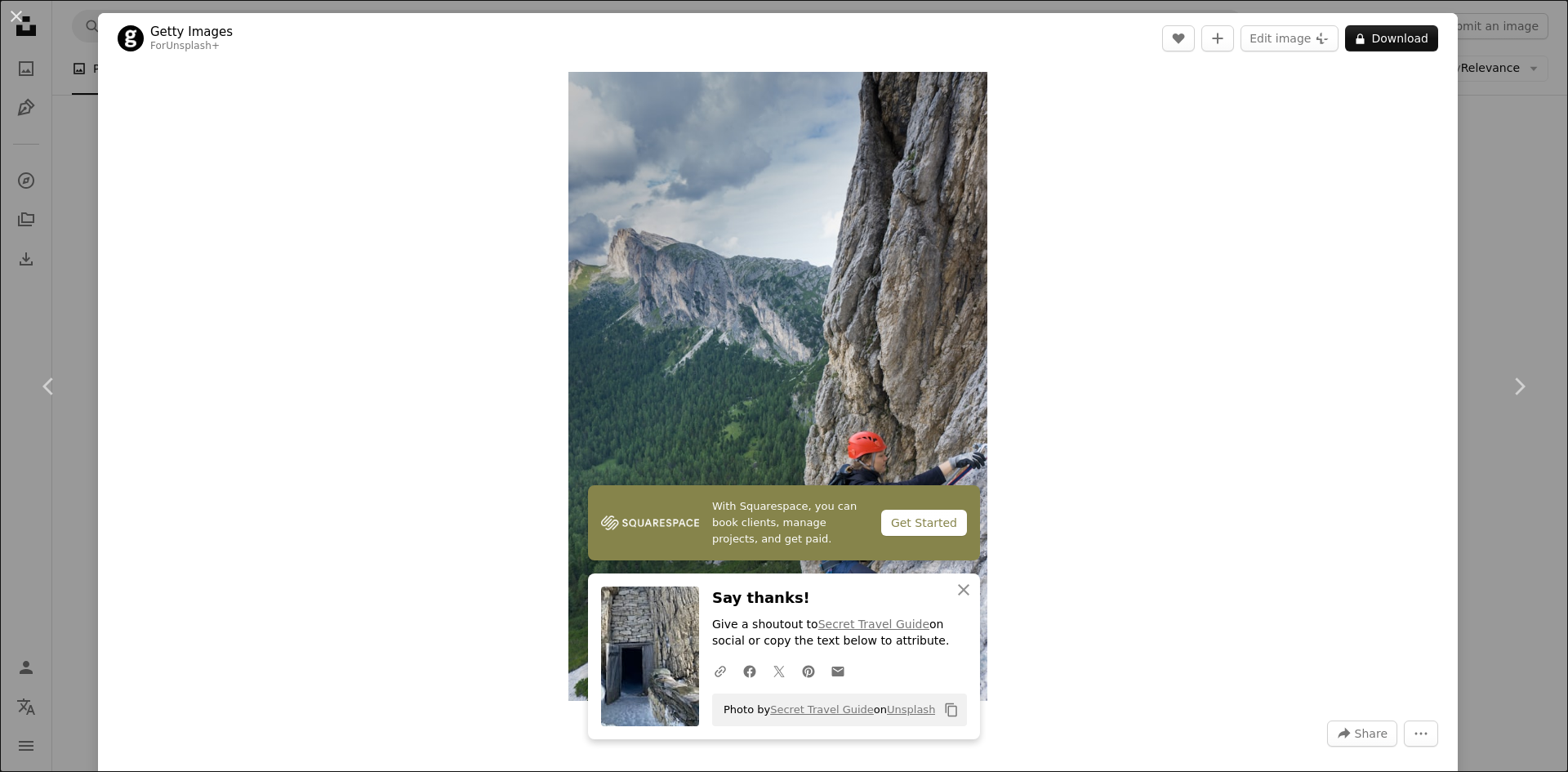
click at [1009, 517] on div "Zoom in" at bounding box center [778, 386] width 1359 height 645
click at [963, 588] on icon "An X shape" at bounding box center [963, 589] width 19 height 19
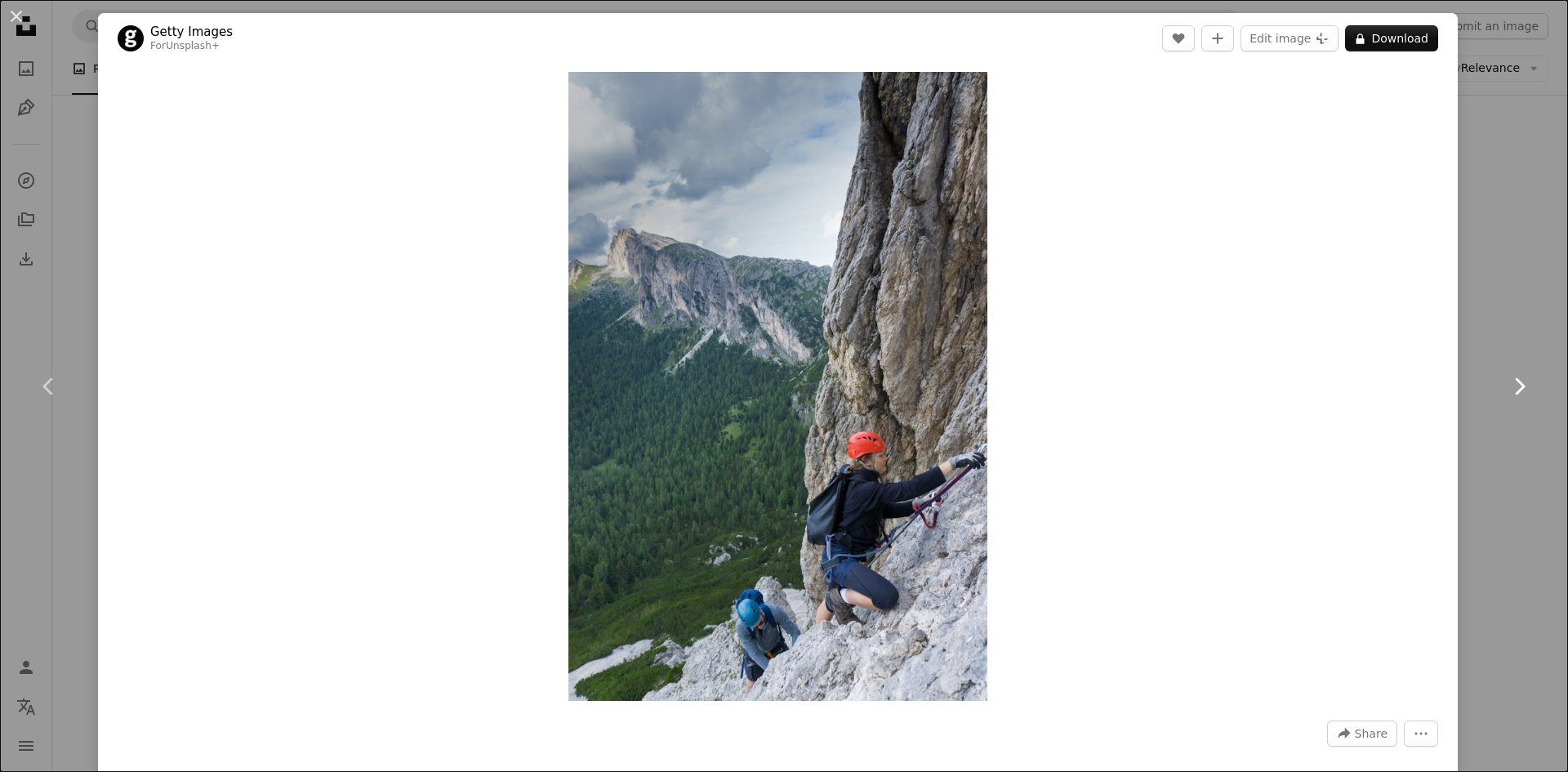
click at [1507, 385] on icon "Chevron right" at bounding box center [1519, 386] width 26 height 26
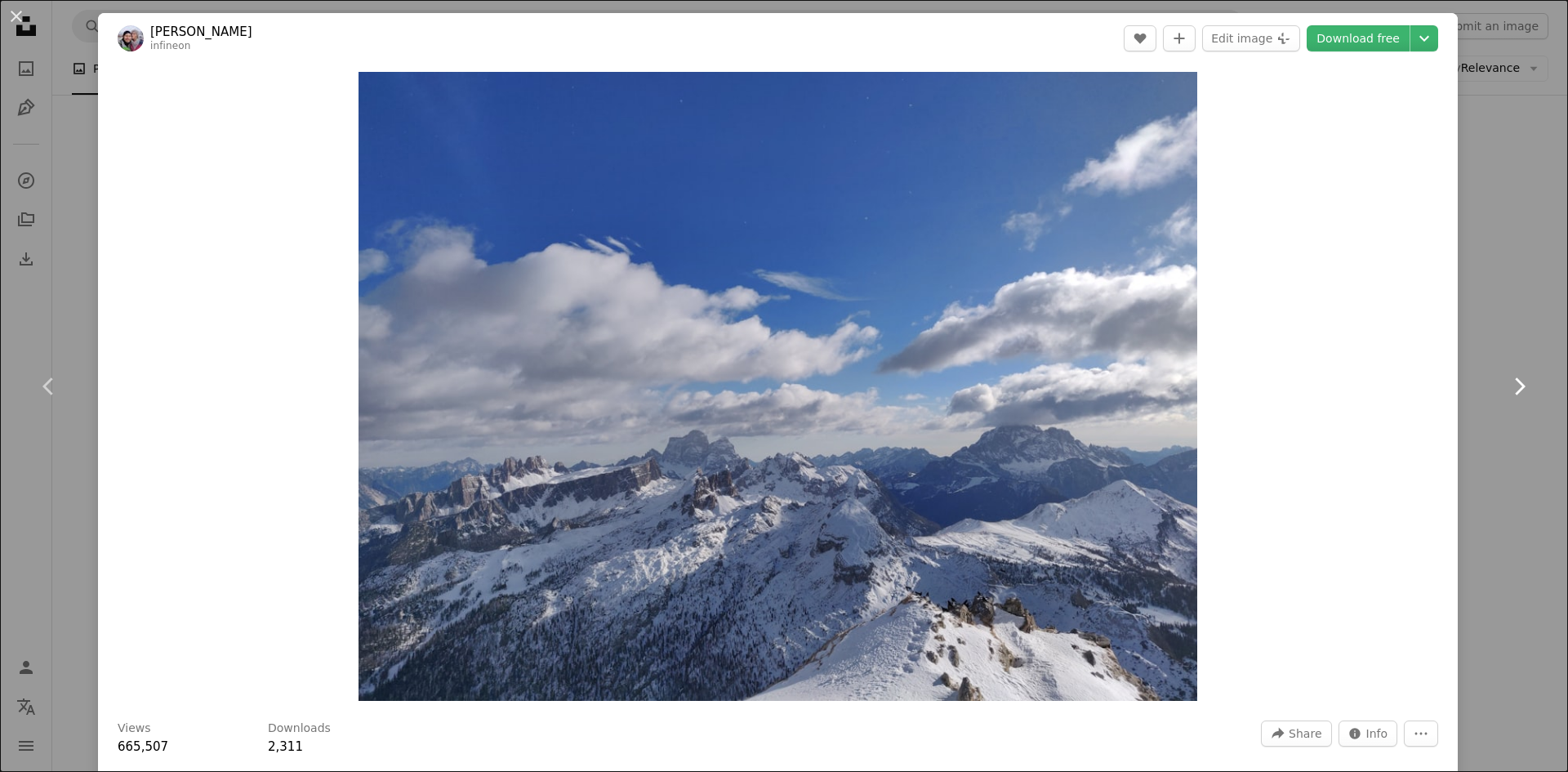
click at [1507, 385] on icon "Chevron right" at bounding box center [1519, 386] width 26 height 26
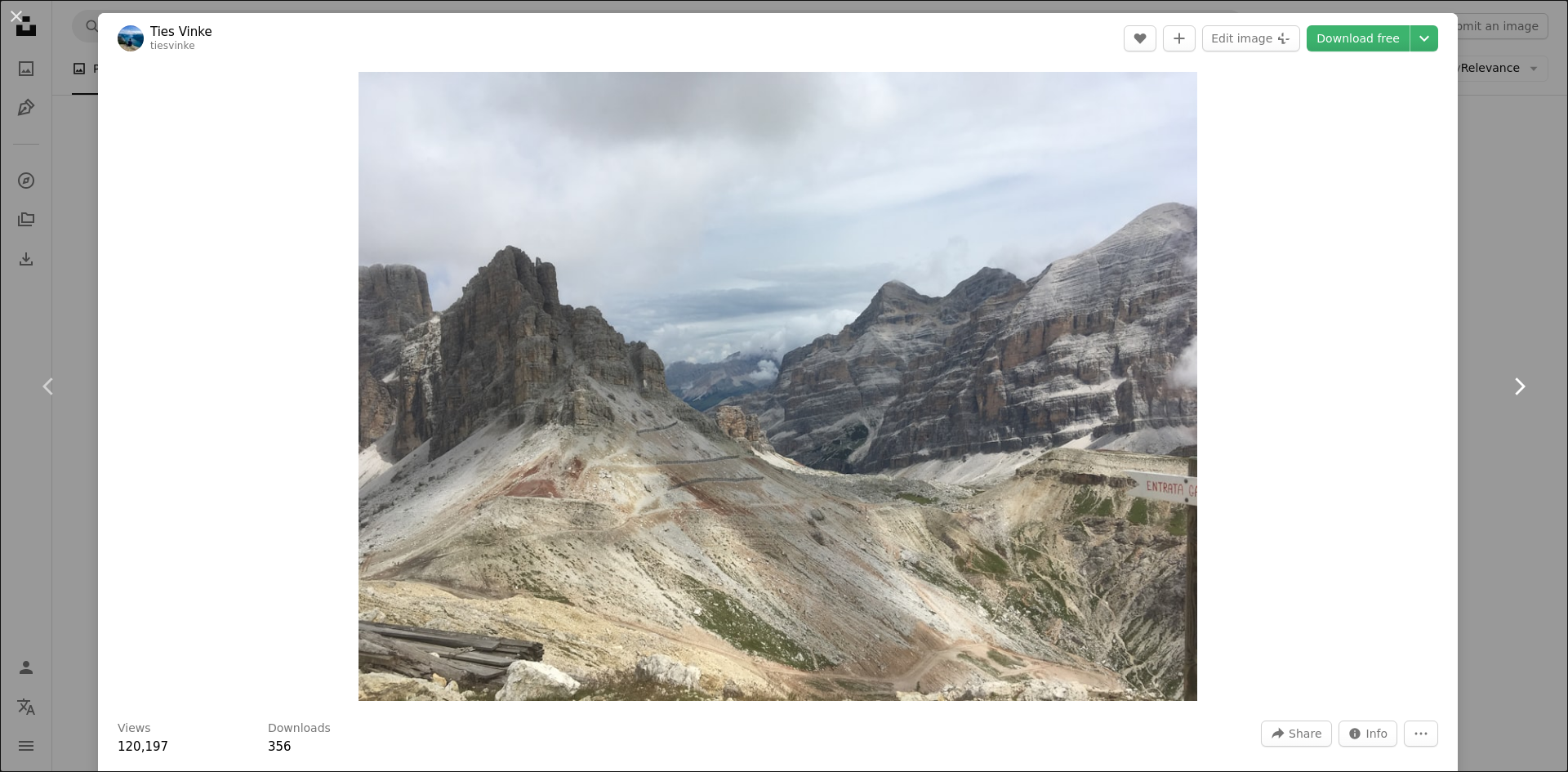
click at [1507, 385] on icon "Chevron right" at bounding box center [1519, 386] width 26 height 26
